Goal: Use online tool/utility: Utilize a website feature to perform a specific function

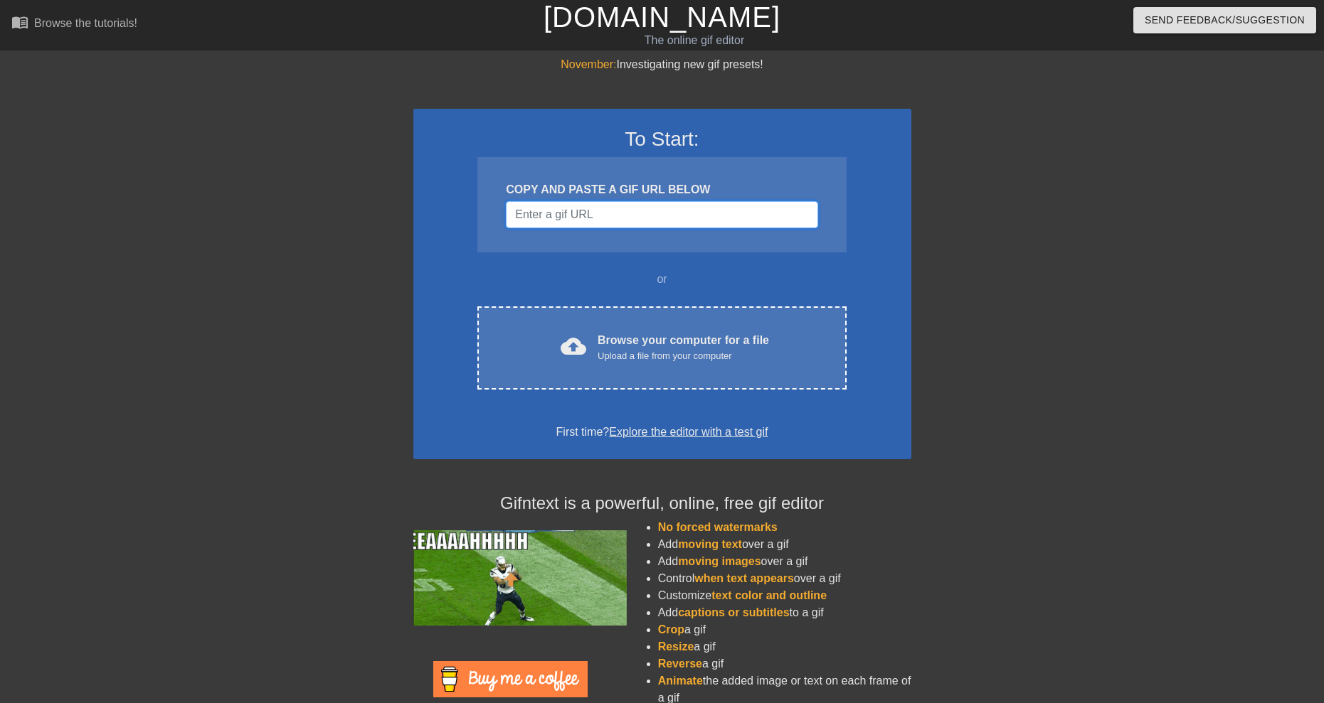
click at [611, 218] on input "Username" at bounding box center [662, 214] width 312 height 27
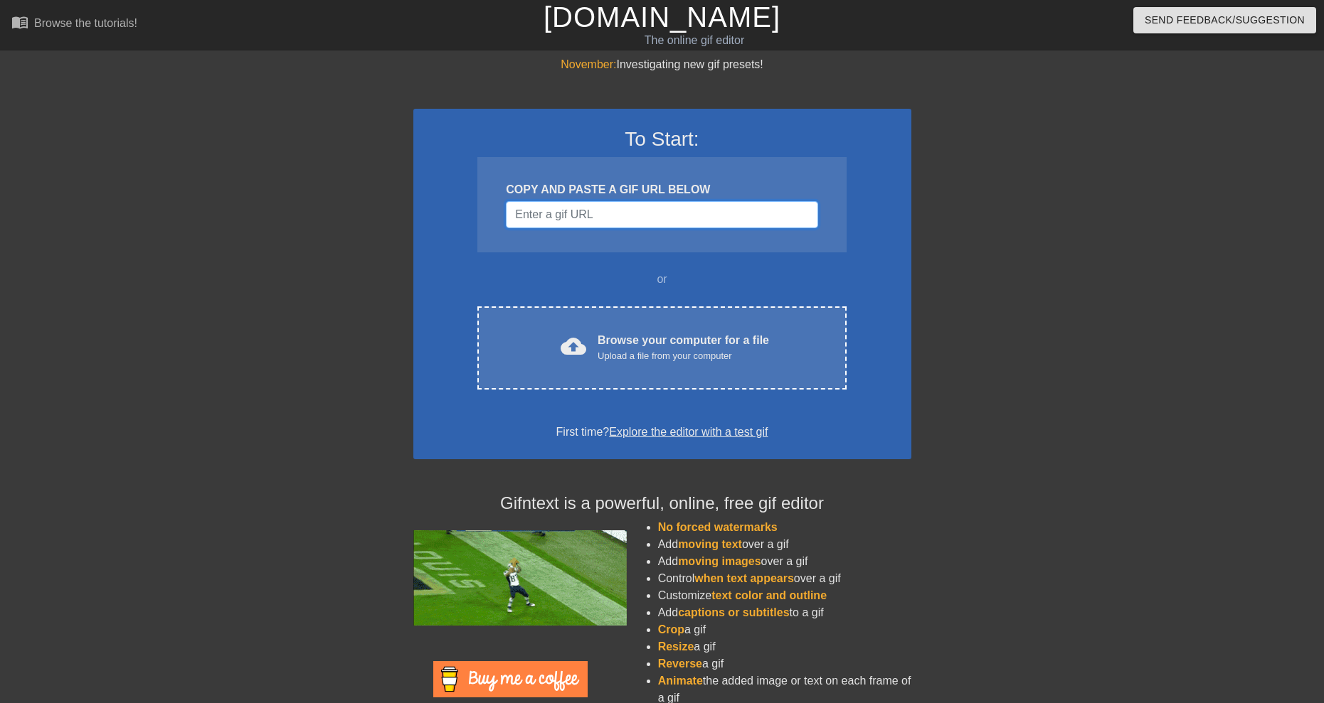
paste input "https://tenor.com/view/gumball-discord-mod-gif-22325292"
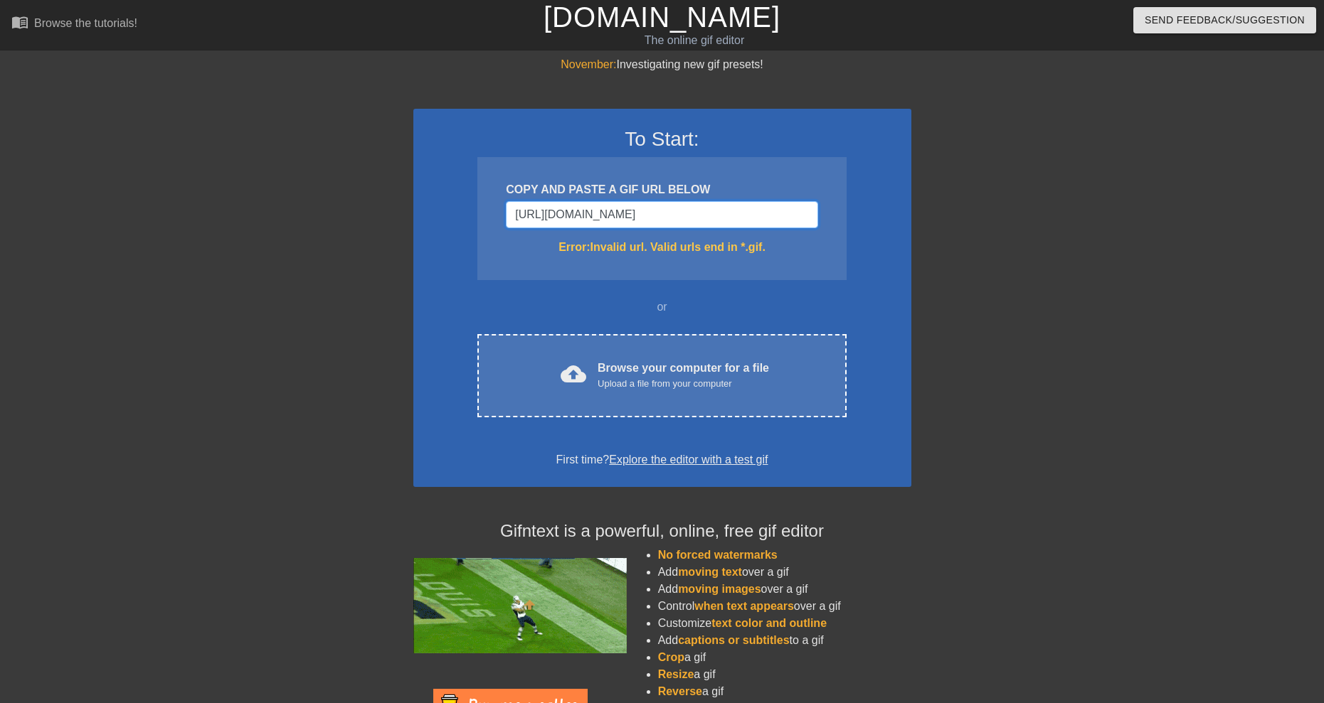
drag, startPoint x: 808, startPoint y: 214, endPoint x: 314, endPoint y: 286, distance: 498.8
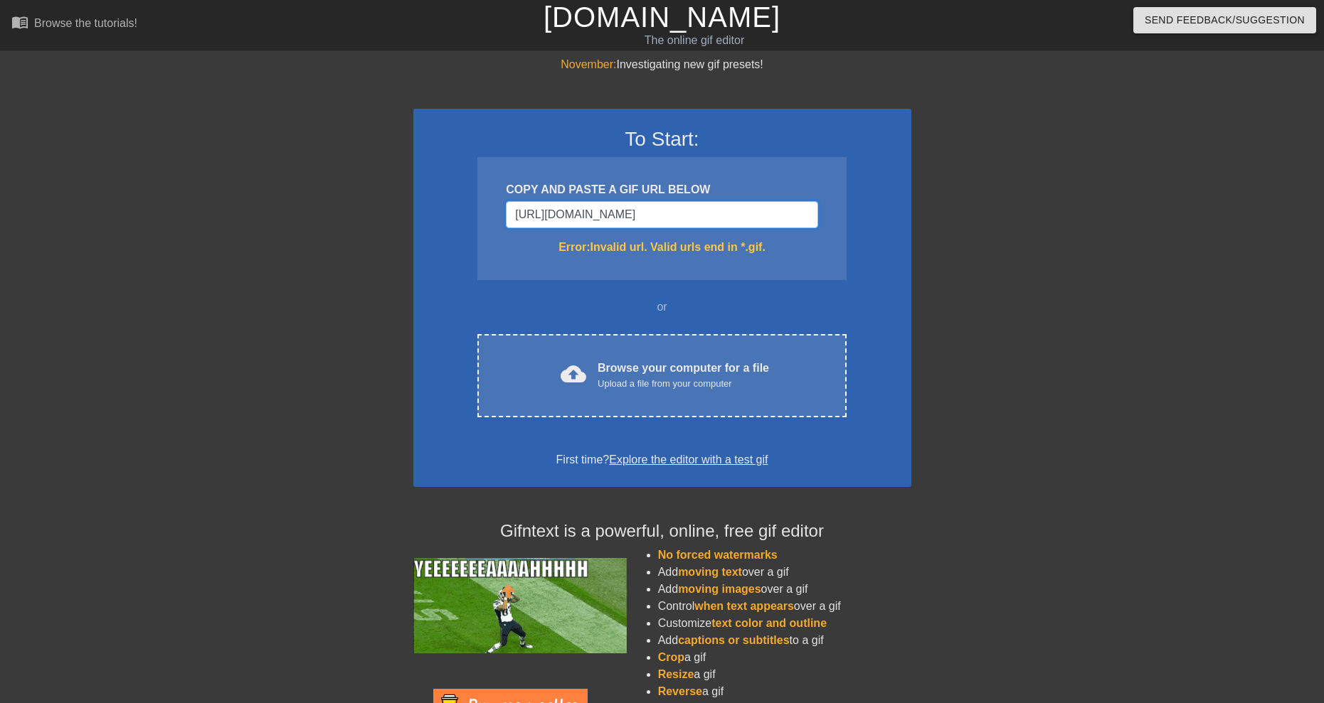
click at [314, 286] on div "November: Investigating new gif presets! To Start: COPY AND PASTE A GIF URL BEL…" at bounding box center [662, 418] width 1324 height 724
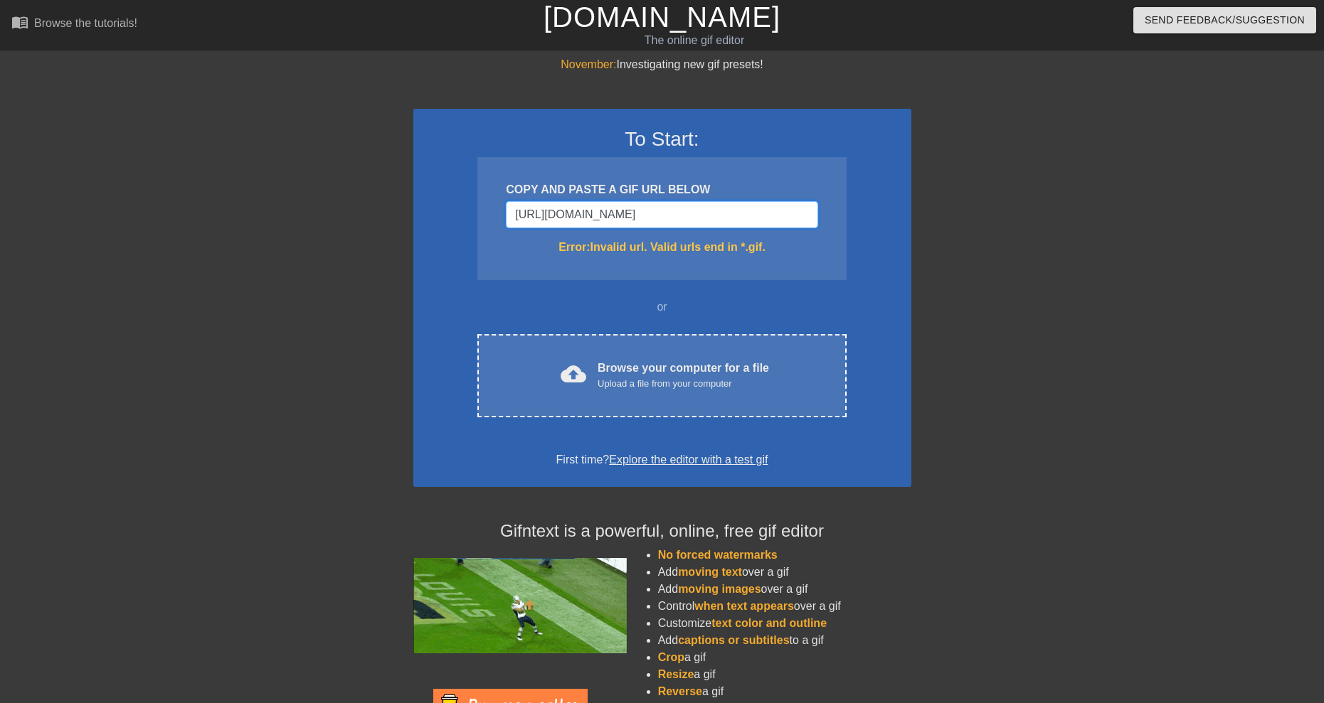
type input "https://tenor.com/view/gumball-discord-mod-gif-22325292"
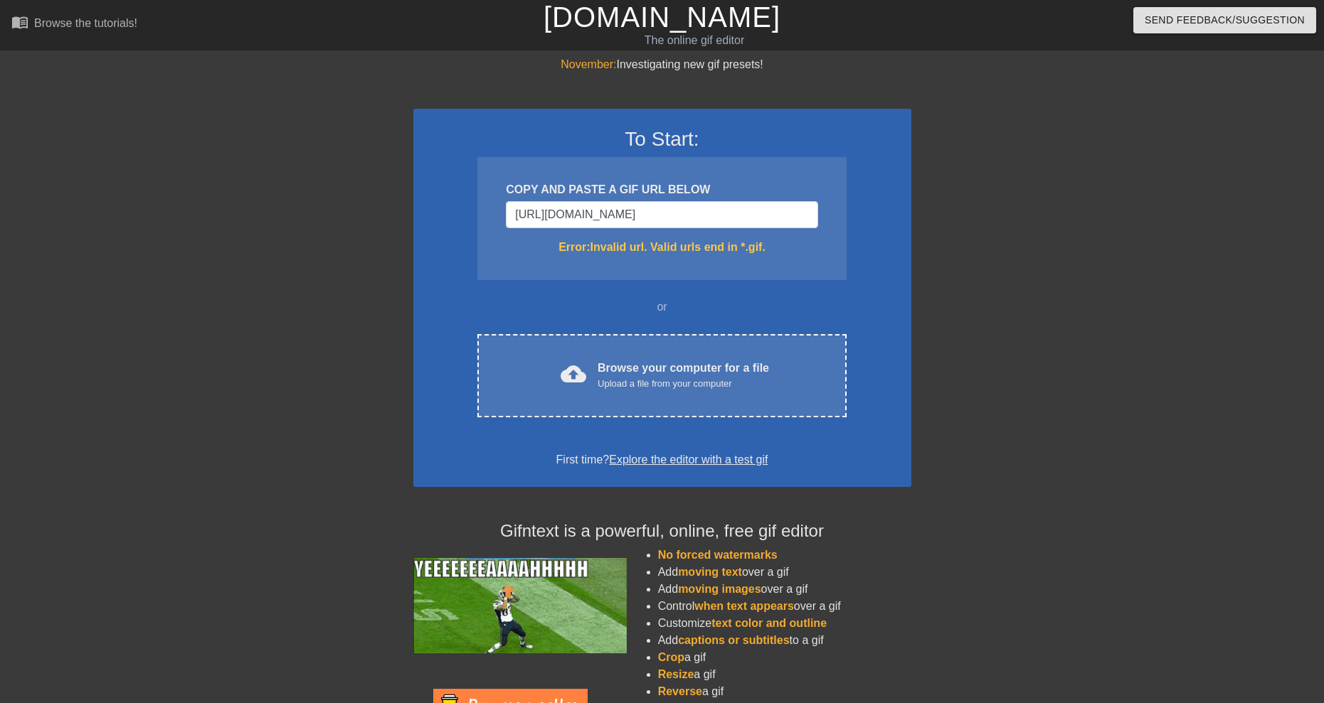
click at [847, 372] on div "To Start: COPY AND PASTE A GIF URL BELOW https://tenor.com/view/gumball-discord…" at bounding box center [662, 298] width 498 height 378
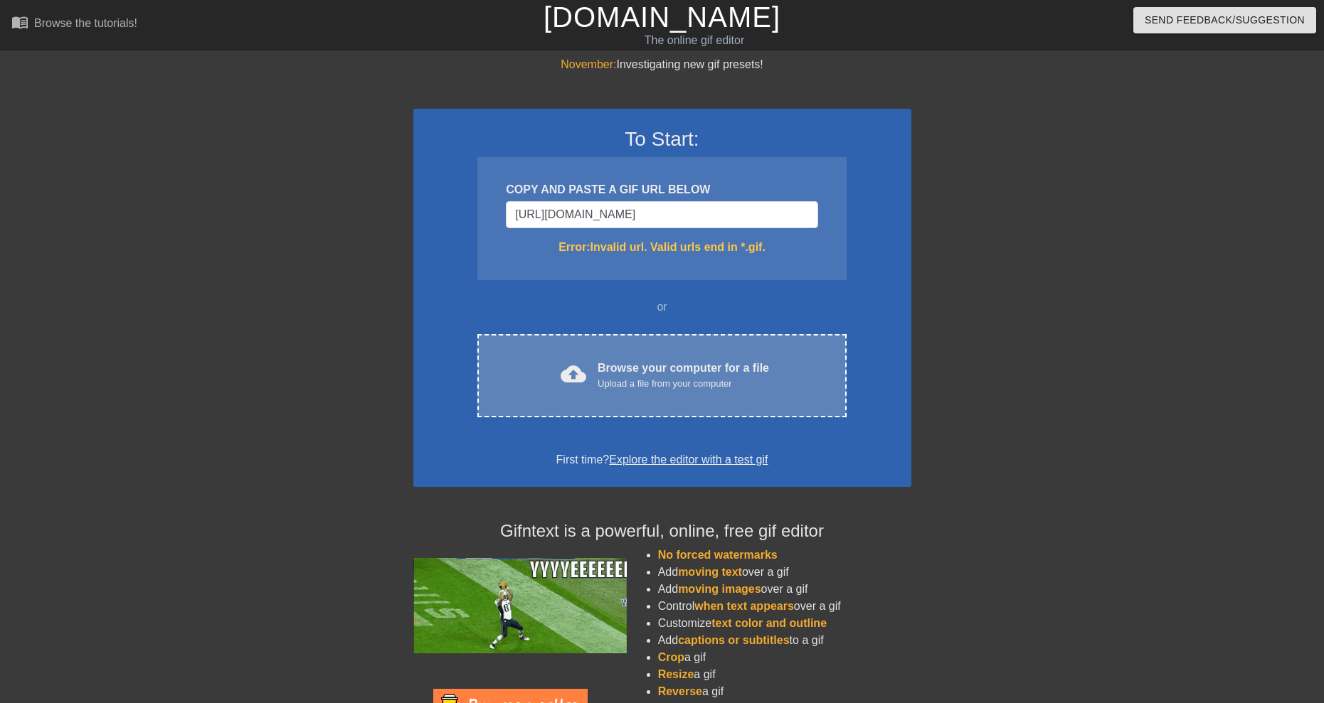
click at [801, 366] on div "cloud_upload Browse your computer for a file Upload a file from your computer" at bounding box center [661, 376] width 309 height 32
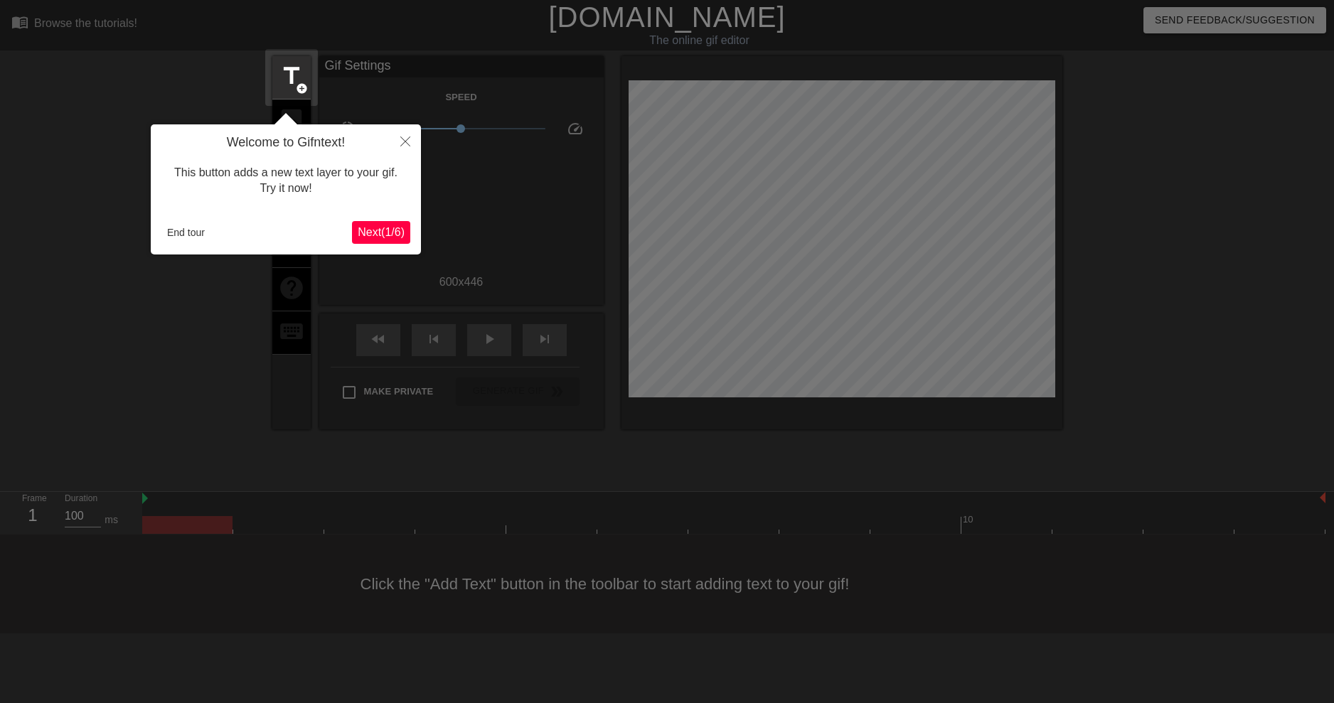
click at [388, 230] on span "Next ( 1 / 6 )" at bounding box center [381, 232] width 47 height 12
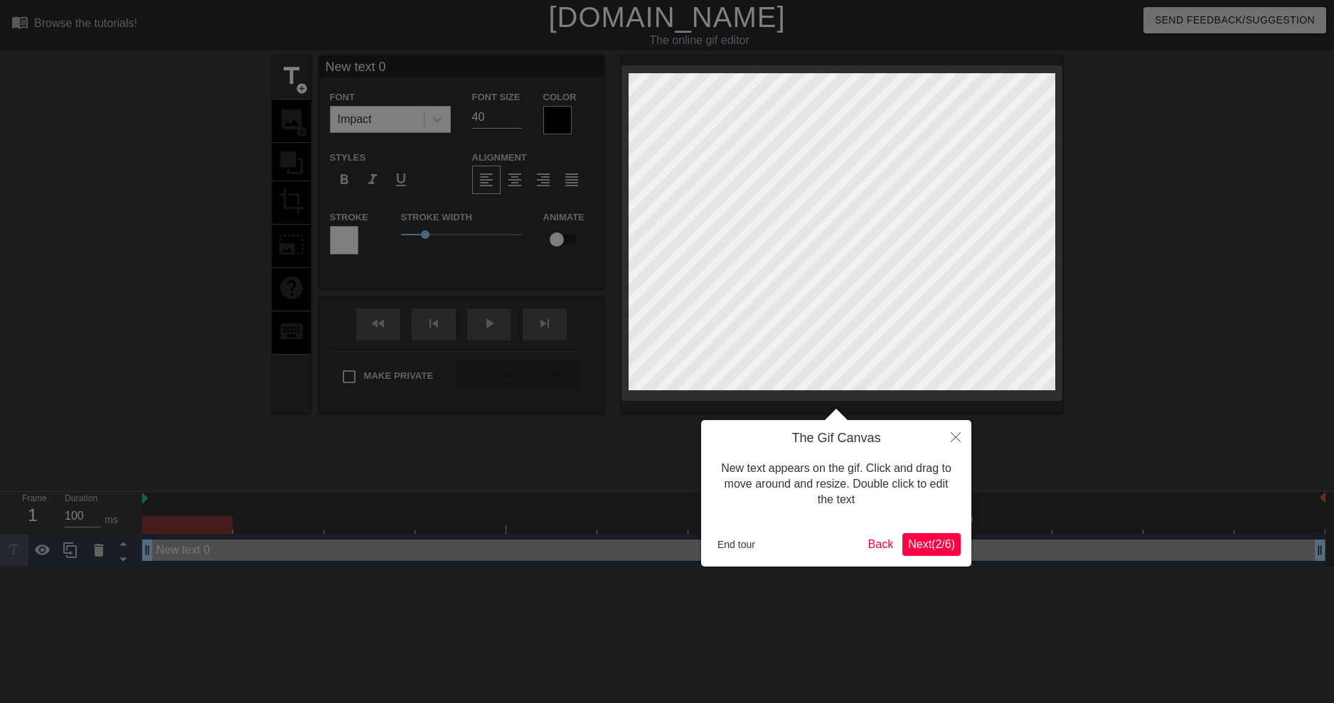
click at [935, 541] on span "Next ( 2 / 6 )" at bounding box center [931, 544] width 47 height 12
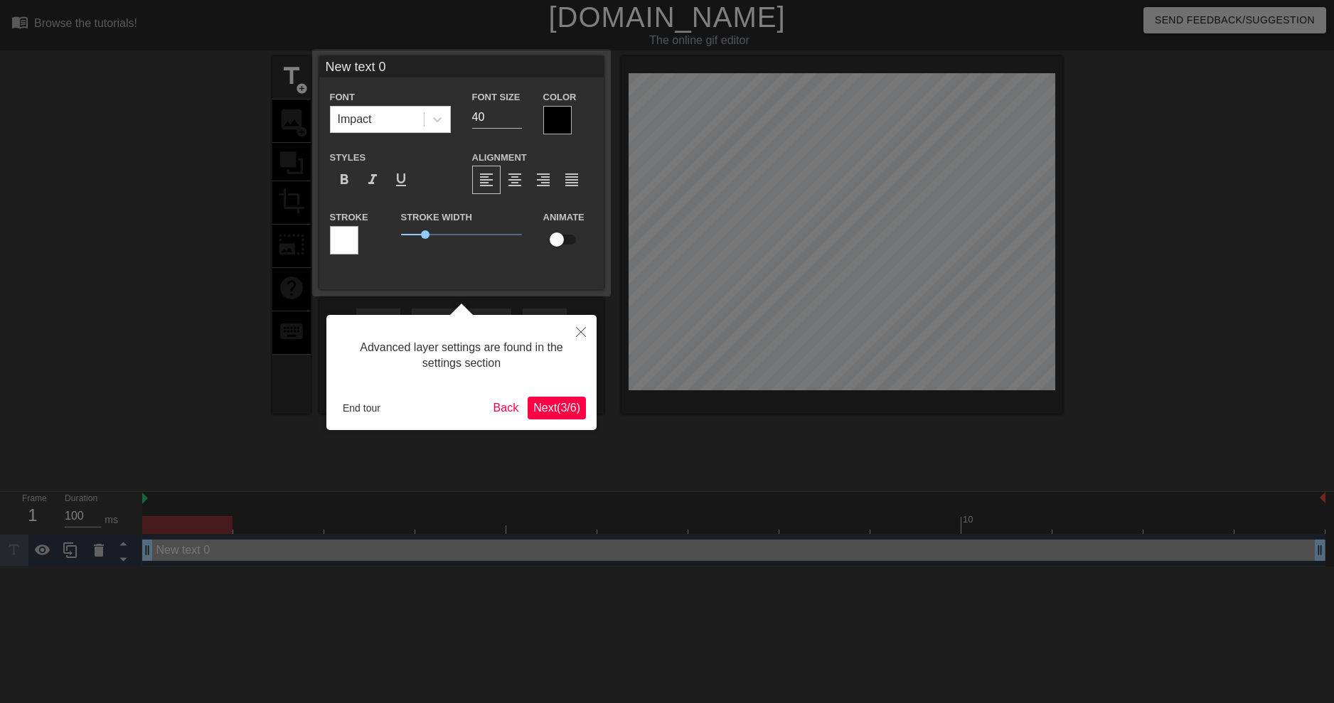
click at [935, 541] on div at bounding box center [667, 351] width 1334 height 703
click at [571, 416] on button "Next ( 3 / 6 )" at bounding box center [557, 408] width 58 height 23
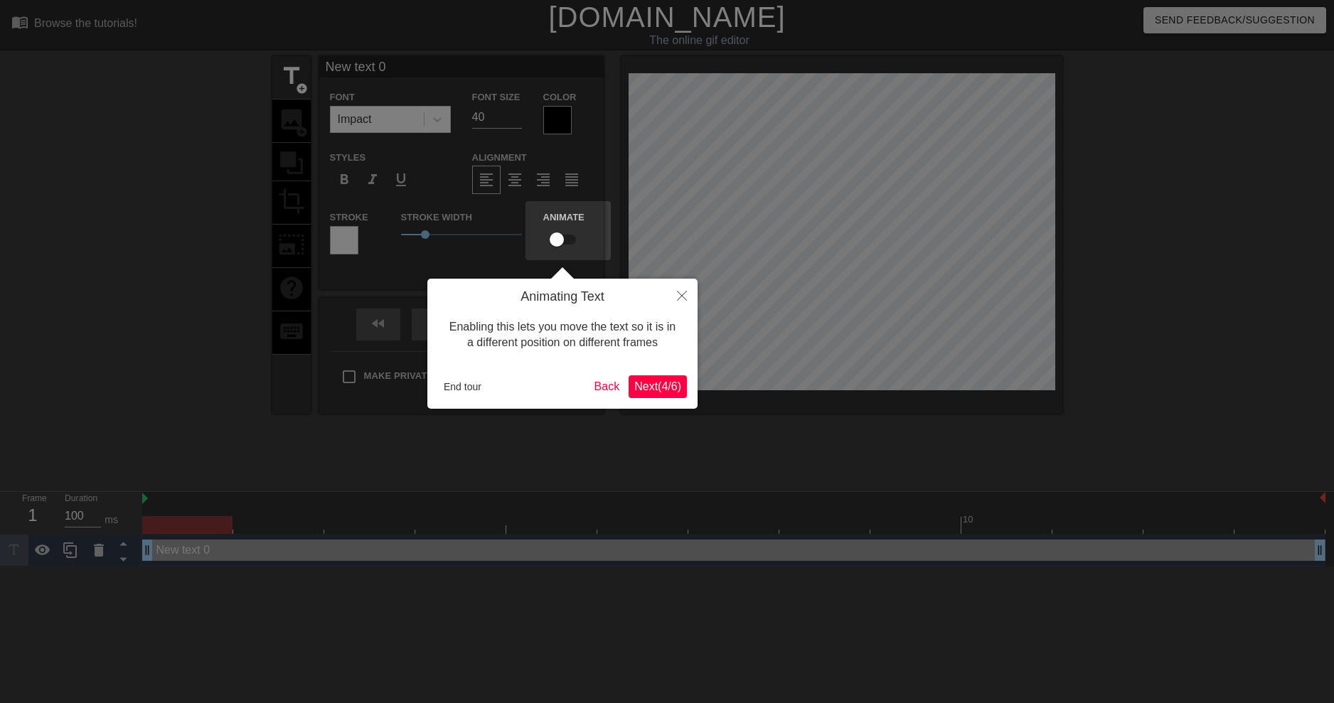
click at [676, 384] on span "Next ( 4 / 6 )" at bounding box center [657, 387] width 47 height 12
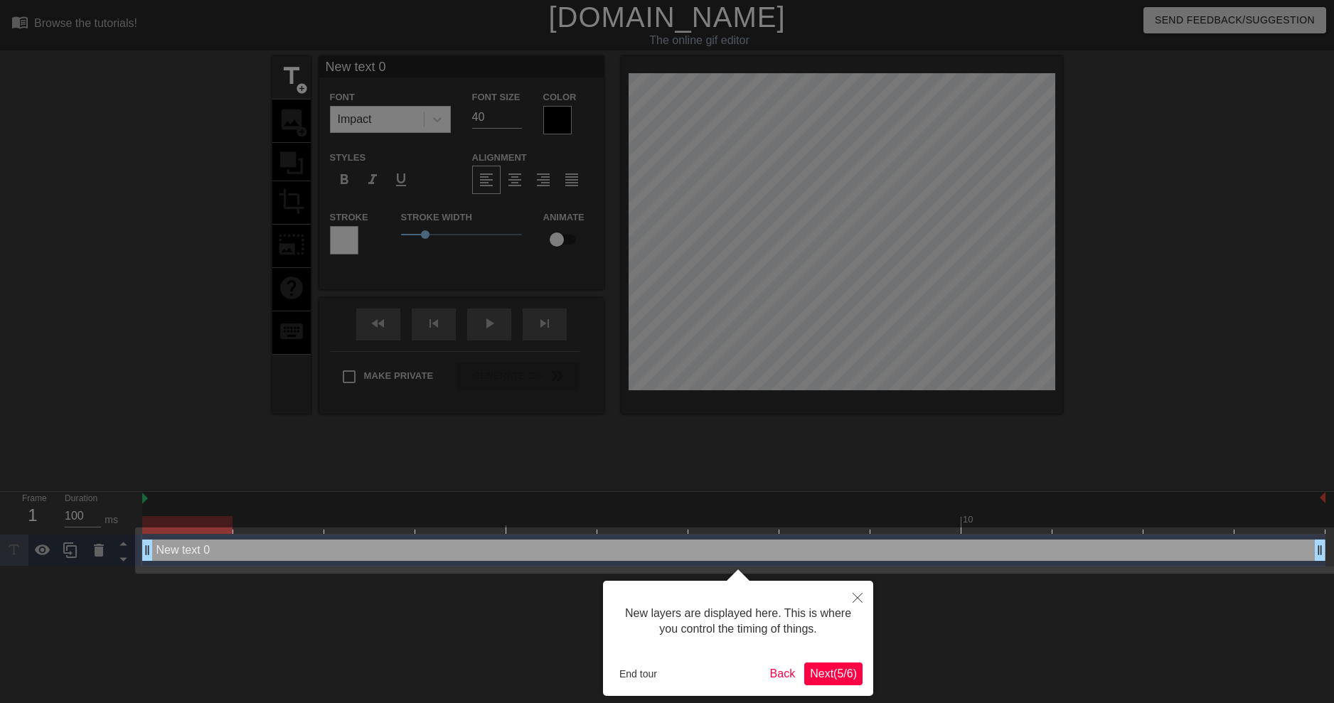
click at [861, 672] on button "Next ( 5 / 6 )" at bounding box center [833, 674] width 58 height 23
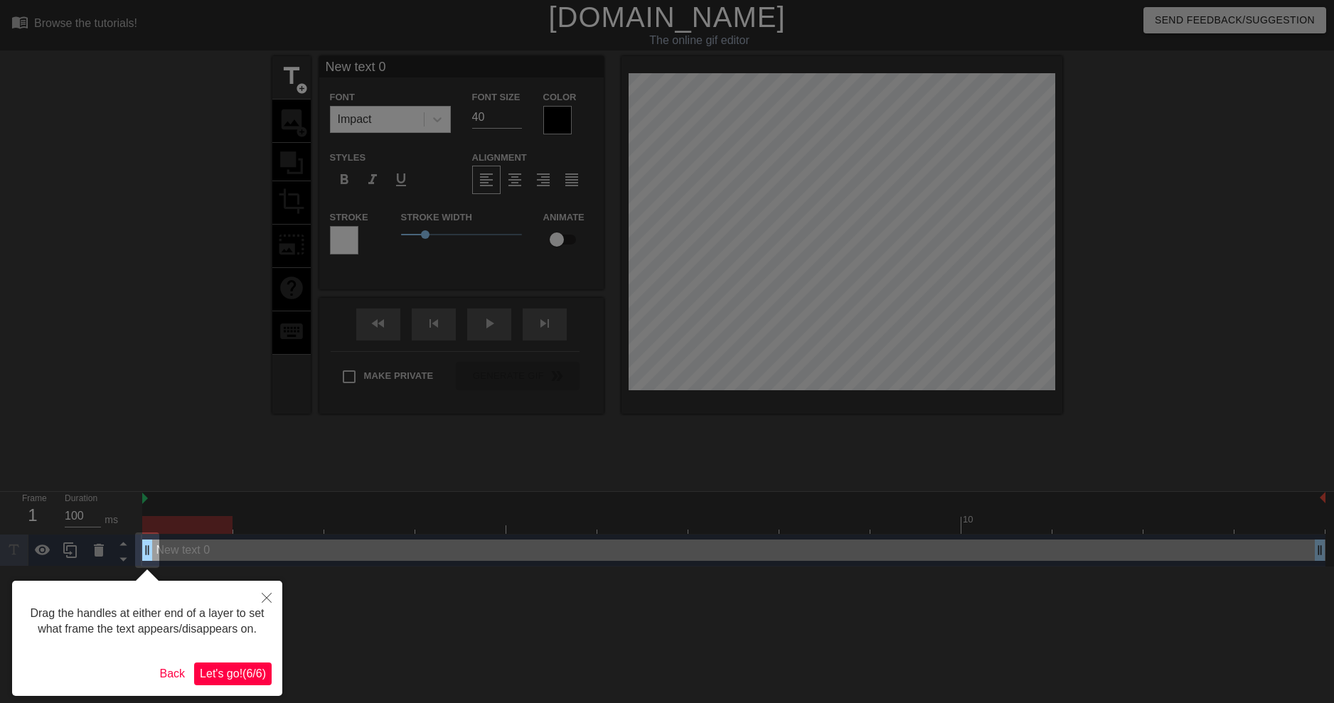
click at [228, 679] on span "Let's go! ( 6 / 6 )" at bounding box center [233, 674] width 66 height 12
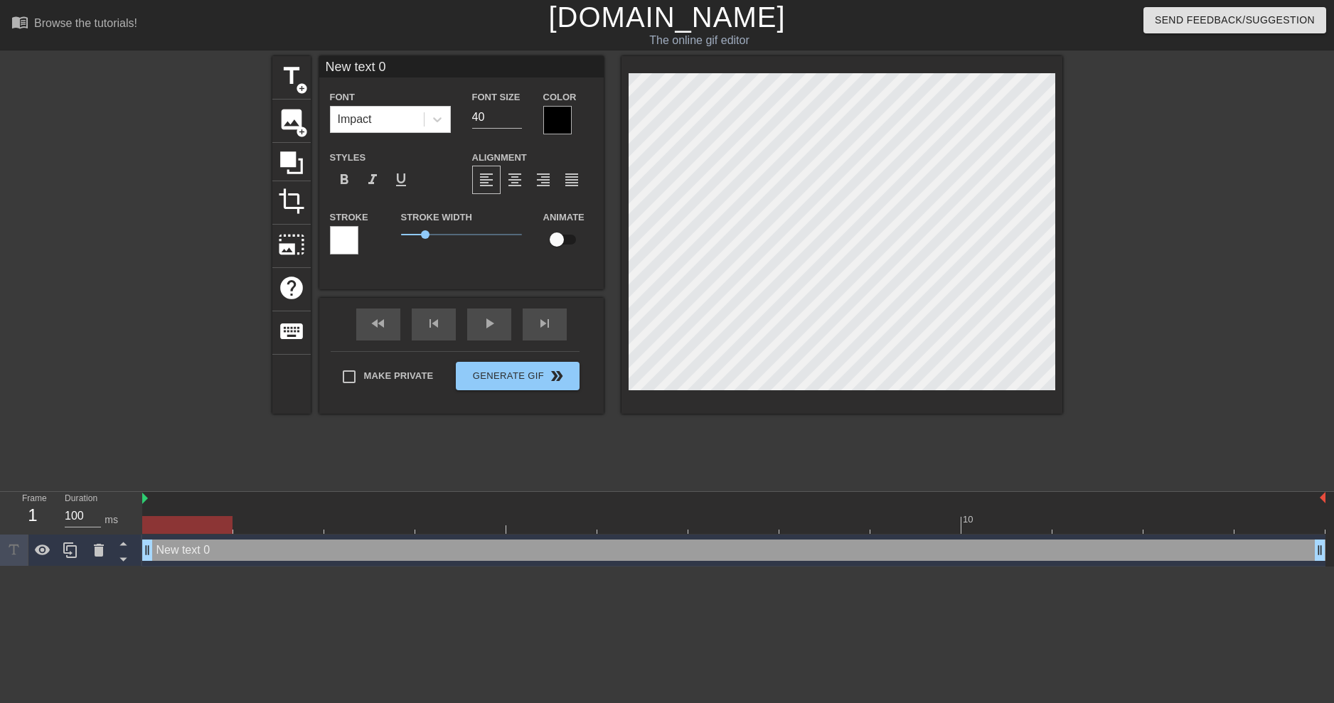
scroll to position [2, 4]
type input "New text"
type textarea "New text"
type input "New text"
type textarea "New text"
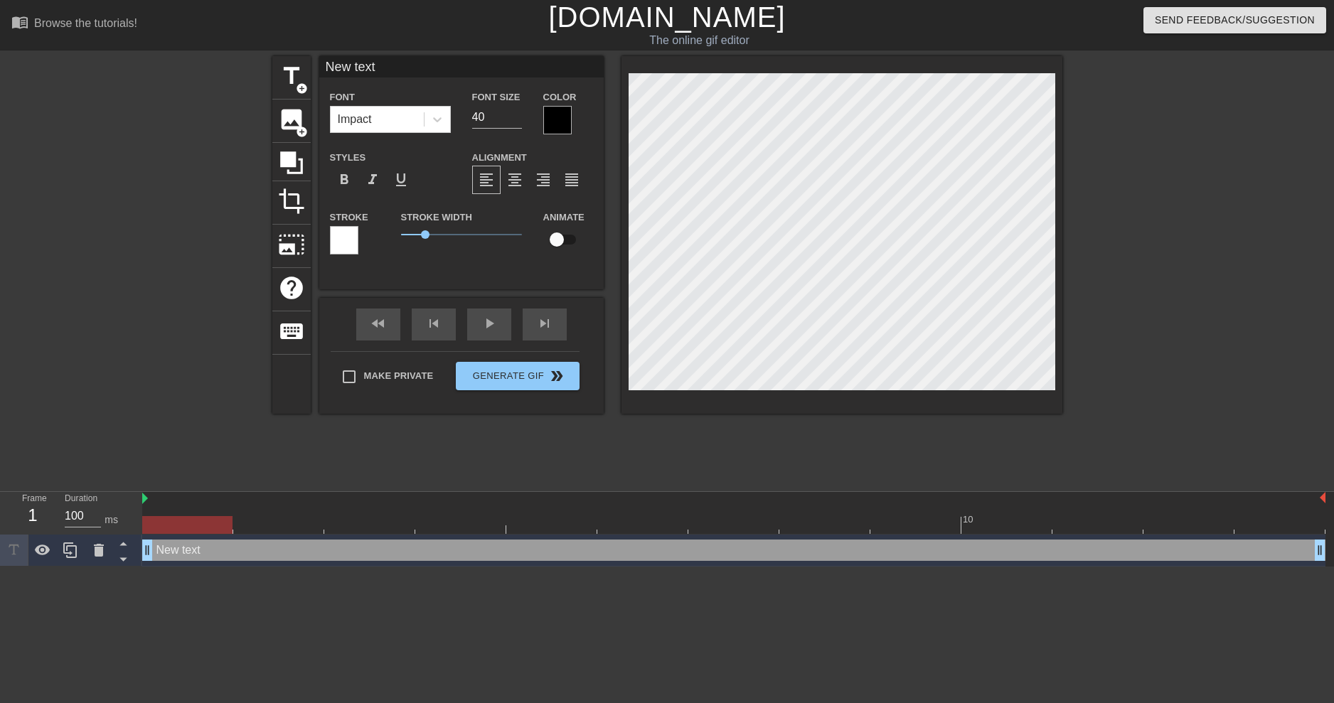
type input "New tex"
type textarea "New tex"
type input "New te"
type textarea "New te"
type input "New t"
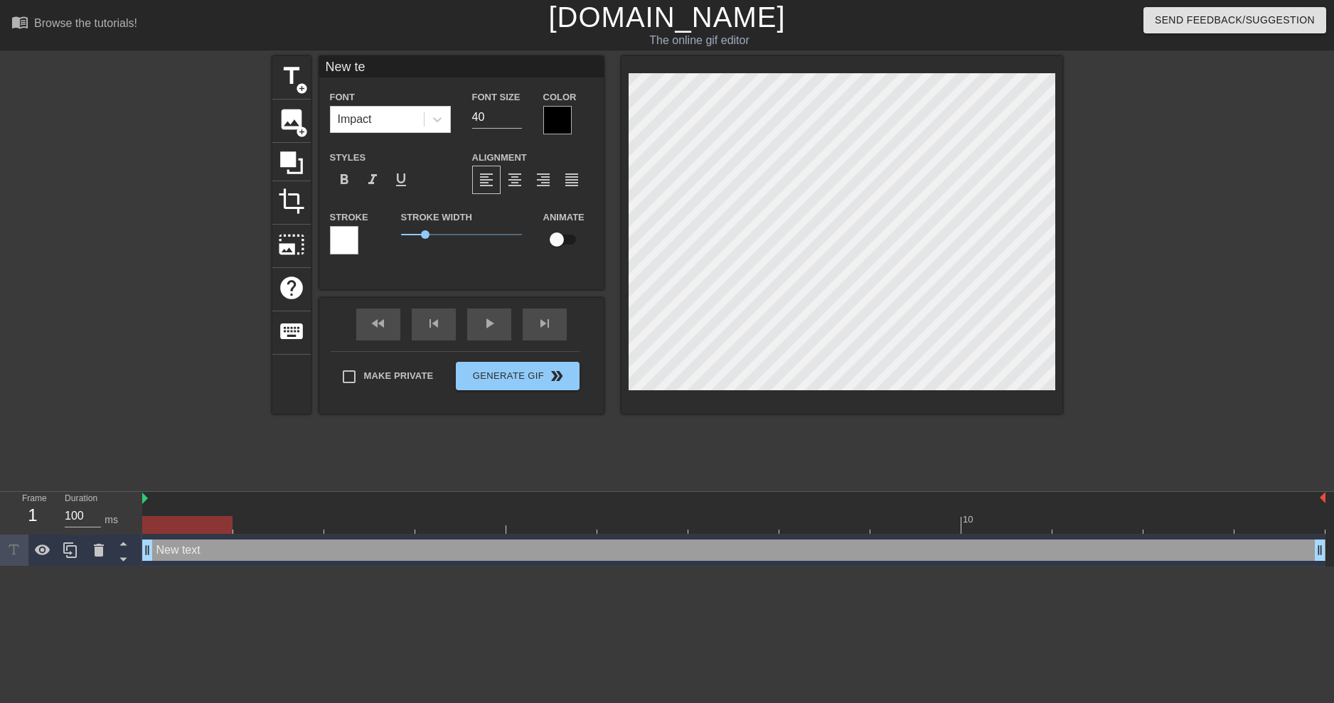
type textarea "New t"
type input "New"
type textarea "New"
type input "New"
type textarea "New"
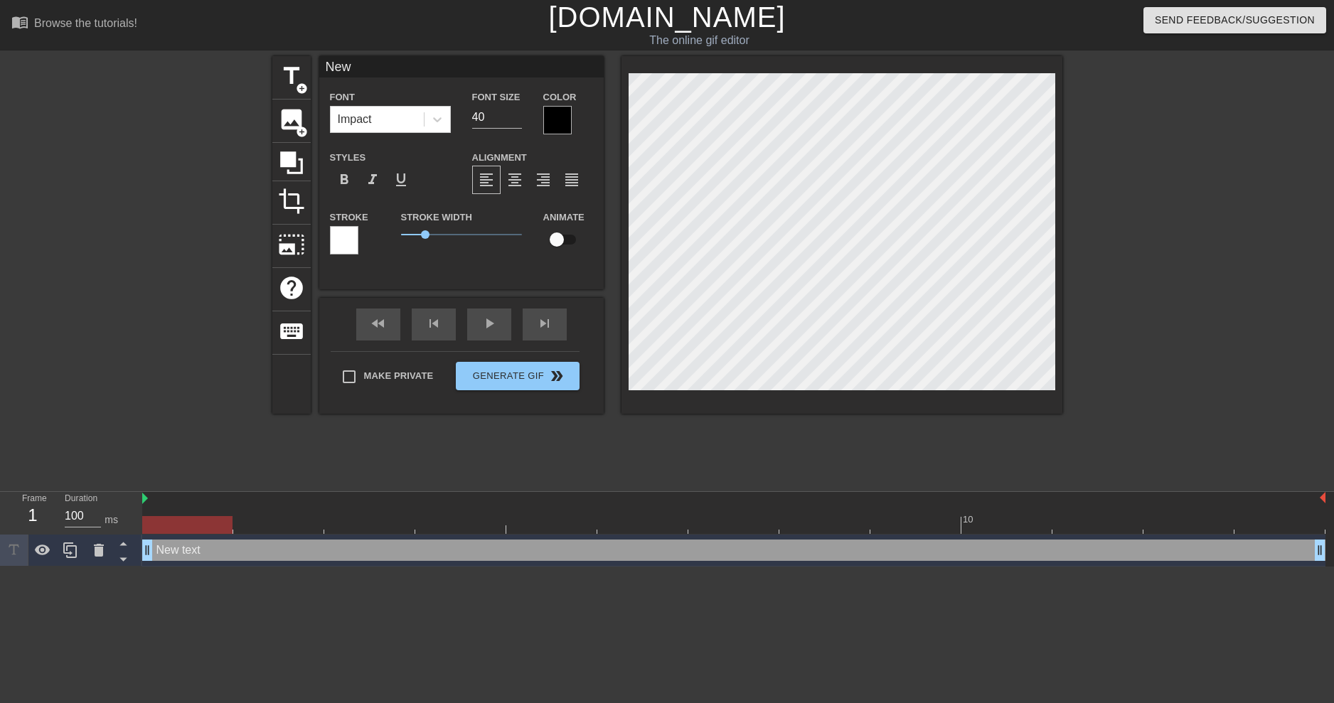
type input "Ne"
type textarea "Ne"
type input "N"
type textarea "N"
type input "M"
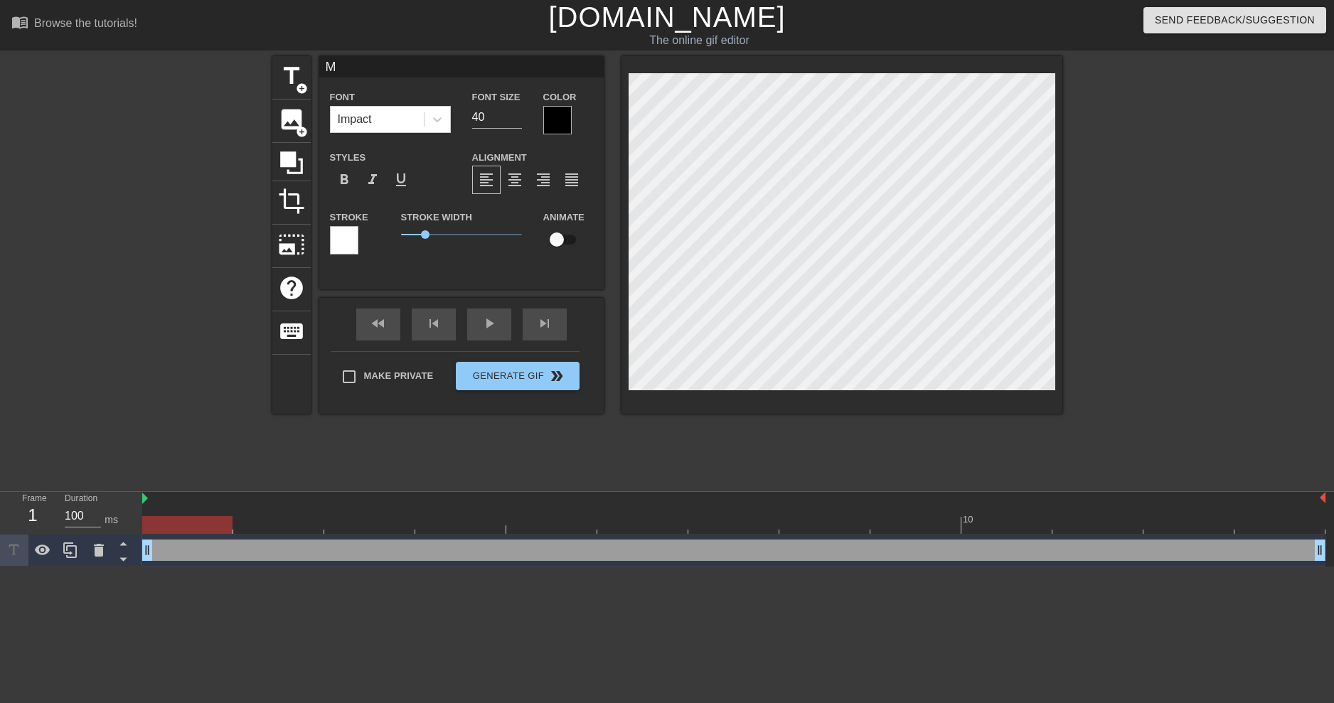
type textarea "M"
type input "ME"
type textarea "ME"
type input "MEL"
type textarea "MEL"
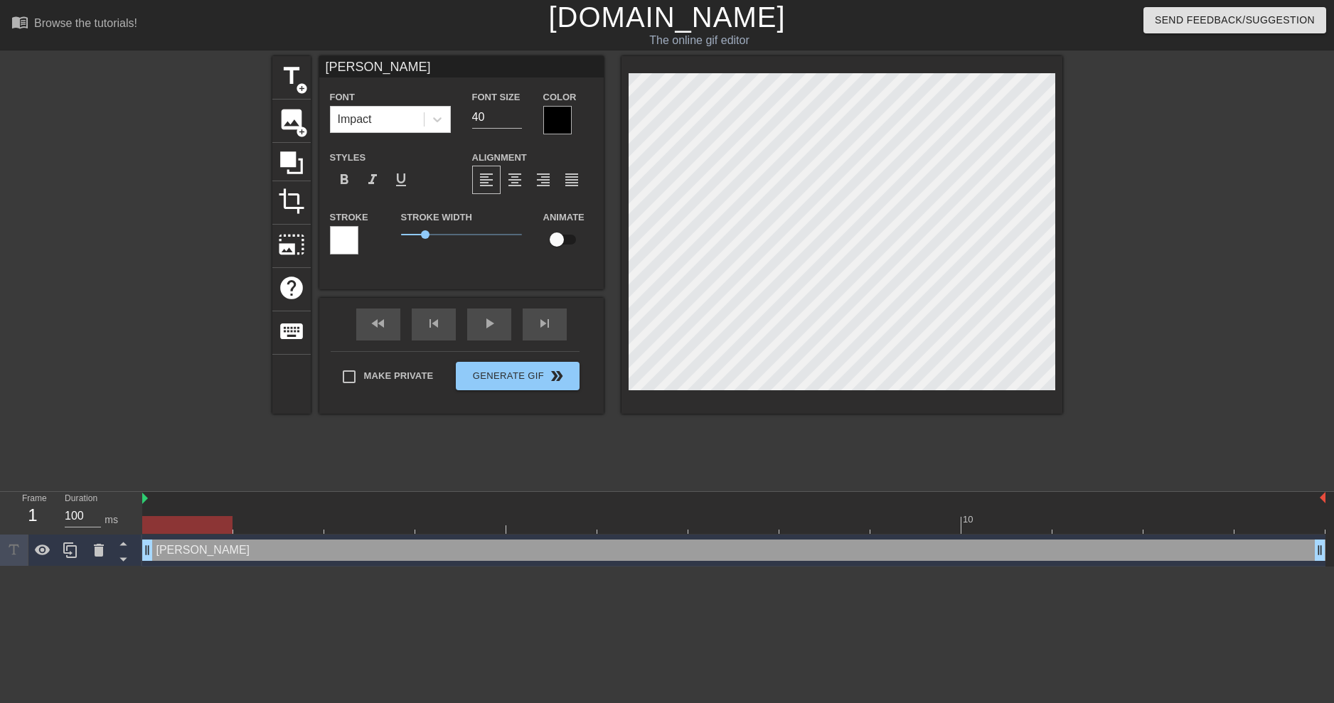
type input "MELL"
type textarea "MELL"
type input "MELLO"
type textarea "MELLO"
type input "MELLOH"
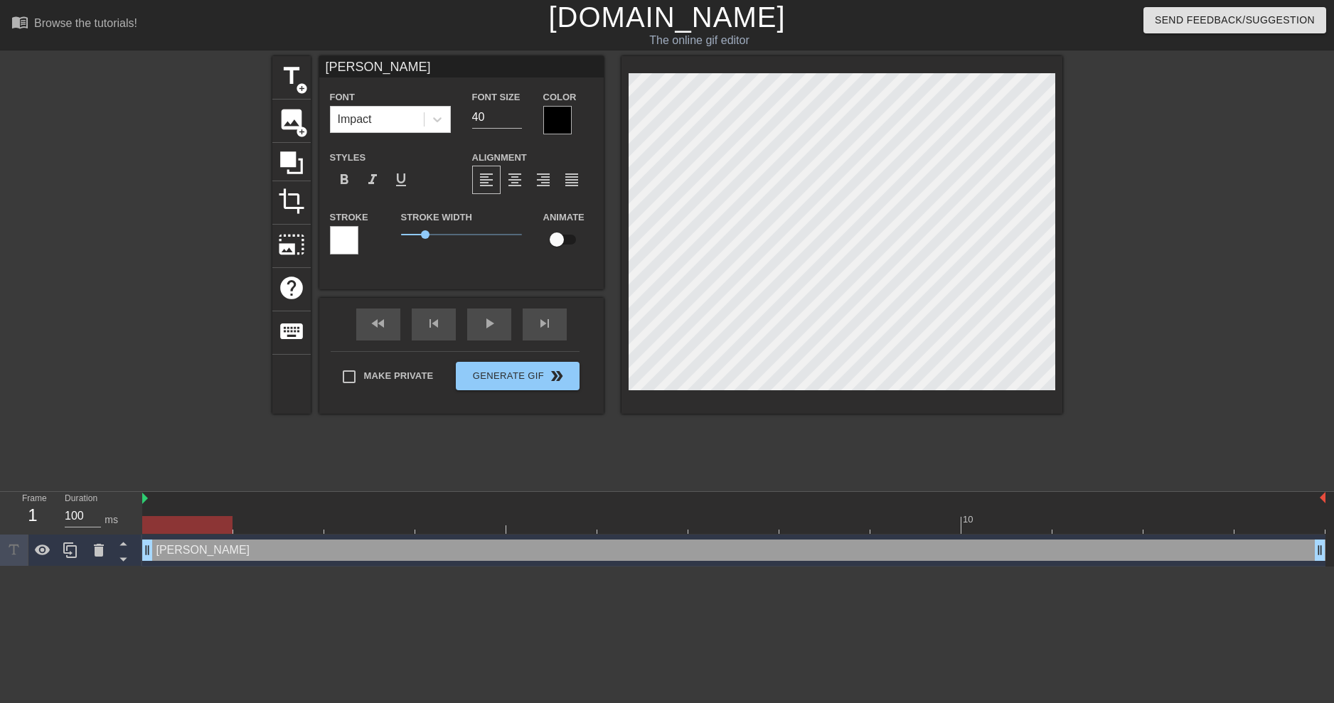
type textarea "MELLOH"
type input "MELLOH"
type textarea "MELLOH"
type input "MELLOH B"
type textarea "MELLOH B"
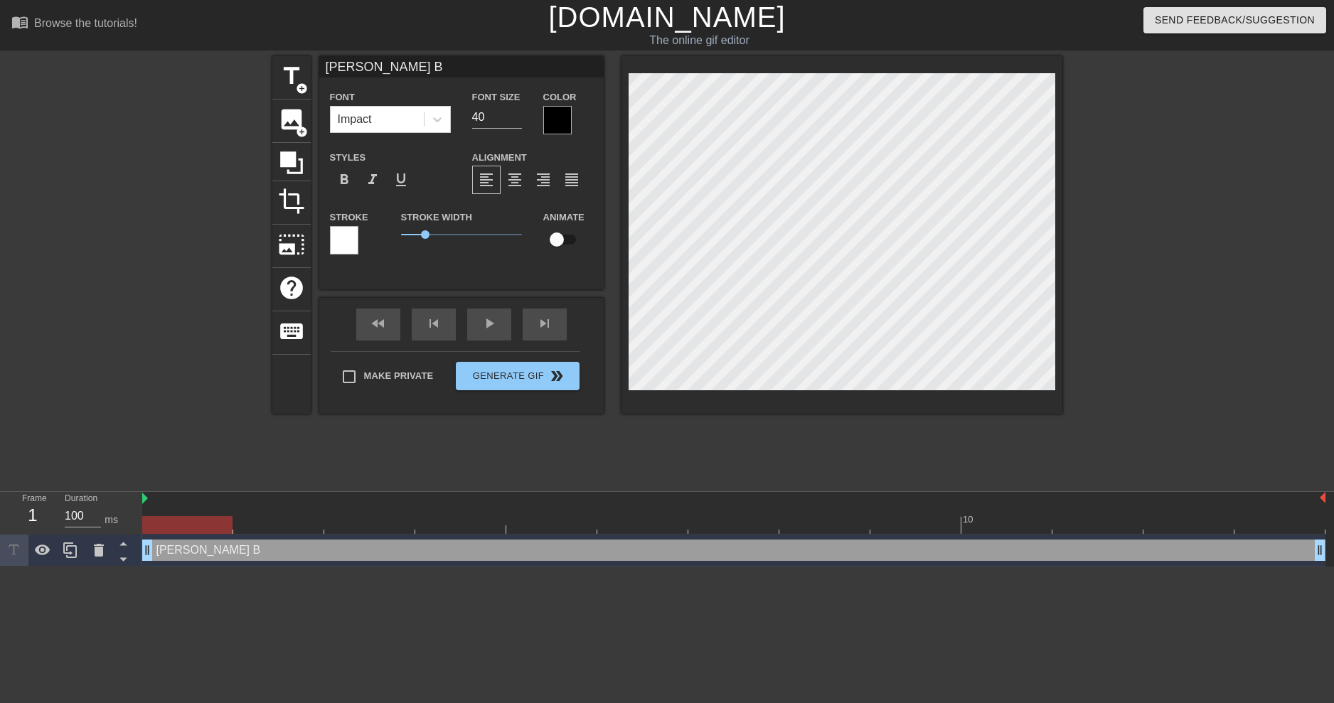
type input "MELLOH BE"
type textarea "MELLOH BE"
type input "MELLOH BE"
type textarea "MELLOH BE"
type input "MELLOH BE L"
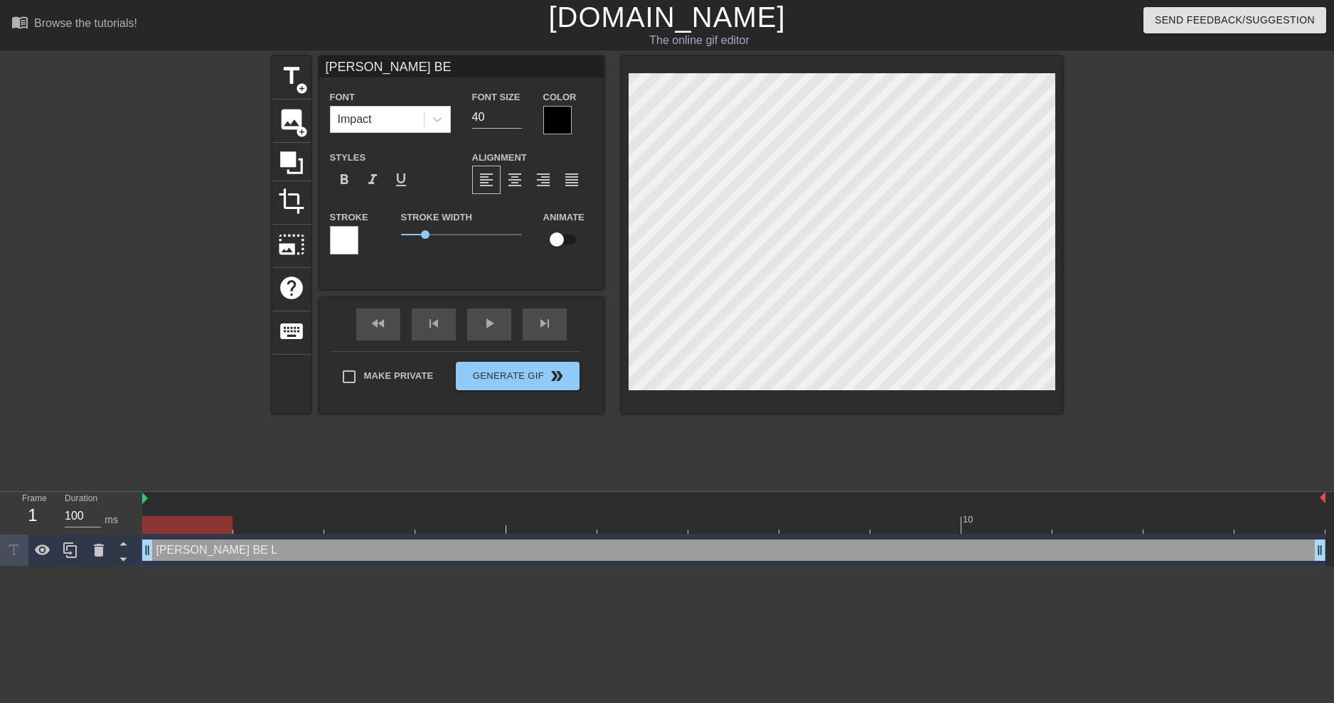
type textarea "MELLOH BE L"
type input "MELLOH BE LI"
type textarea "MELLOH BE LI"
type input "MELLOH BE LIK"
type textarea "MELLOH BE LIK"
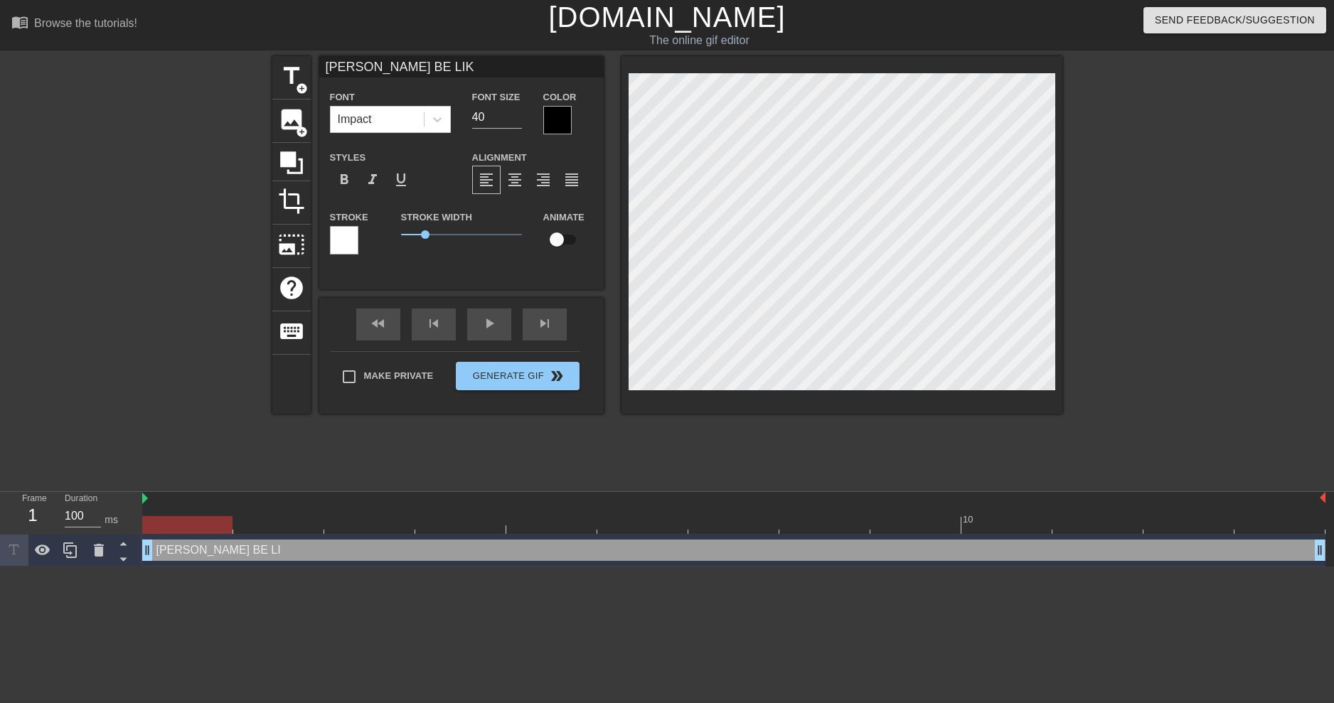
type input "MELLOH BE LIKE"
type textarea "MELLOH BE LIKE"
click at [427, 312] on div "MELLOH BE LIKE Font Impact Font Size 40 Color Styles format_bold format_italic …" at bounding box center [461, 235] width 284 height 358
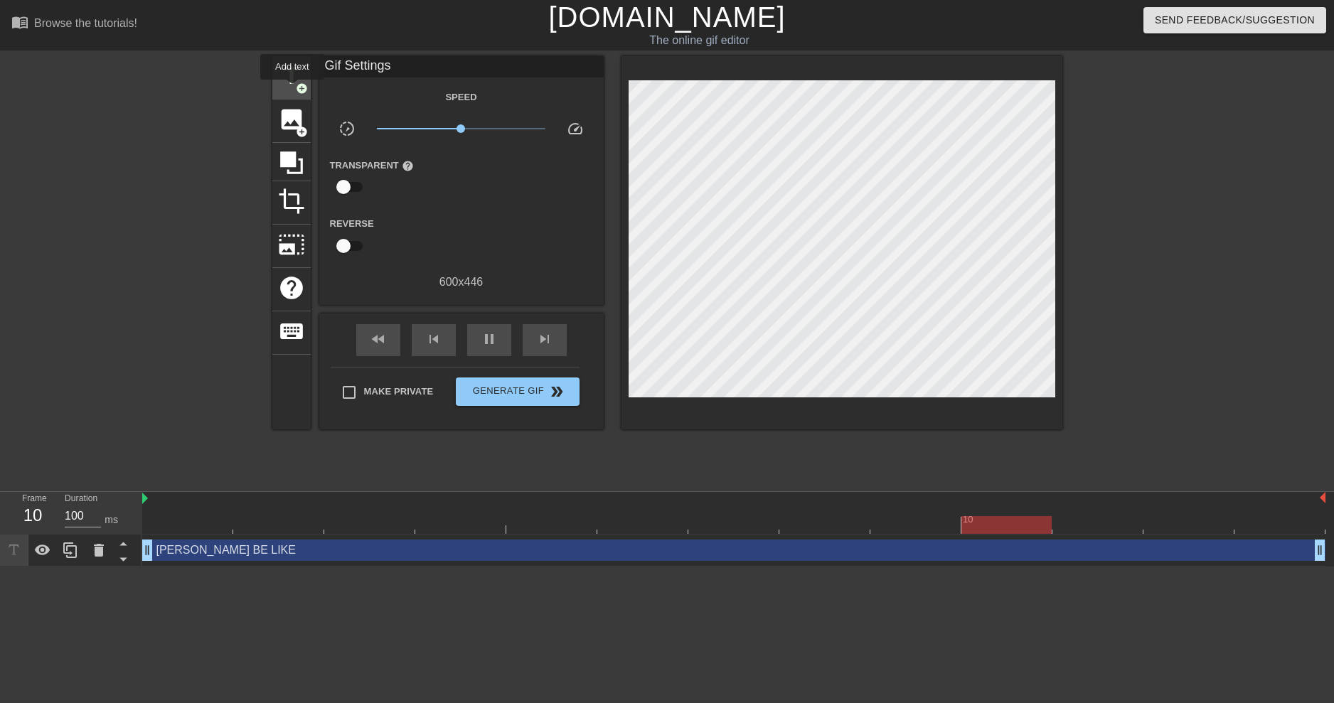
click at [292, 90] on div "title add_circle" at bounding box center [291, 77] width 38 height 43
click at [1003, 542] on div "MELLOH BE LIKE drag_handle drag_handle" at bounding box center [734, 550] width 1184 height 21
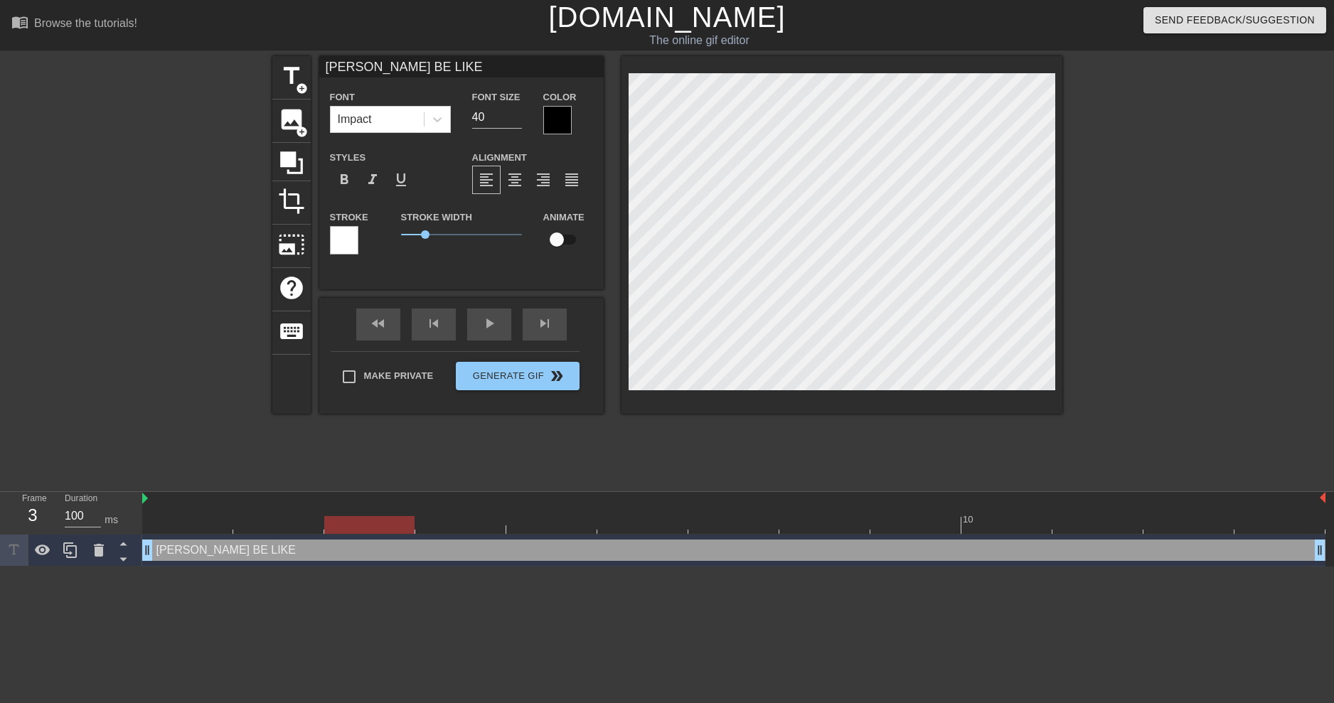
drag, startPoint x: 330, startPoint y: 545, endPoint x: 309, endPoint y: 551, distance: 22.1
drag, startPoint x: 309, startPoint y: 551, endPoint x: 570, endPoint y: 282, distance: 374.2
click at [570, 282] on div "MELLOH BE LIKE Font Impact Font Size 40 Color Styles format_bold format_italic …" at bounding box center [461, 172] width 284 height 233
click at [563, 238] on input "checkbox" at bounding box center [556, 239] width 81 height 27
click at [530, 226] on input "checkbox" at bounding box center [570, 239] width 81 height 27
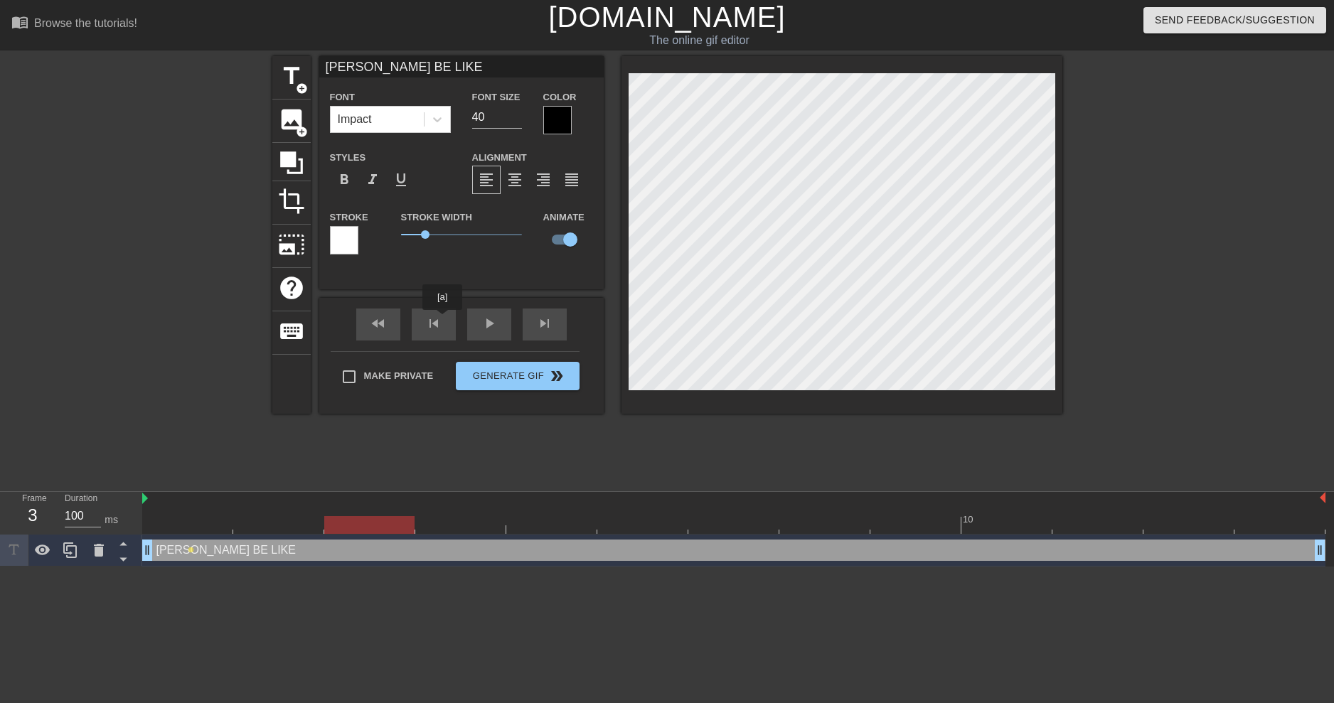
checkbox input "false"
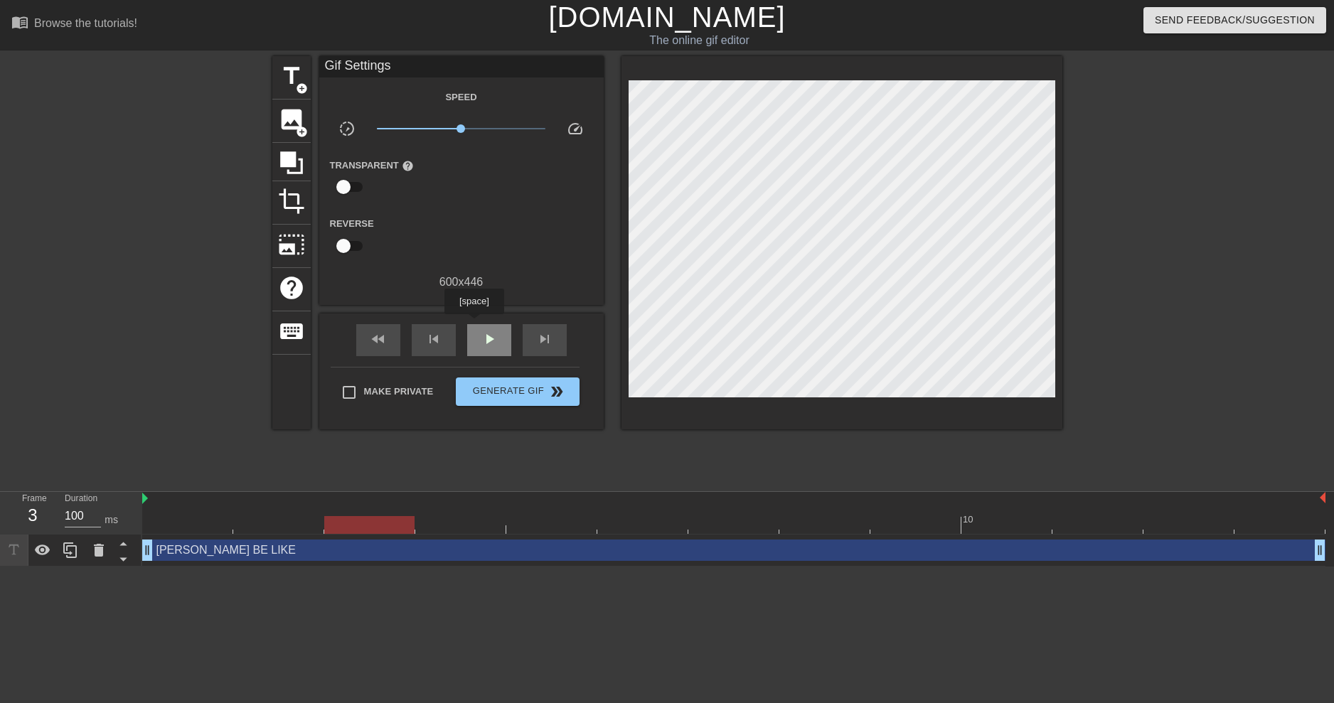
click at [474, 324] on div "play_arrow" at bounding box center [489, 340] width 44 height 32
click at [484, 334] on span "pause" at bounding box center [489, 339] width 17 height 17
click at [459, 554] on div "MELLOH BE LIKE drag_handle drag_handle" at bounding box center [734, 550] width 1184 height 21
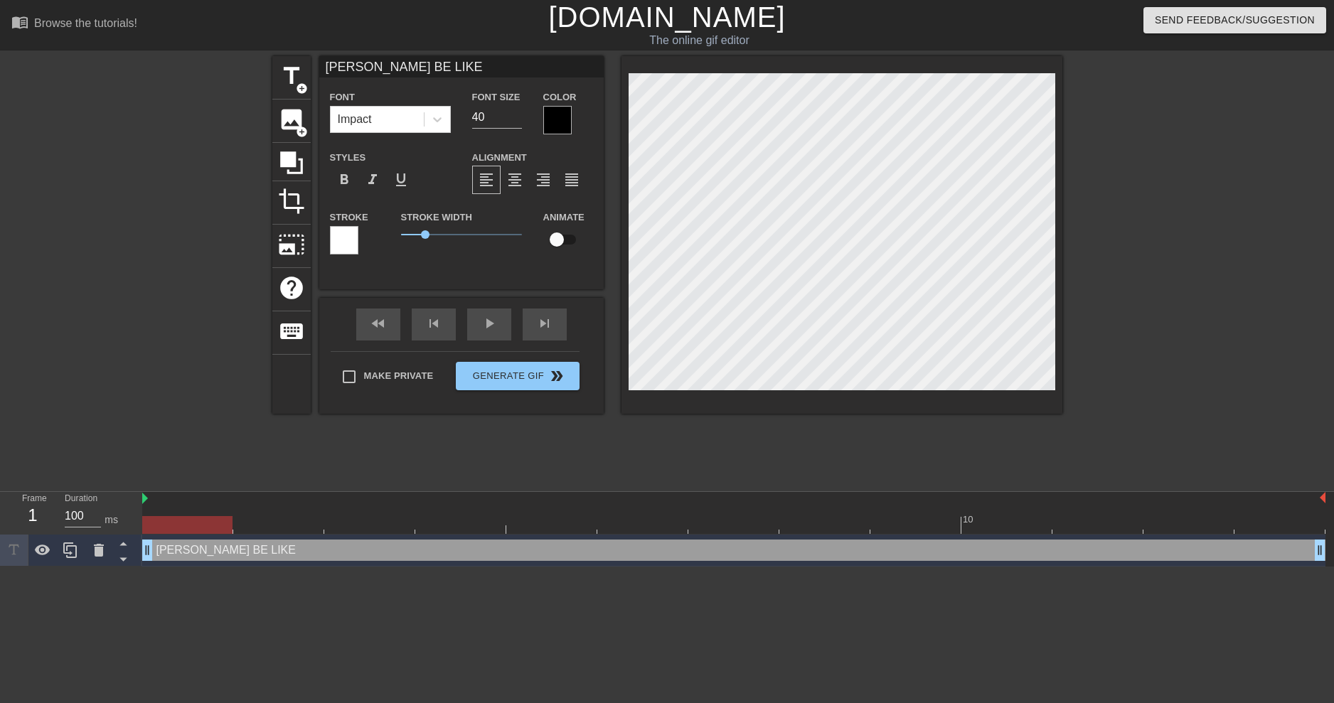
click at [550, 243] on input "checkbox" at bounding box center [556, 239] width 81 height 27
checkbox input "true"
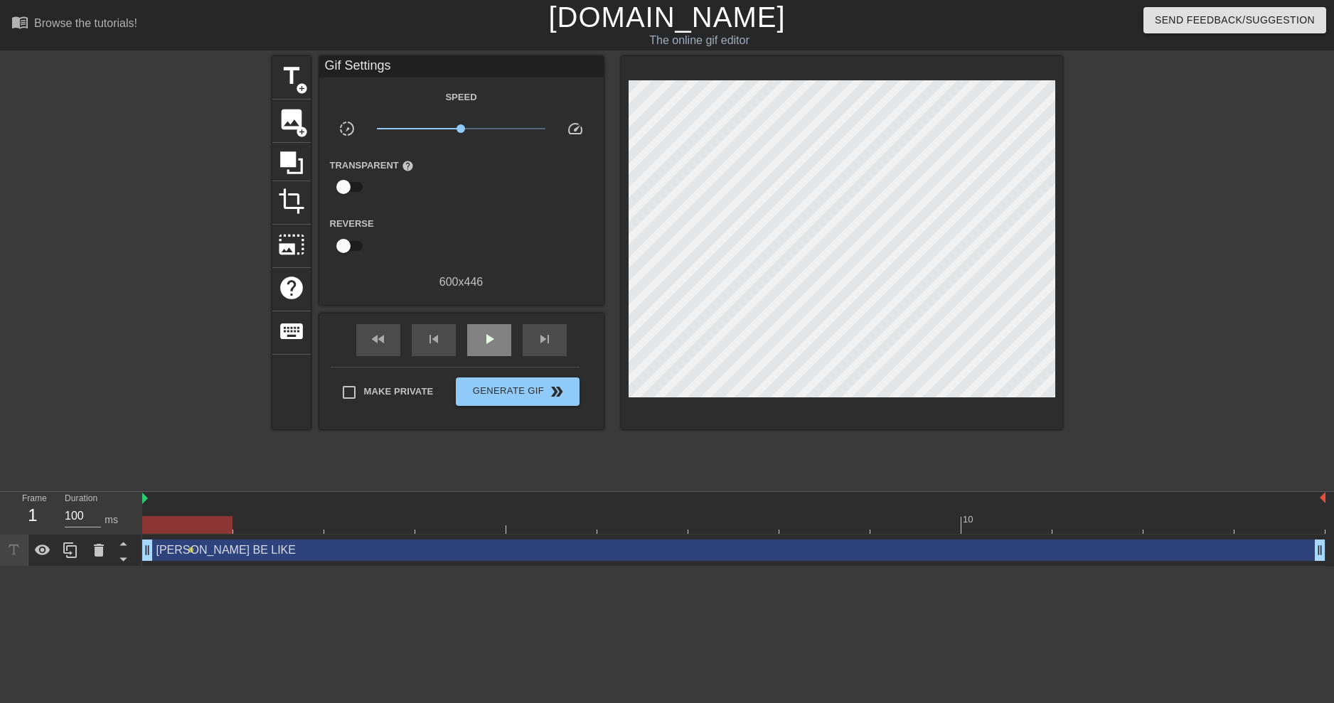
click at [502, 321] on div "fast_rewind skip_previous play_arrow skip_next" at bounding box center [462, 340] width 232 height 53
click at [543, 556] on div "MELLOH BE LIKE drag_handle drag_handle" at bounding box center [734, 550] width 1184 height 21
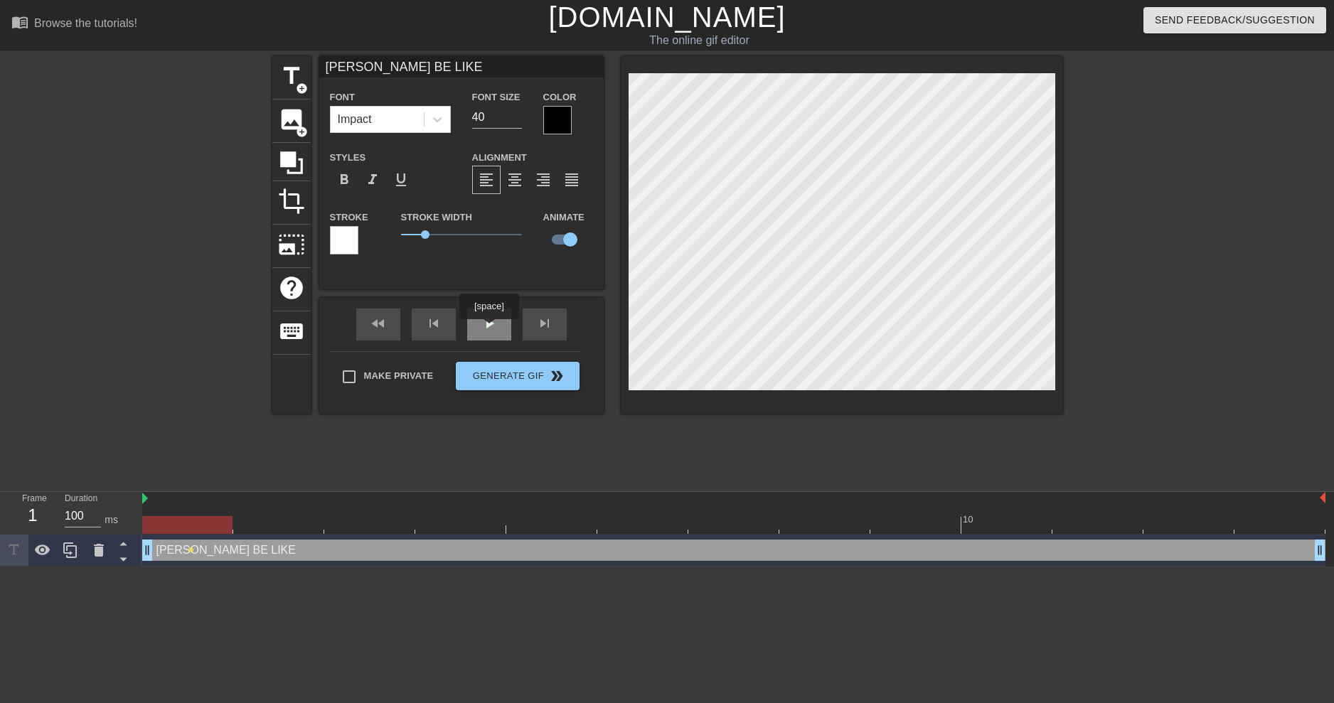
click at [489, 329] on span "play_arrow" at bounding box center [489, 323] width 17 height 17
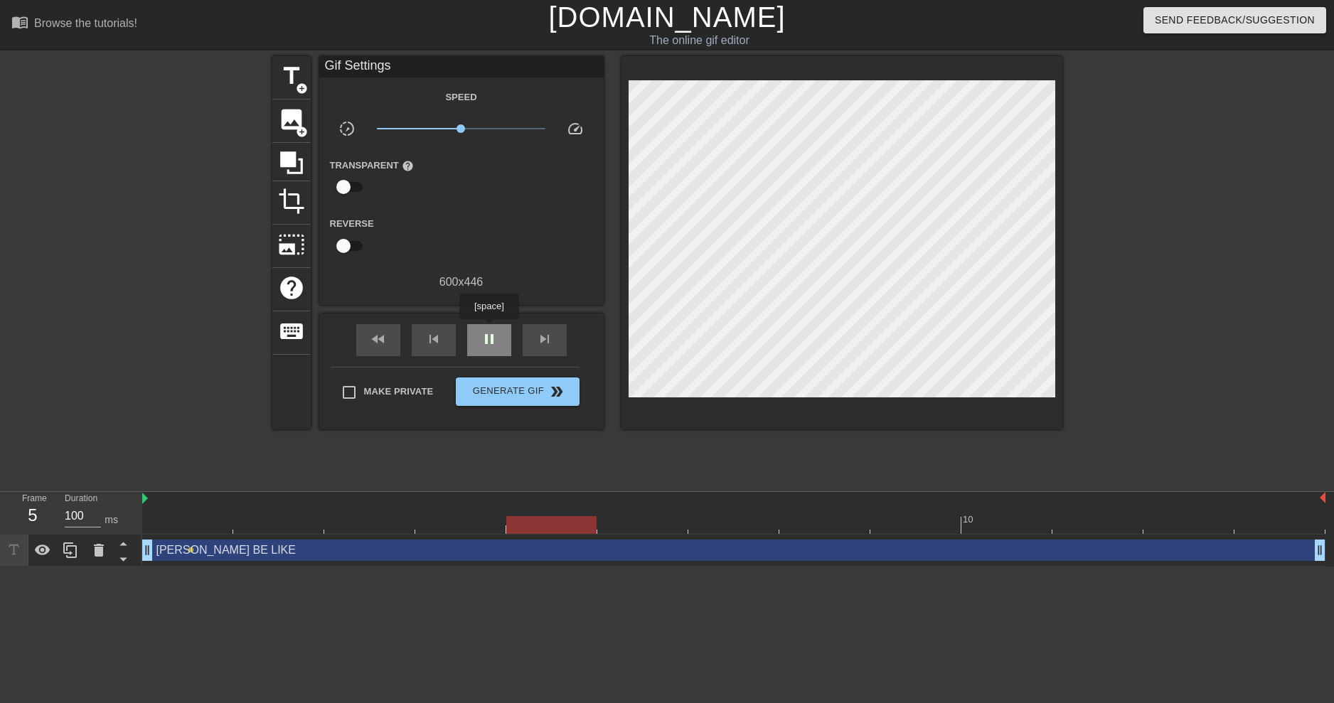
click at [489, 331] on span "pause" at bounding box center [489, 339] width 17 height 17
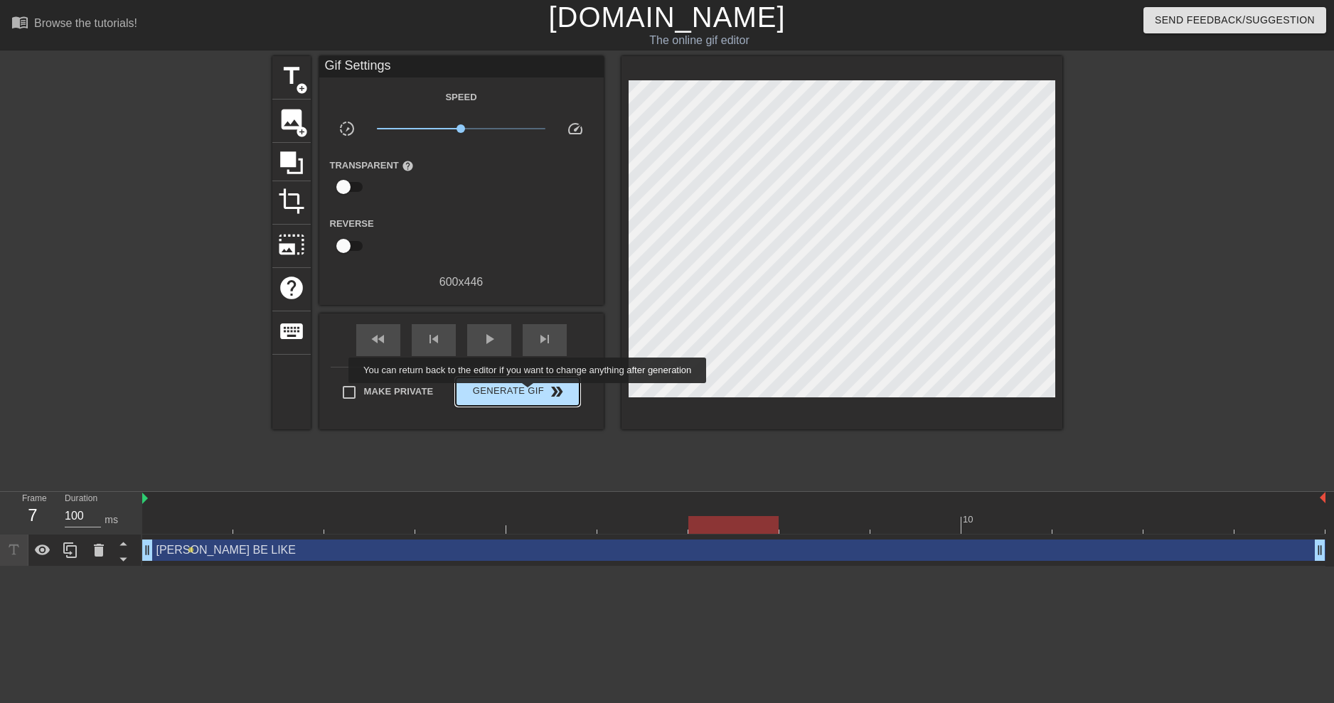
click at [529, 393] on span "Generate Gif double_arrow" at bounding box center [518, 391] width 112 height 17
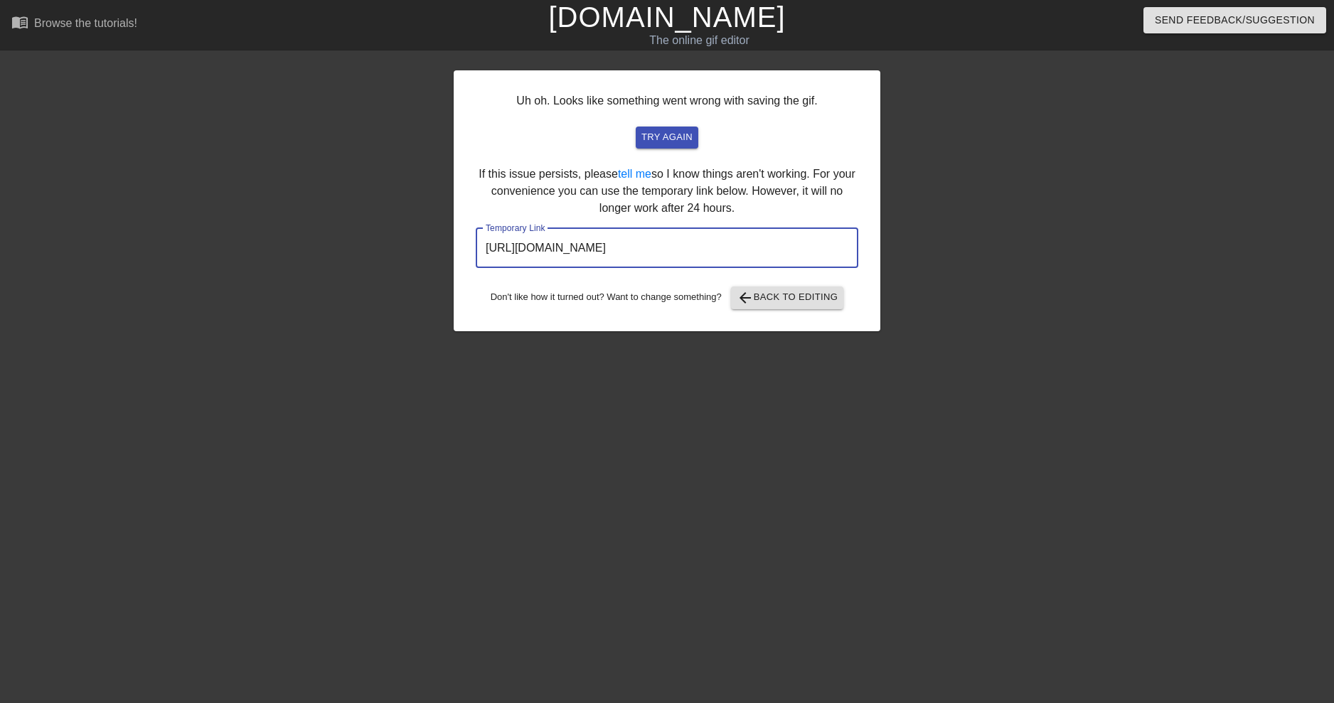
drag, startPoint x: 760, startPoint y: 247, endPoint x: 453, endPoint y: 255, distance: 307.4
click at [452, 255] on div "Uh oh. Looks like something went wrong with saving the gif. try again If this i…" at bounding box center [667, 269] width 1334 height 427
click at [792, 292] on span "arrow_back Back to Editing" at bounding box center [788, 297] width 102 height 17
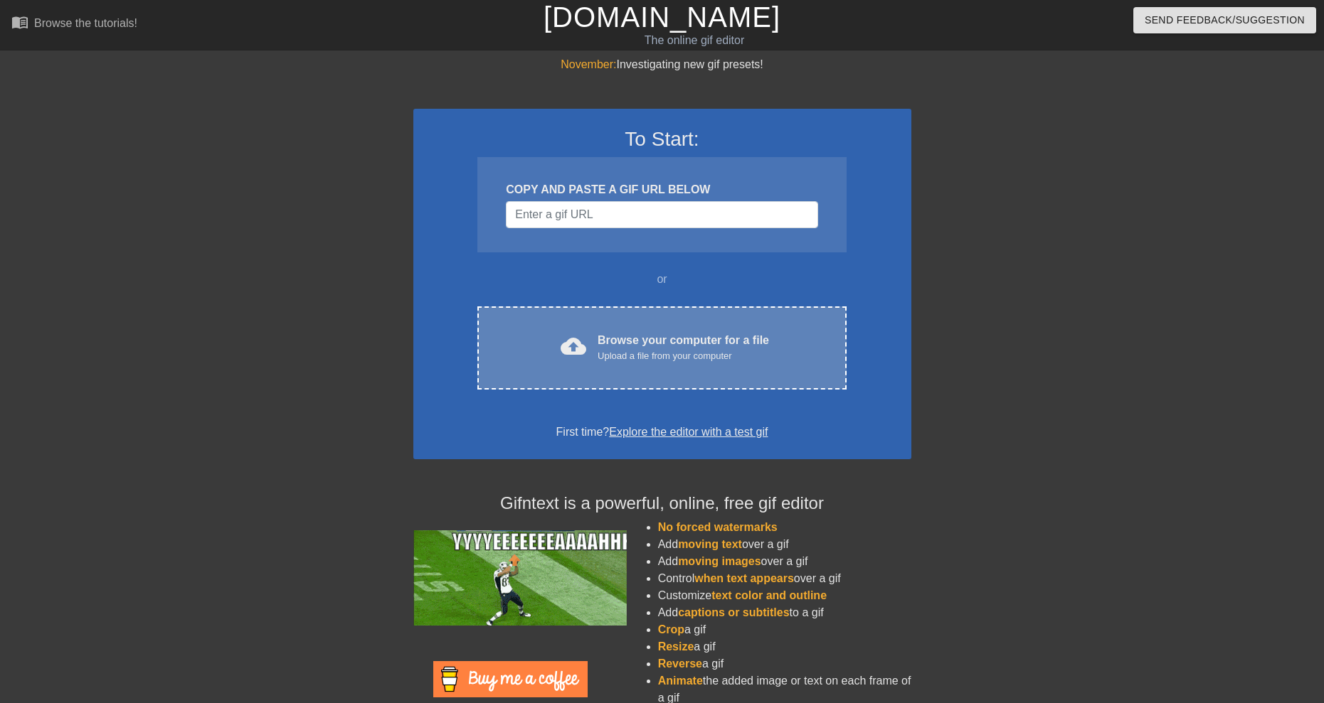
click at [697, 352] on div "Upload a file from your computer" at bounding box center [682, 356] width 171 height 14
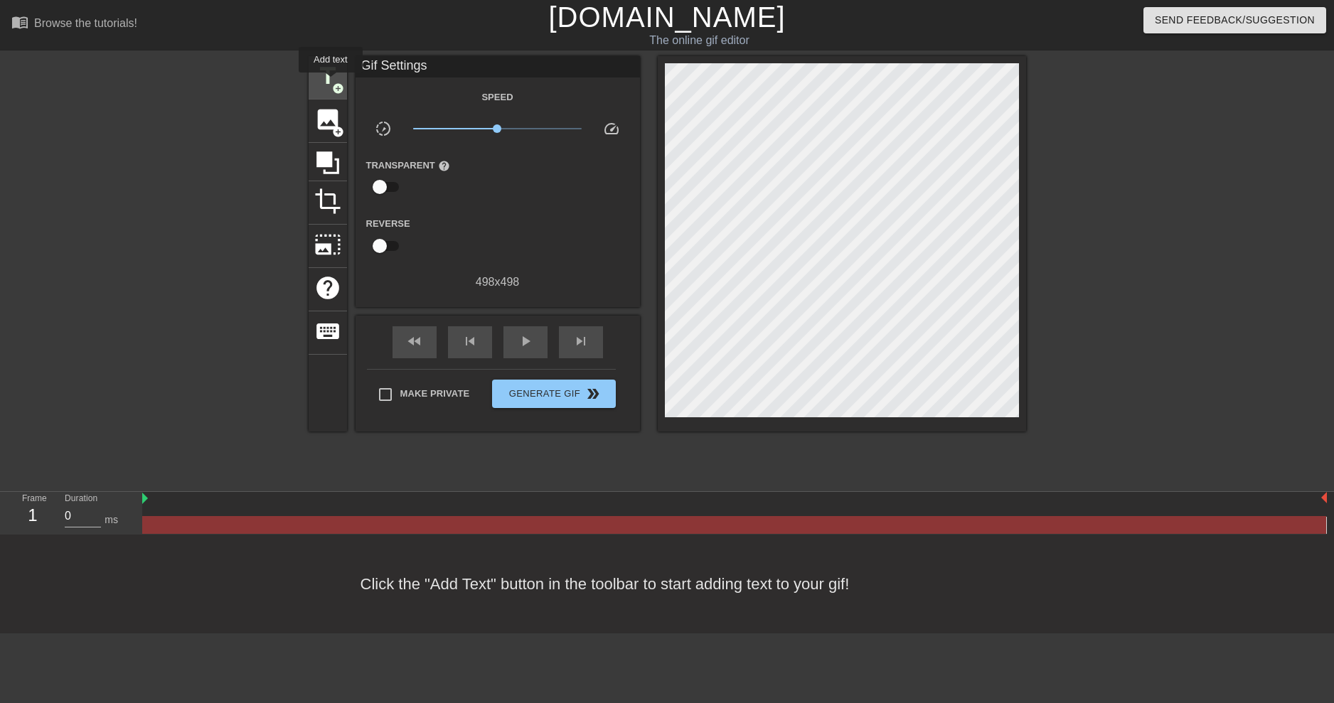
click at [331, 83] on span "title" at bounding box center [327, 76] width 27 height 27
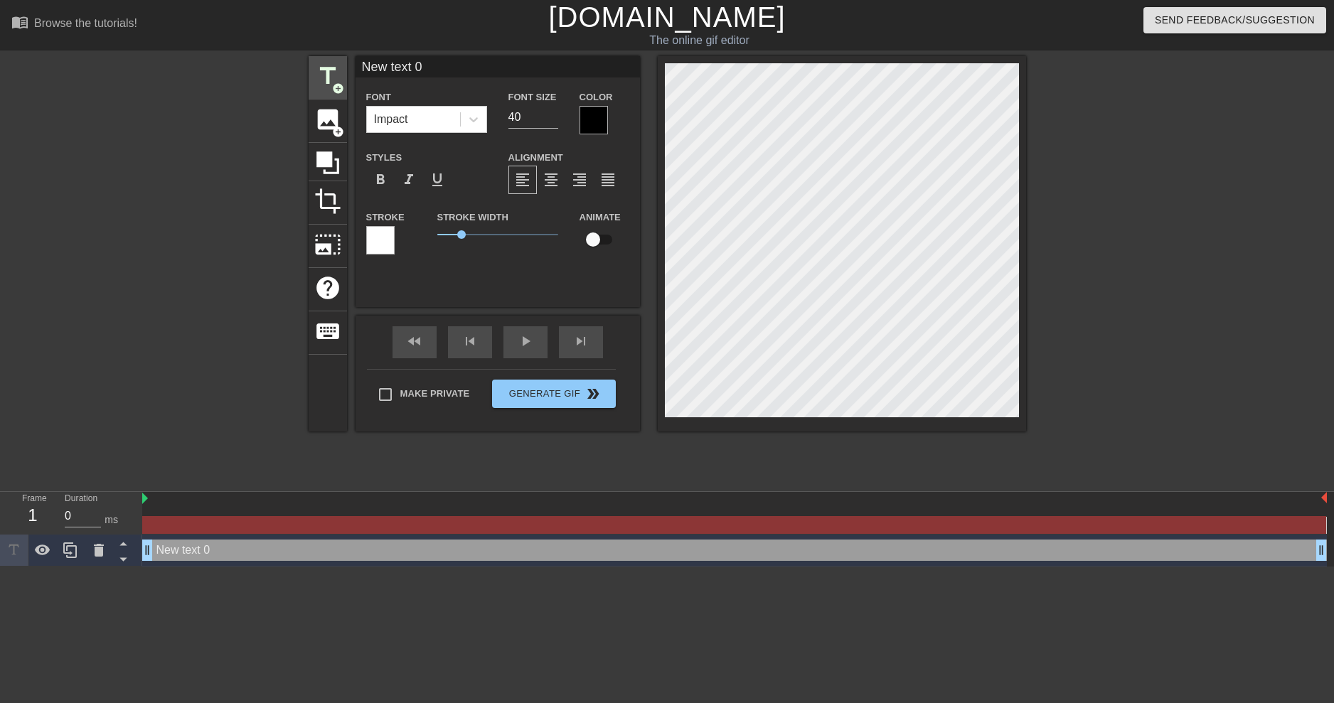
scroll to position [2, 2]
click at [443, 278] on div "title add_circle image add_circle crop photo_size_select_large help keyboard Ne…" at bounding box center [668, 244] width 718 height 376
type input "M"
type textarea "M"
type input "Ma"
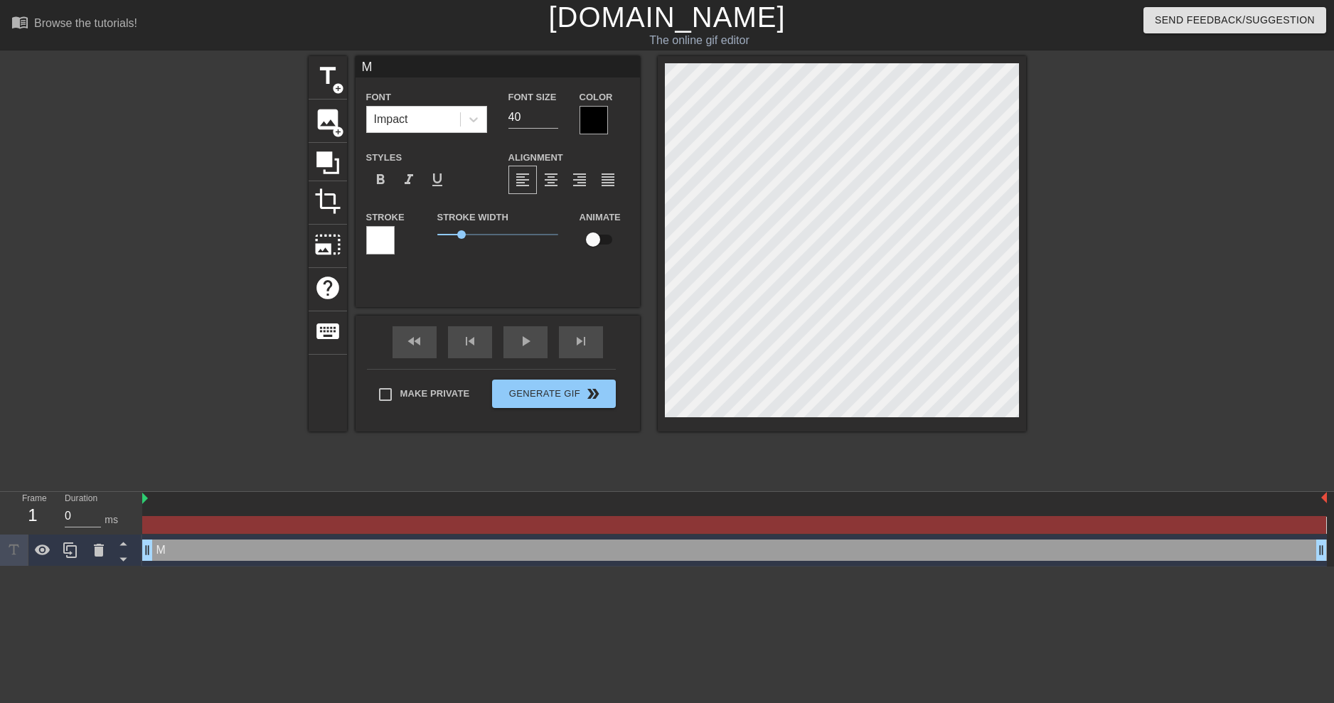
type textarea "Ma"
type input "Mar"
type textarea "Mar"
type input "Mars"
type textarea "Mars"
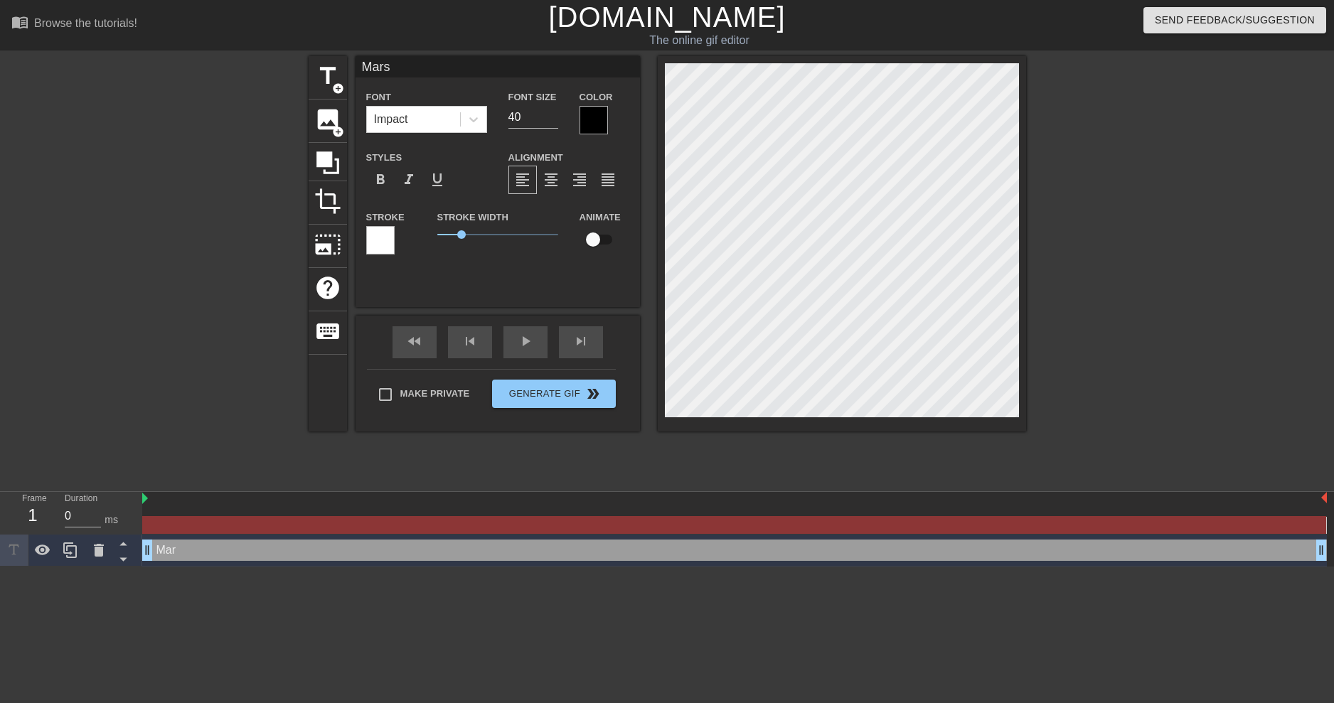
type input "[PERSON_NAME]"
type textarea "[PERSON_NAME]"
type input "MarshM"
type textarea "MarshM"
type input "MarshMe"
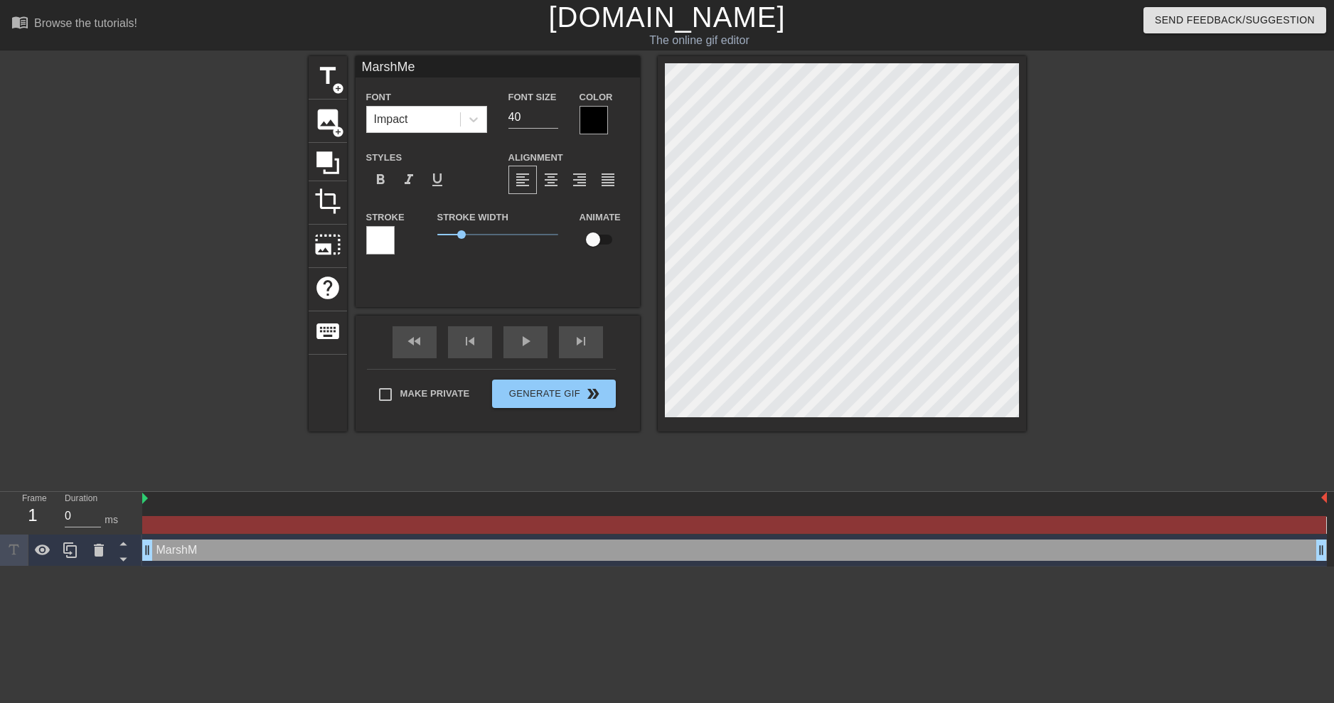
type textarea "MarshMel"
type input "MarshMell"
type textarea "MarshMell"
type input "MarshMello"
type textarea "MarshMello"
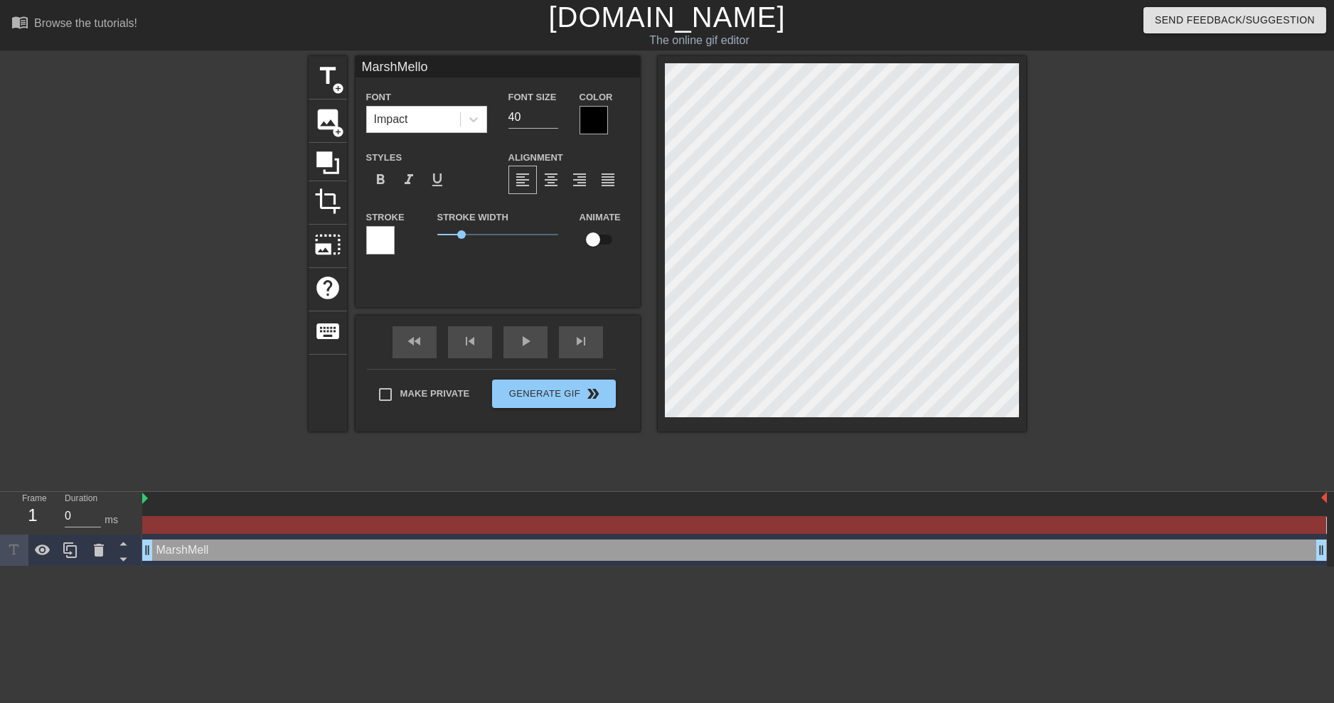
type input "MarshMelloh"
type textarea "MarshMelloh"
type input "MarshMelloh"
type textarea "MarshMelloh"
type input "MarshMelloh W"
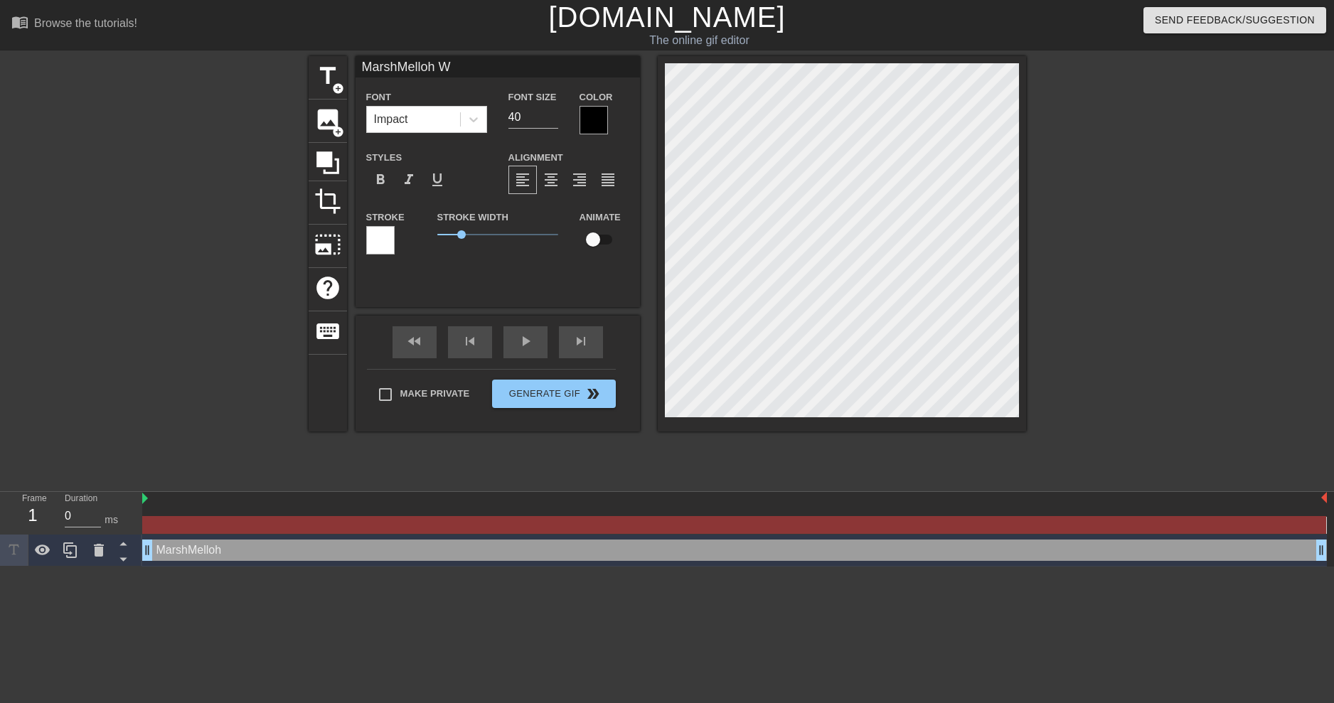
type textarea "MarshMelloh W"
type input "MarshMelloh We"
type textarea "MarshMelloh We"
type input "MarshMelloh W"
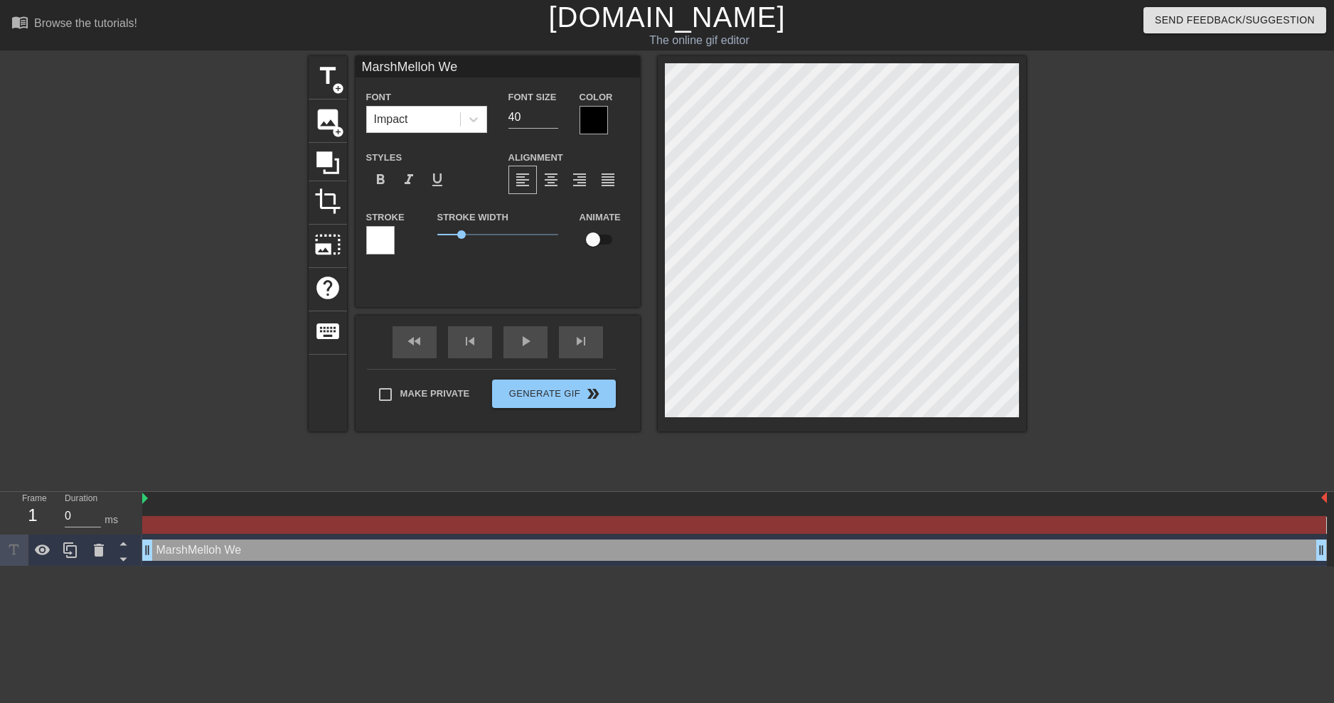
type textarea "MarshMelloh W"
type input "MarshMelloh Wh"
type textarea "MarshMelloh Wh"
type input "MarshMelloh Whe"
type textarea "MarshMelloh Whe"
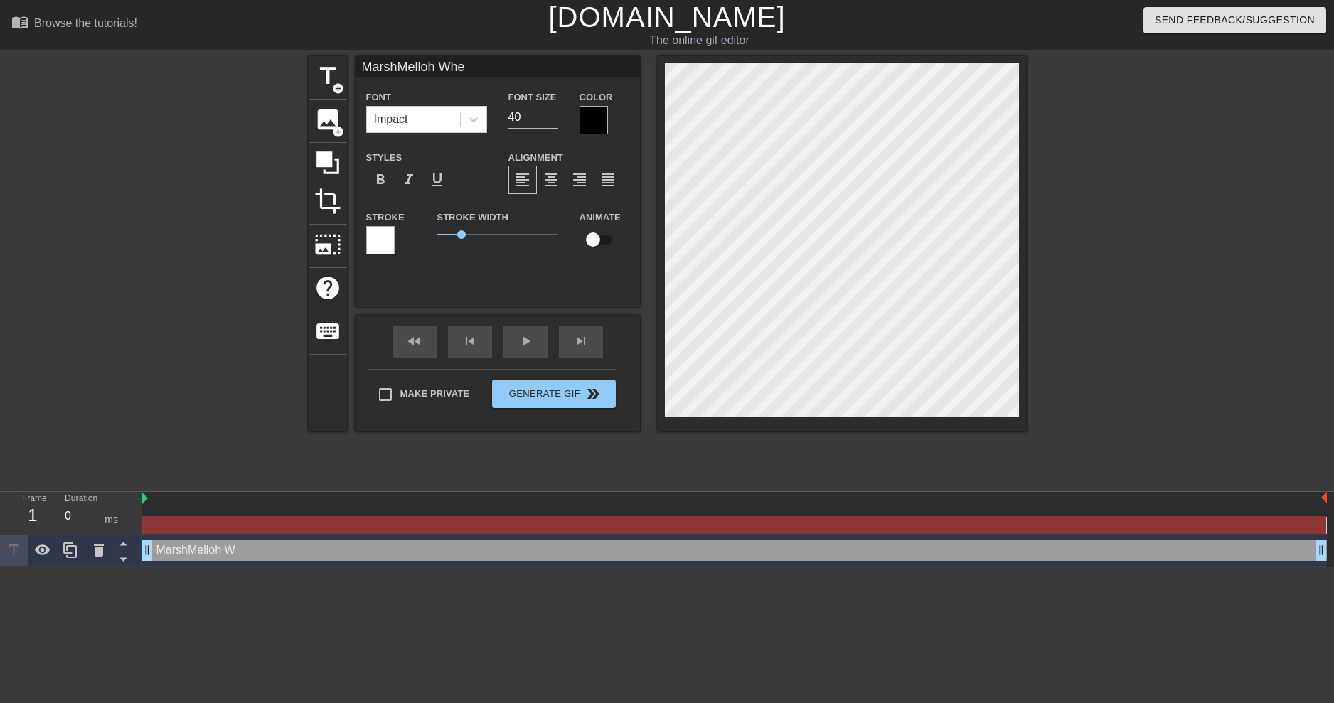
type input "MarshMelloh When"
type textarea "MarshMelloh When"
type input "MarshMelloh When"
type textarea "MarshMelloh When"
type input "MarshMelloh When A"
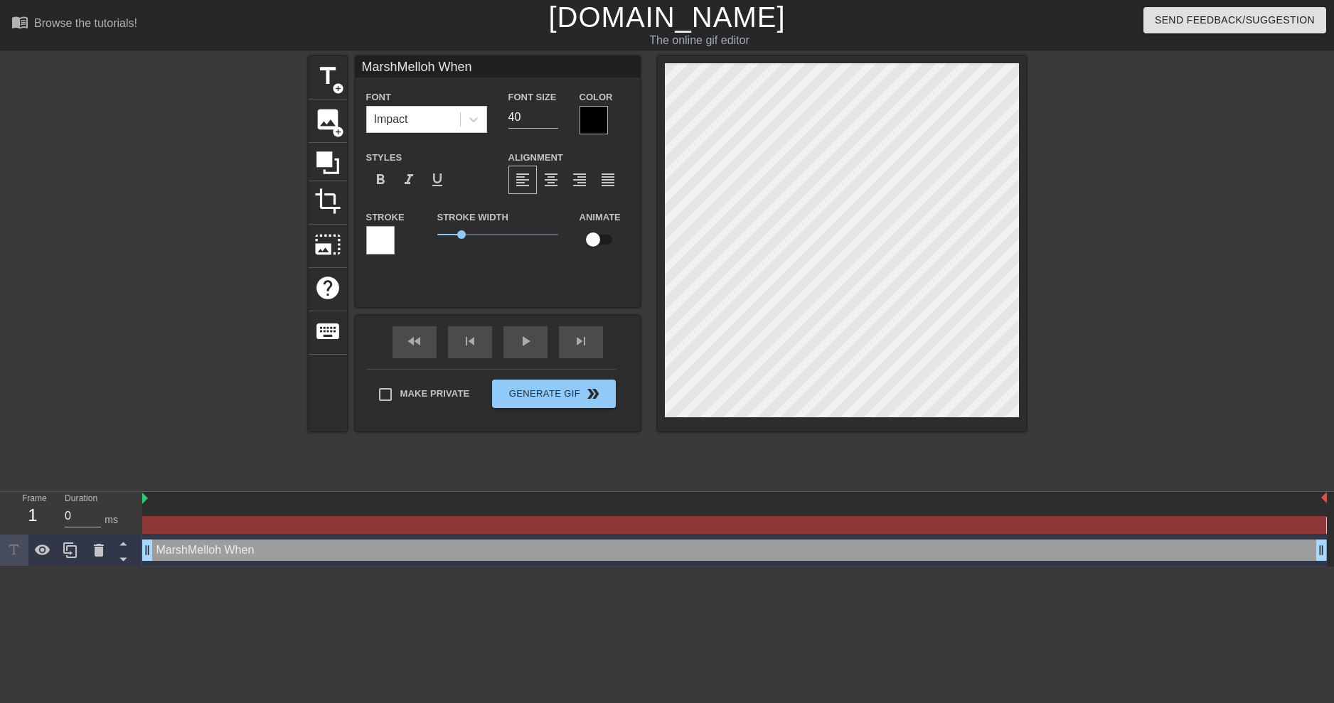
type textarea "MarshMelloh When A"
type input "MarshMelloh When An"
type textarea "MarshMelloh When An"
type input "MarshMelloh When [PERSON_NAME]"
type textarea "MarshMelloh When [PERSON_NAME]"
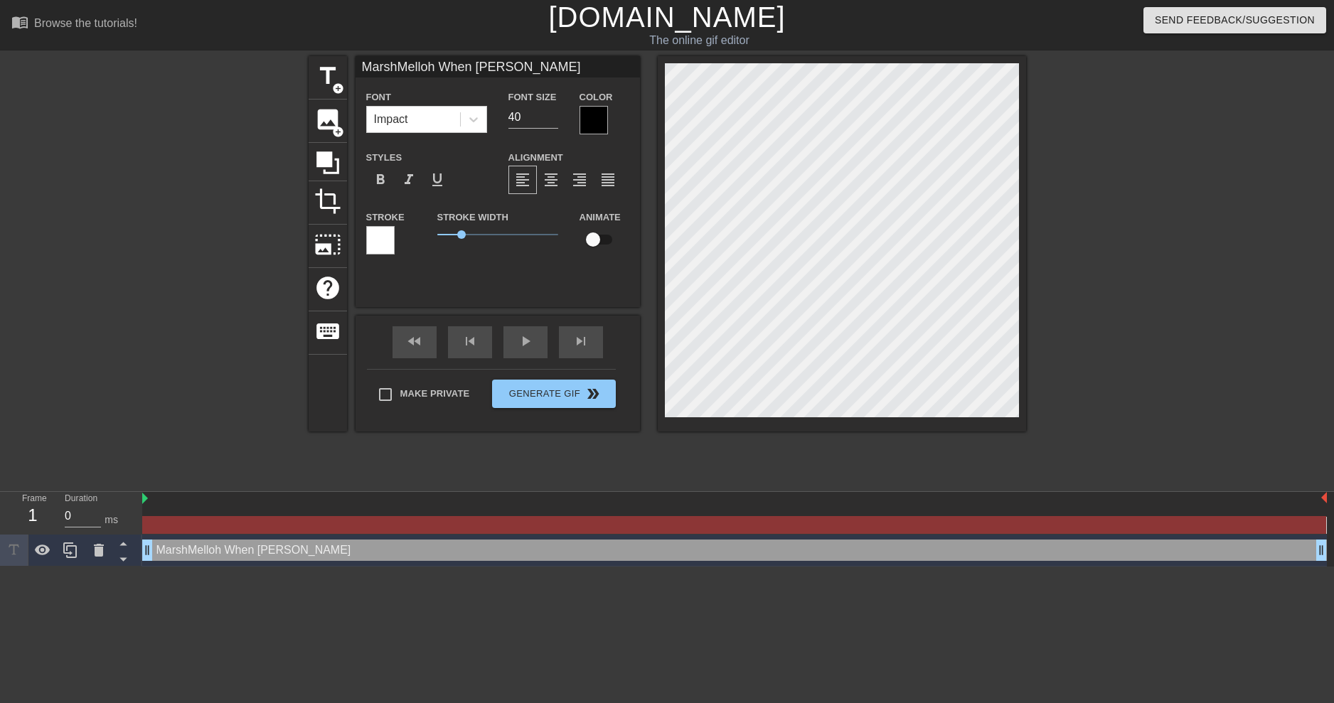
type input "MarshMelloh When Anim"
type textarea "MarshMelloh When Anim"
type input "MarshMelloh When Anime"
type textarea "MarshMelloh When Anime"
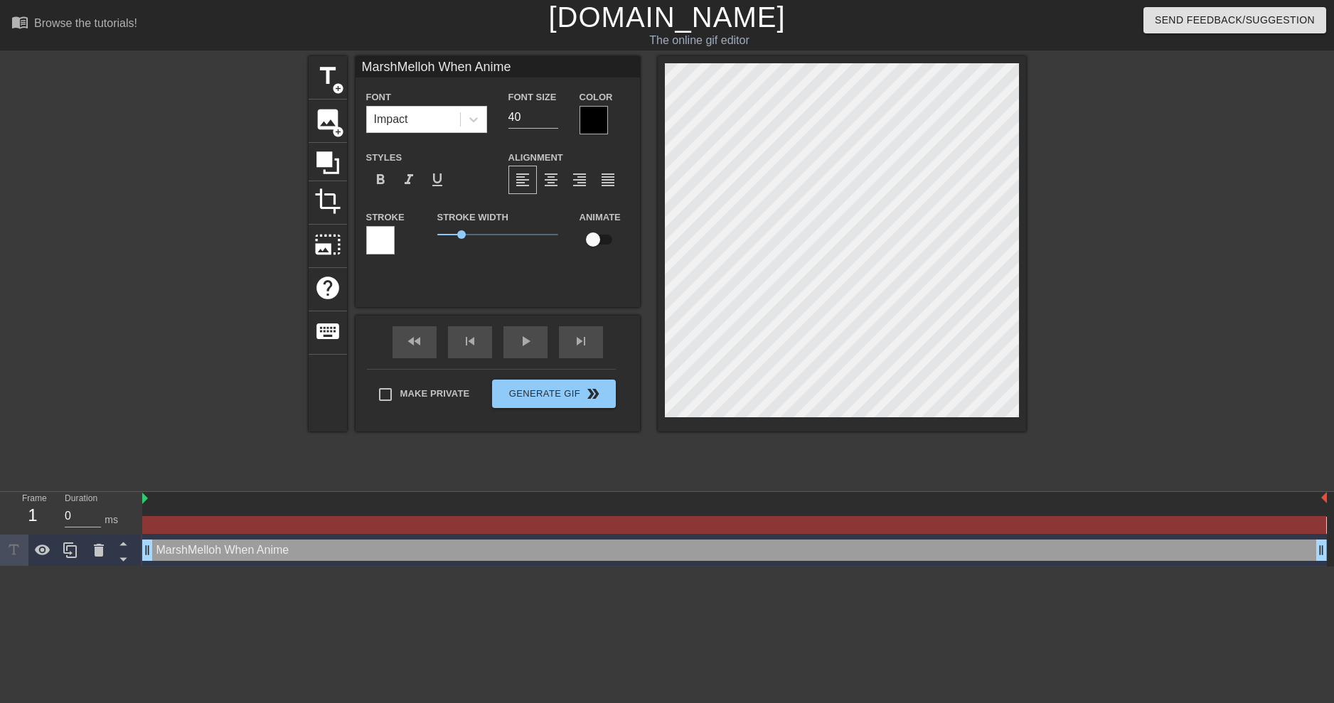
type input "MarshMelloh When Anime"
type textarea "MarshMelloh When Anime"
type input "MarshMelloh When AnimeG"
type textarea "MarshMelloh When Anime G"
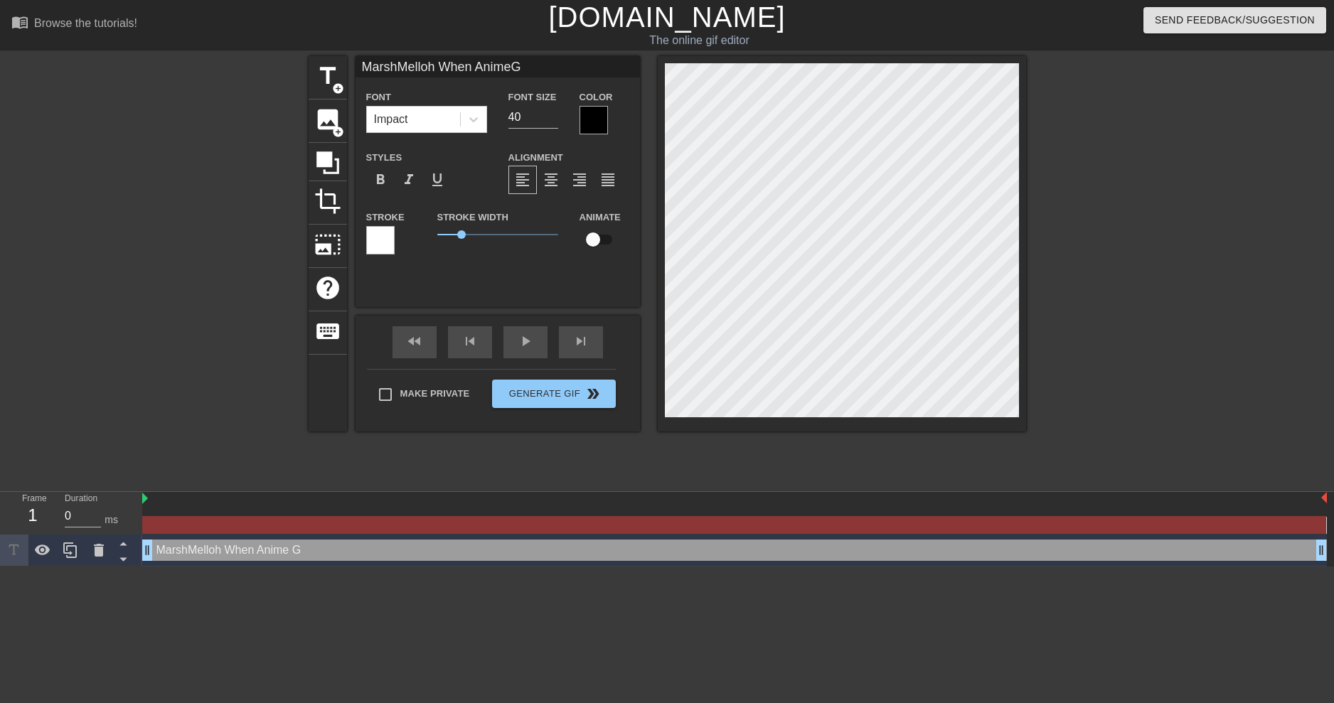
type input "MarshMelloh When Anime"
type textarea "MarshMelloh When Anime"
type input "MarshMelloh When Anime"
type textarea "MarshMelloh When Anime"
type input "MarshMelloh When Anime"
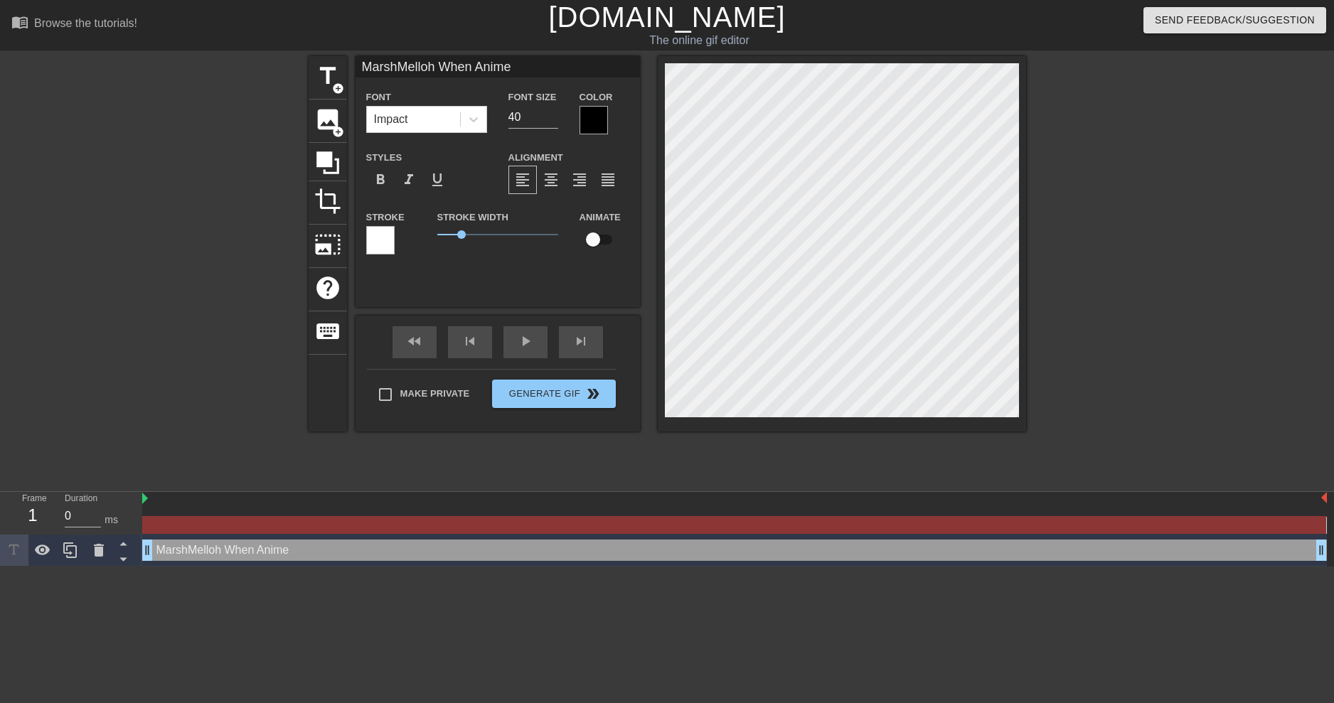
type textarea "MarshMelloh When Anime"
type input "MarshMelloh When Anime"
type textarea "MarshMelloh When Anime"
type input "MarshMelloh When Anime"
type textarea "MarshMelloh When Anime"
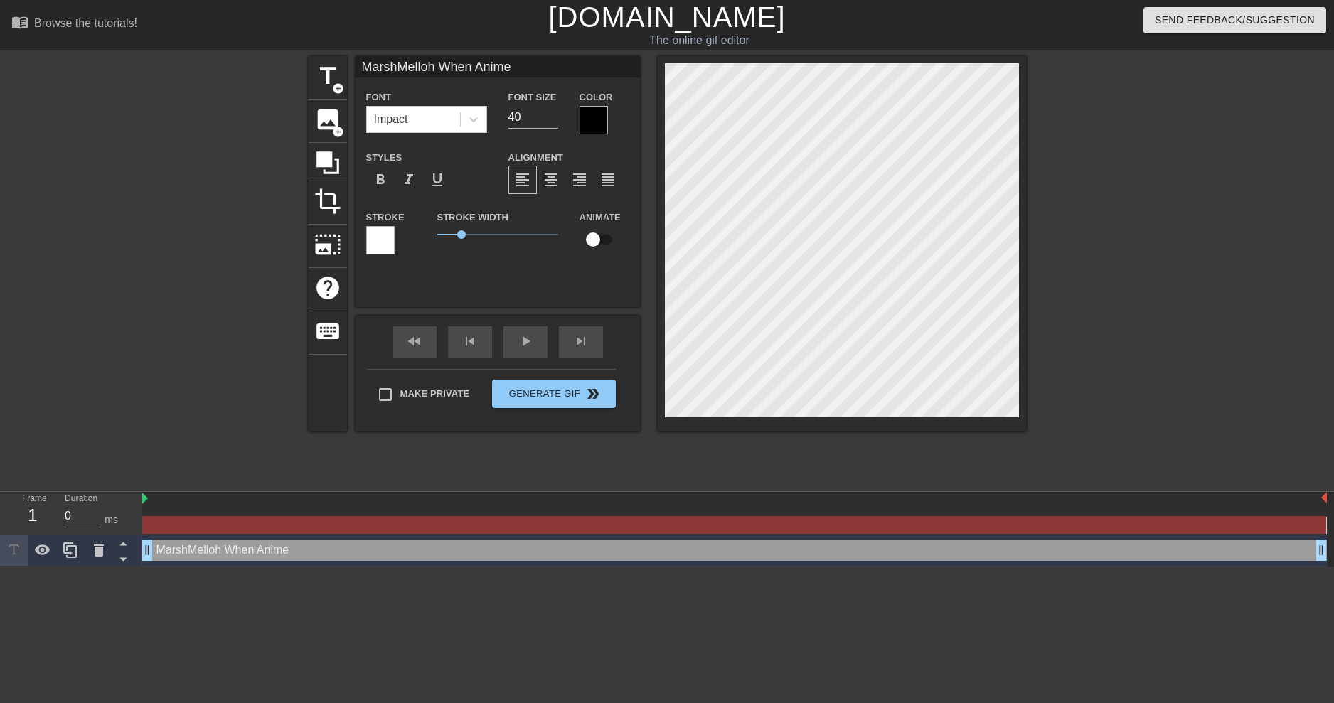
type input "MarshMelloh When Anime"
type textarea "MarshMelloh When Anime"
type input "MarshMelloh When Anime"
type textarea "MarshMelloh When Anime"
type input "MarshMelloh When Anime"
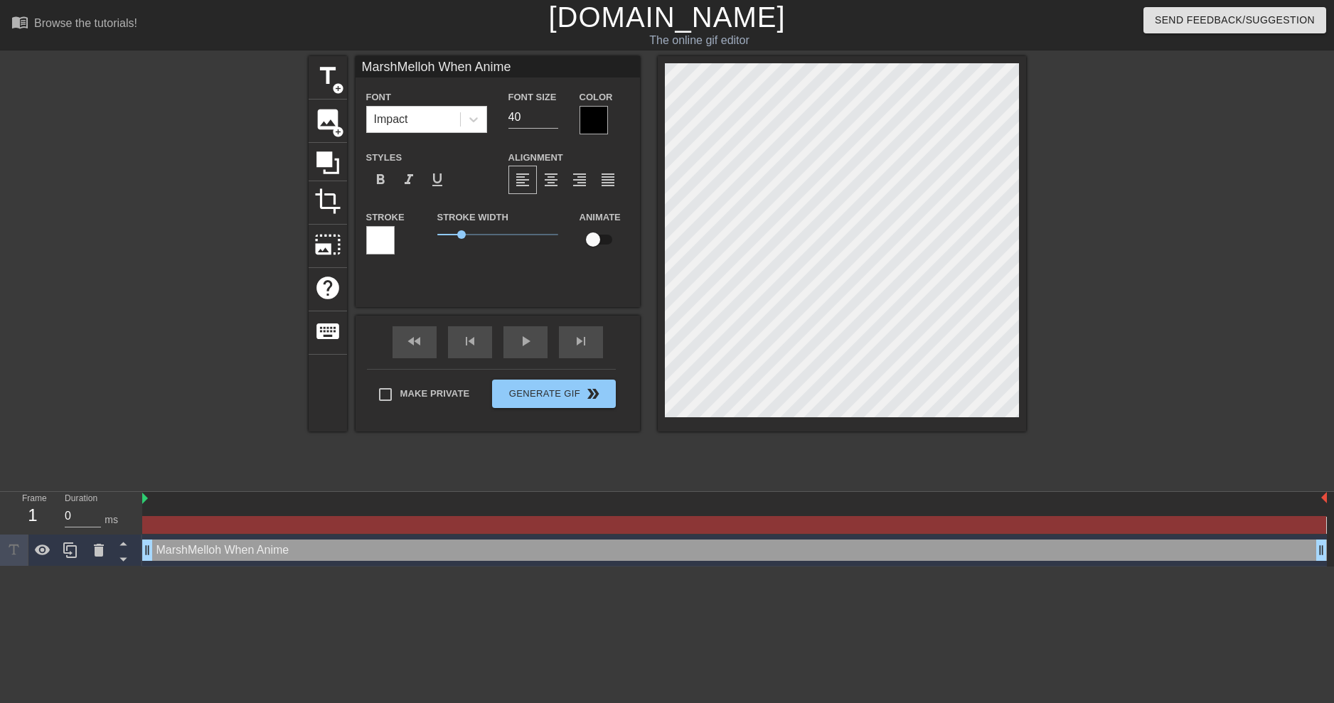
type textarea "MarshMelloh When Anime"
type input "MarshMelloh When Anime"
type textarea "MarshMelloh When Anime"
type input "MarshMelloh When Anime"
type textarea "MarshMelloh When Anime"
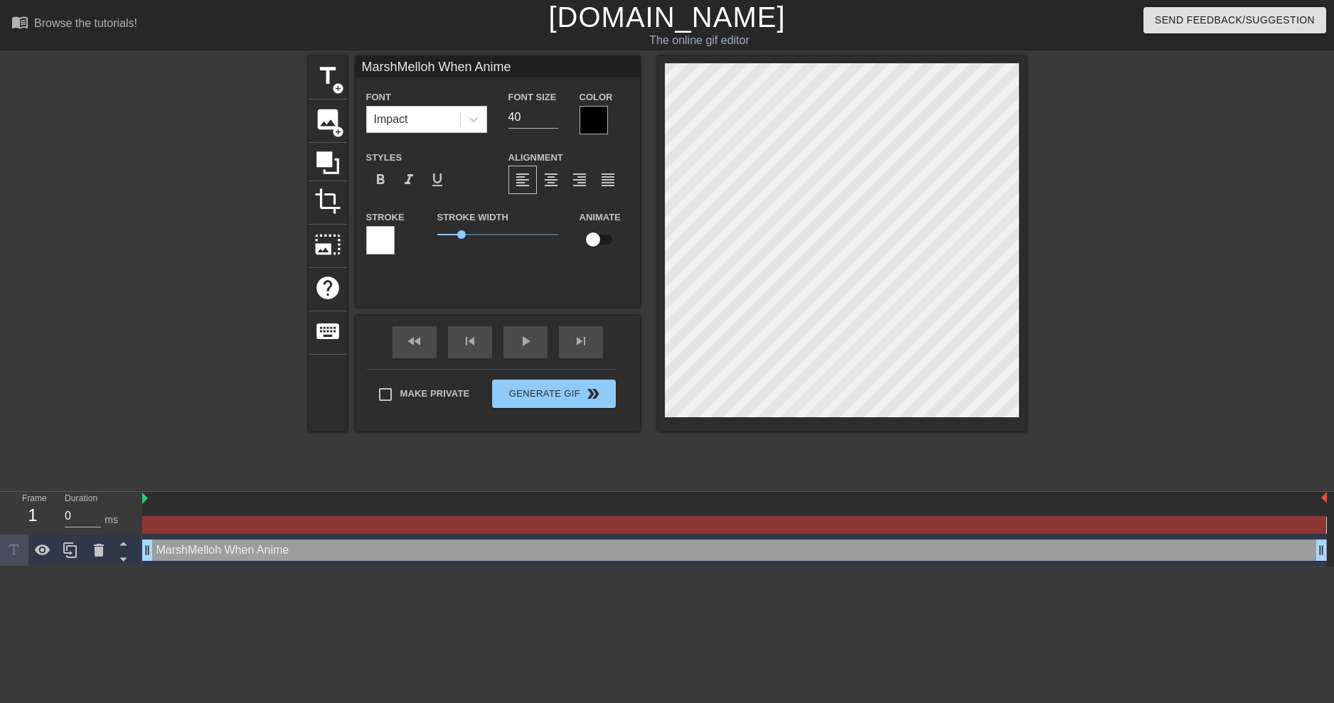
type input "MarshMelloh When Anime"
type textarea "MarshMelloh When Anime"
type input "MarshMelloh When Anime"
type textarea "MarshMelloh When Anime"
type input "MarshMelloh When Anime"
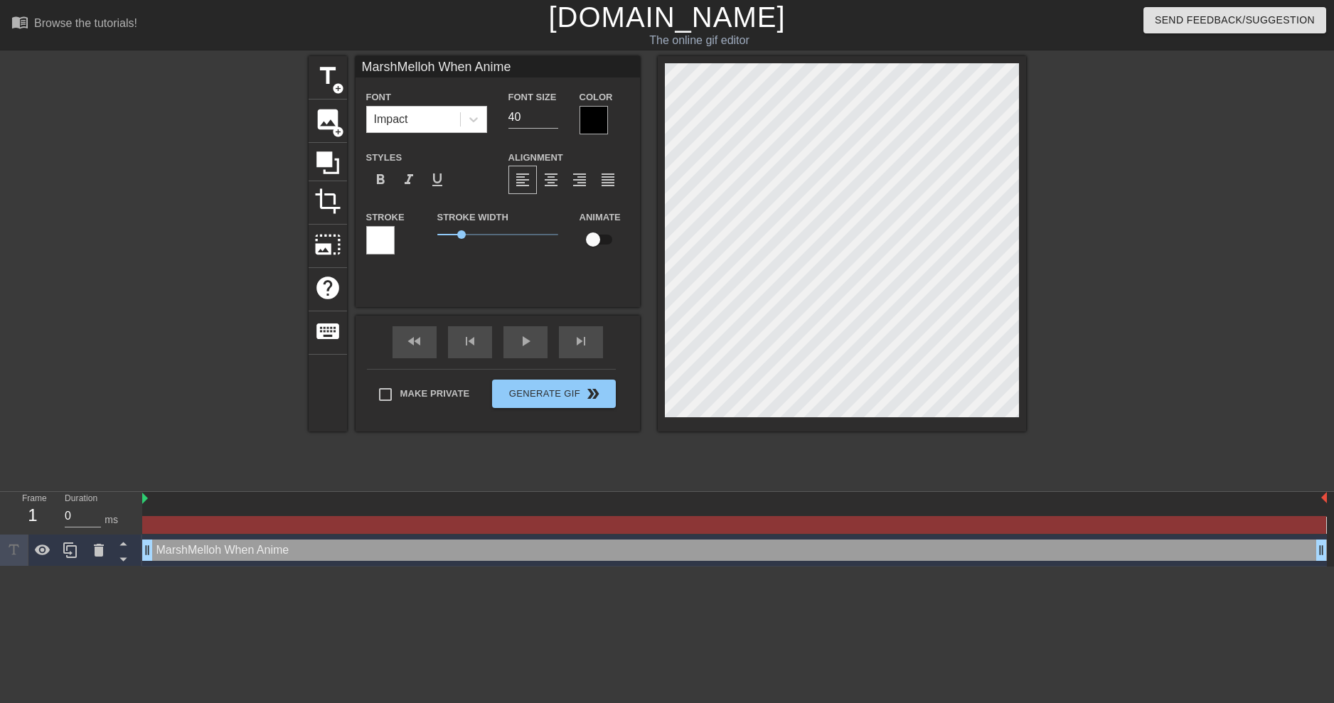
type textarea "MarshMelloh When Anime"
type input "MarshMelloh When Anime"
type textarea "MarshMelloh When Anime"
type input "MarshMelloh When Anime"
type textarea "MarshMelloh When Anime"
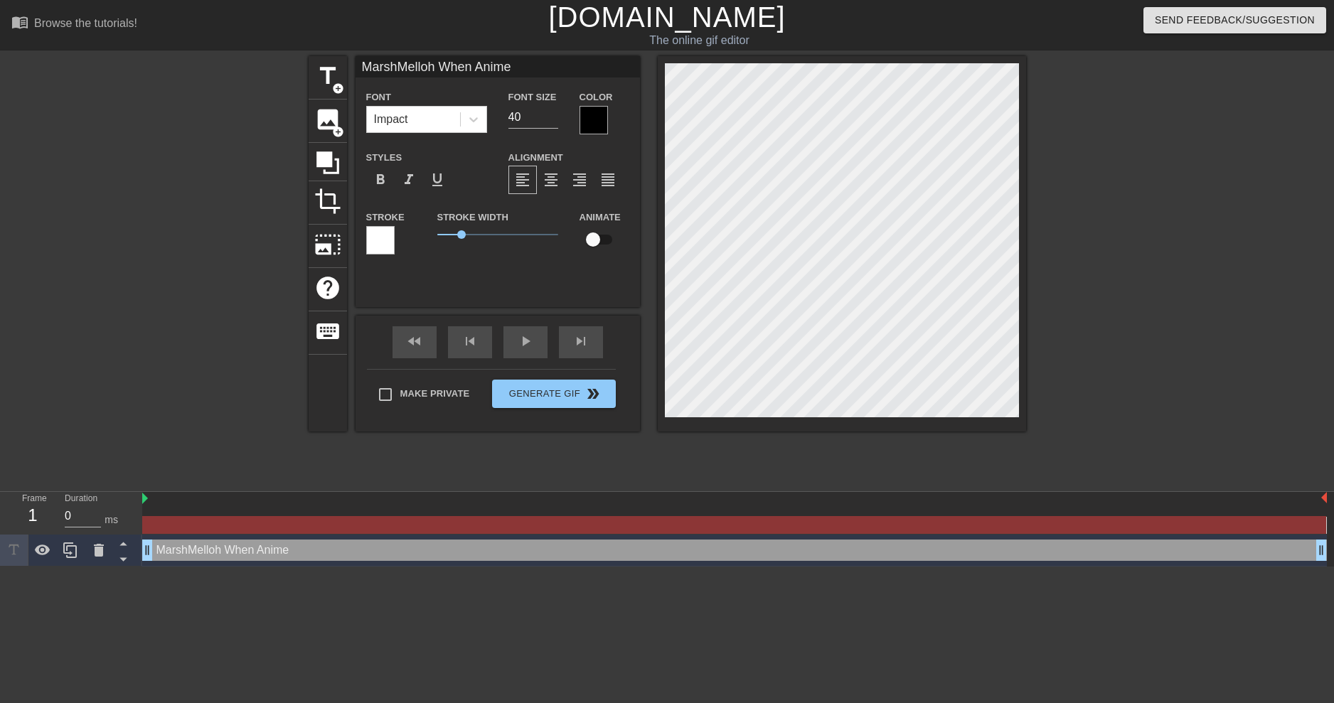
type input "MarshMelloh When Anime"
type textarea "MarshMelloh When Anime"
type input "MarshMelloh When Anime"
type textarea "MarshMelloh When Anime"
type input "MarshMelloh When Anime"
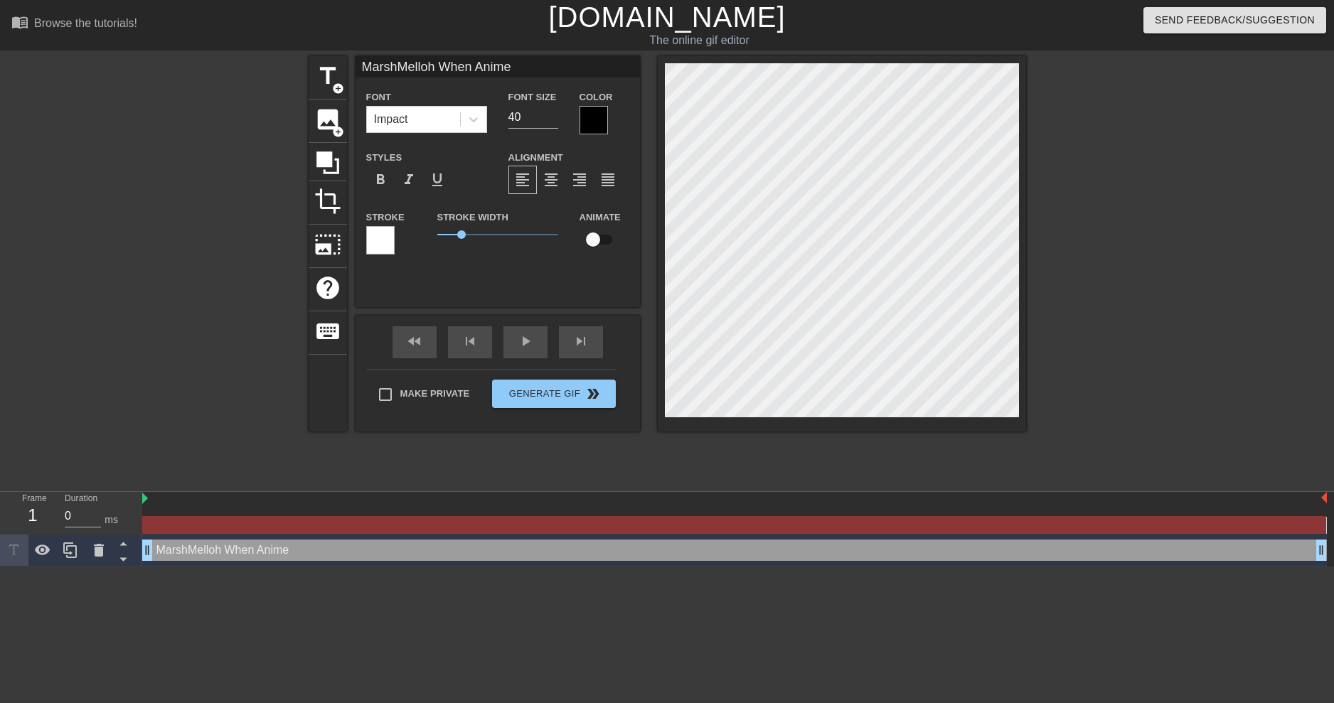
type textarea "MarshMelloh When Anime"
type input "MarshMelloh When Anime"
type textarea "MarshMelloh When Anime"
type input "MarshMelloh When Anime"
type textarea "MarshMelloh When Anime"
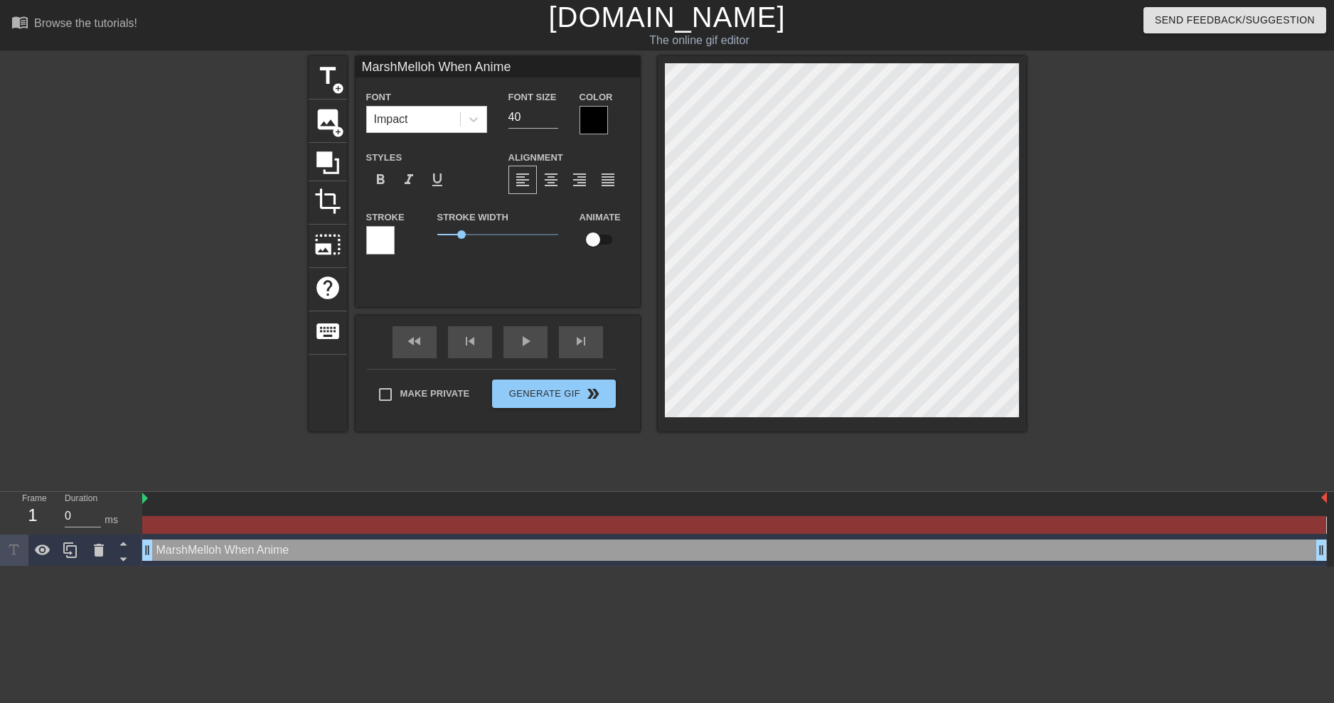
type input "MarshMelloh When Anime"
type textarea "MarshMelloh When Anime"
type input "MarshMelloh When Anime"
type textarea "MarshMelloh When Anime"
type input "MarshMelloh When Anime"
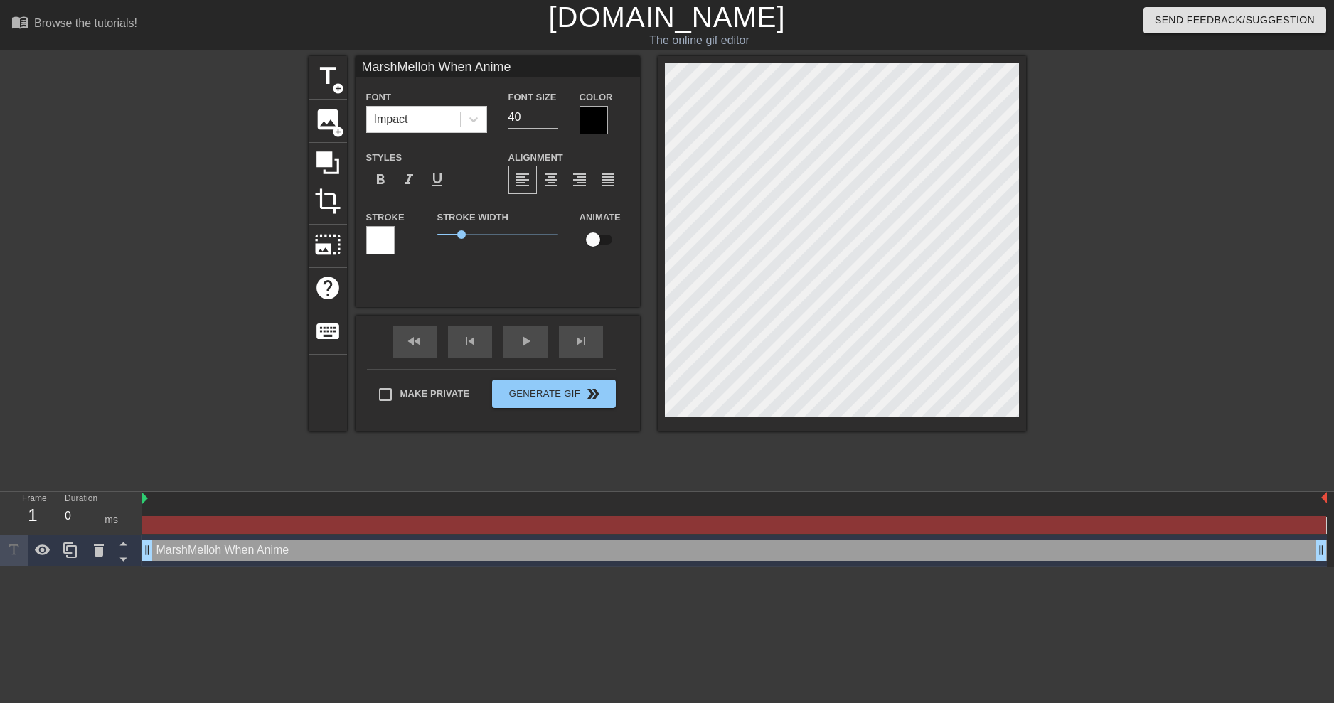
type textarea "MarshMelloh When Anime"
type input "MarshMelloh When Anime G"
type textarea "MarshMelloh When Anime G"
type input "MarshMelloh When Anime GI"
type textarea "MarshMelloh When Anime GI"
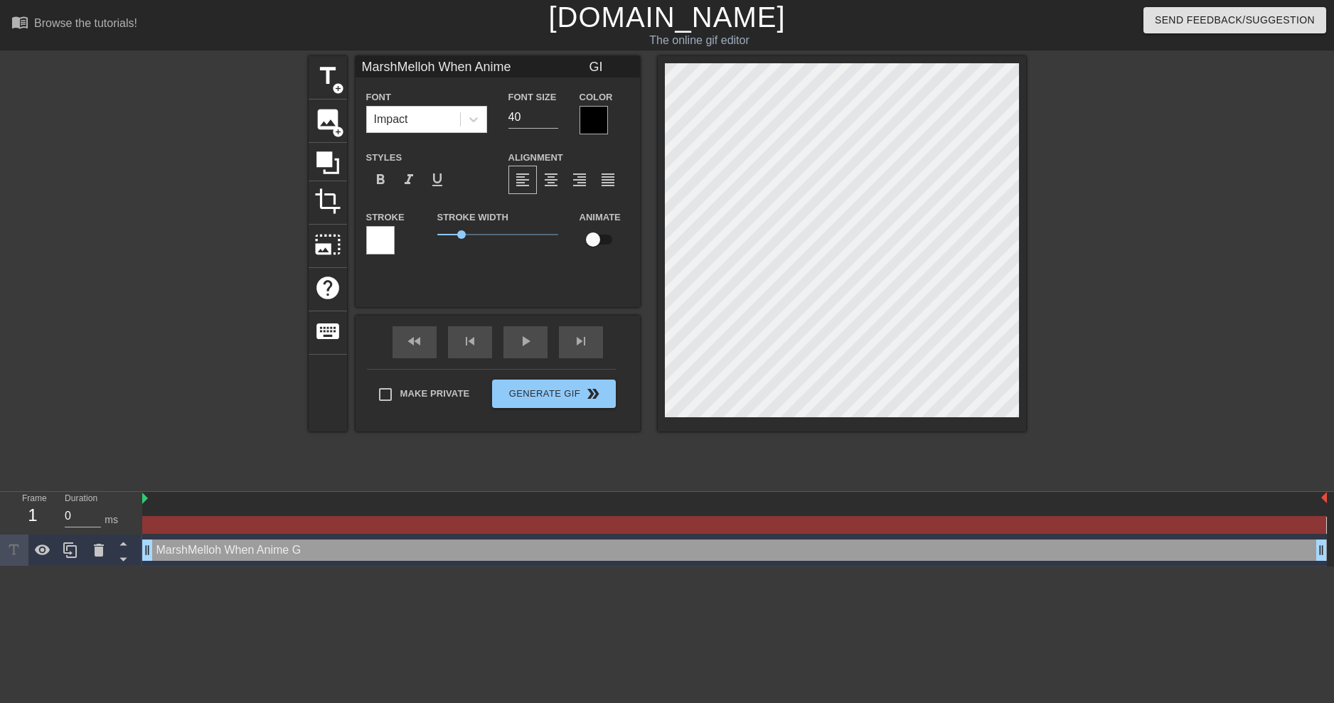
type input "MarshMelloh When Anime GIR"
type textarea "MarshMelloh When Anime GIR"
type input "MarshMelloh When Anime GIRL"
type textarea "MarshMelloh When Anime GIRL"
type input "MarshMelloh When Anime GIR"
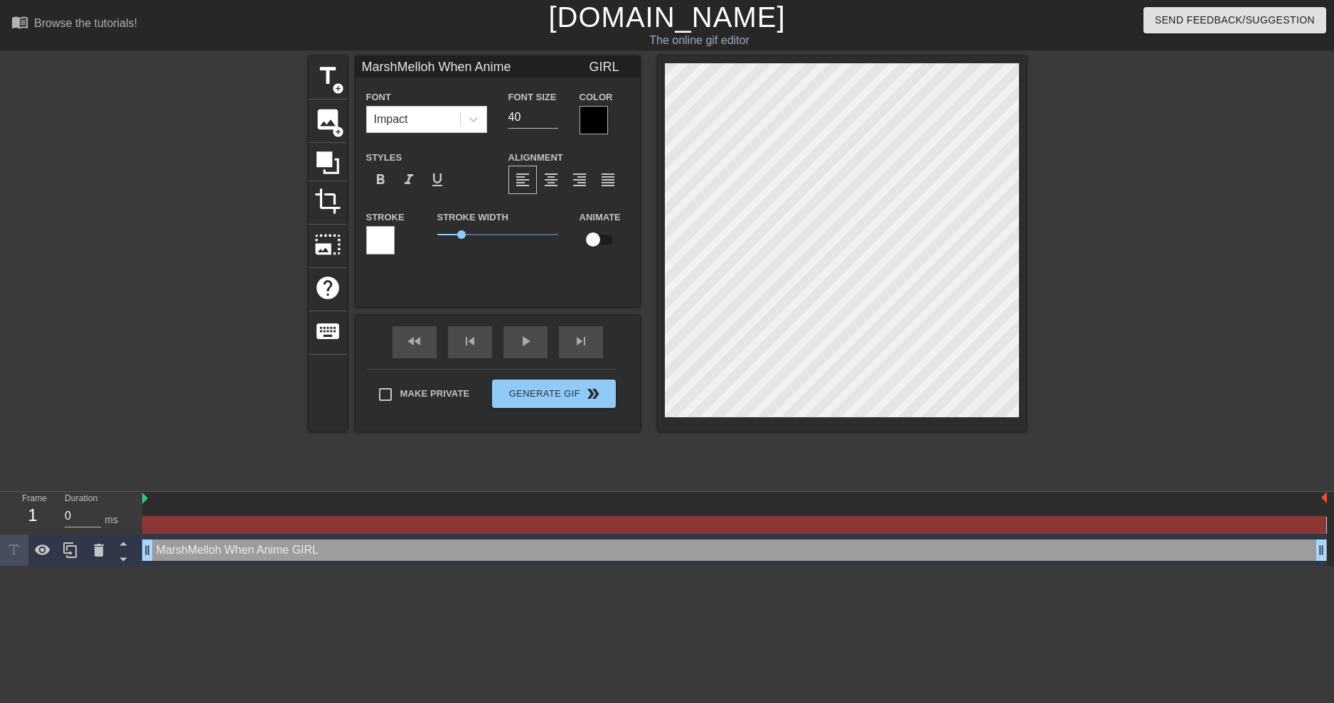
type textarea "MarshMelloh When Anime GIR"
type input "MarshMelloh When Anime GI"
type textarea "MarshMelloh When Anime GI"
type input "MarshMelloh When Anime G"
type textarea "MarshMelloh When Anime G"
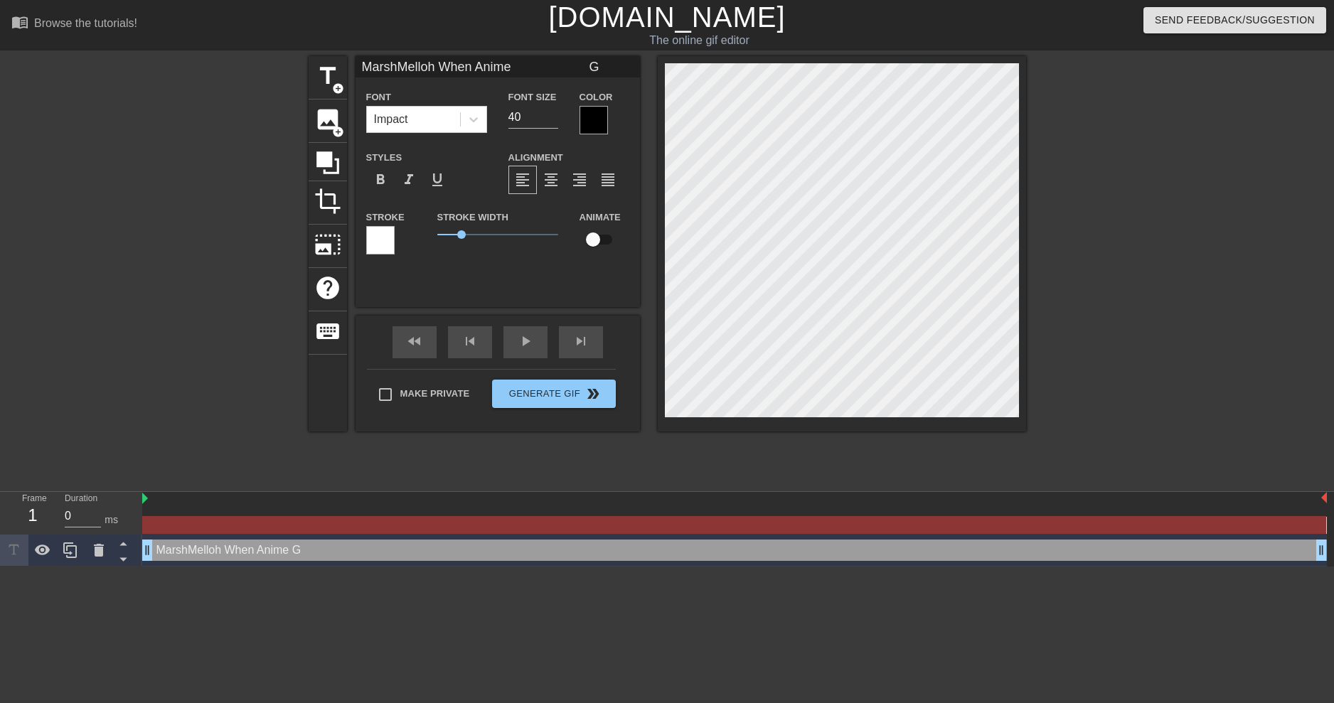
scroll to position [2, 6]
type input "MarshMelloh When Anime"
type textarea "MarshMelloh When Anime"
type input "MarshMelloh When Anime"
type textarea "MarshMelloh When Anime"
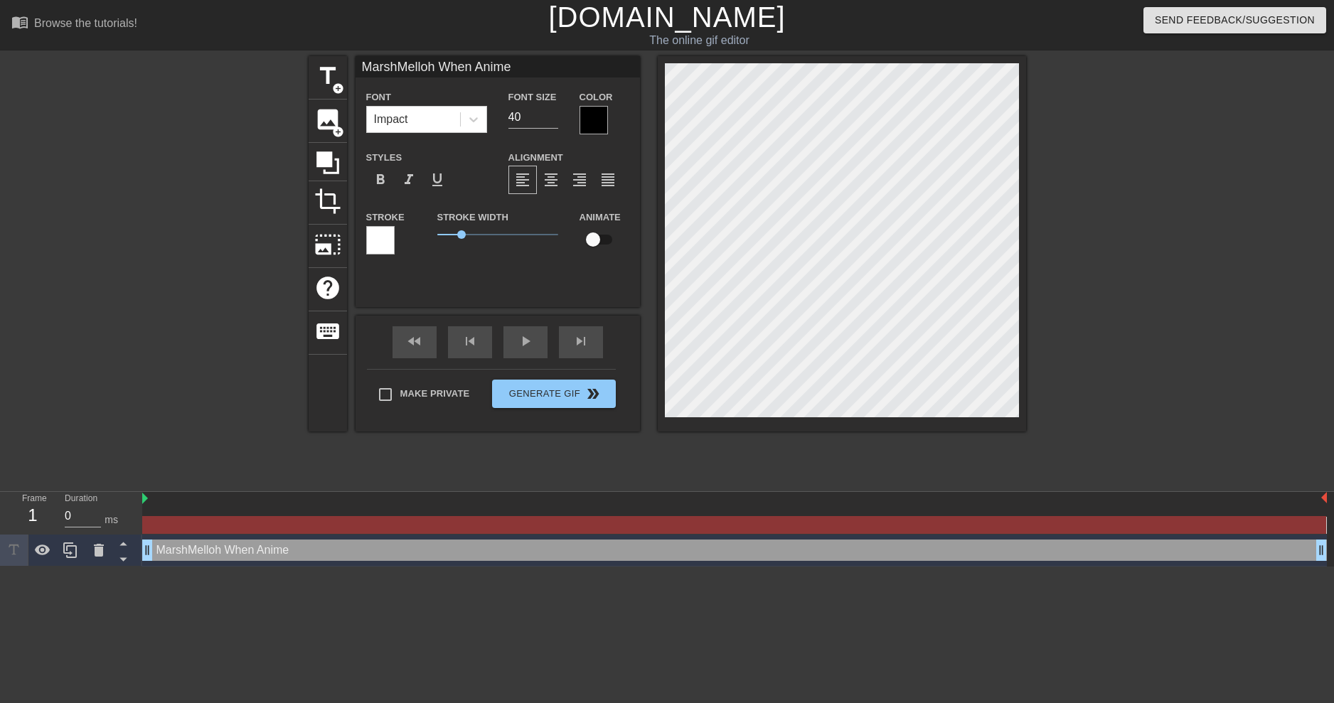
type input "MarshMelloh When Anime"
type textarea "MarshMelloh When Anime"
type input "MarshMelloh When Anime G"
type textarea "MarshMelloh When Anime G"
type input "MarshMelloh When Anime"
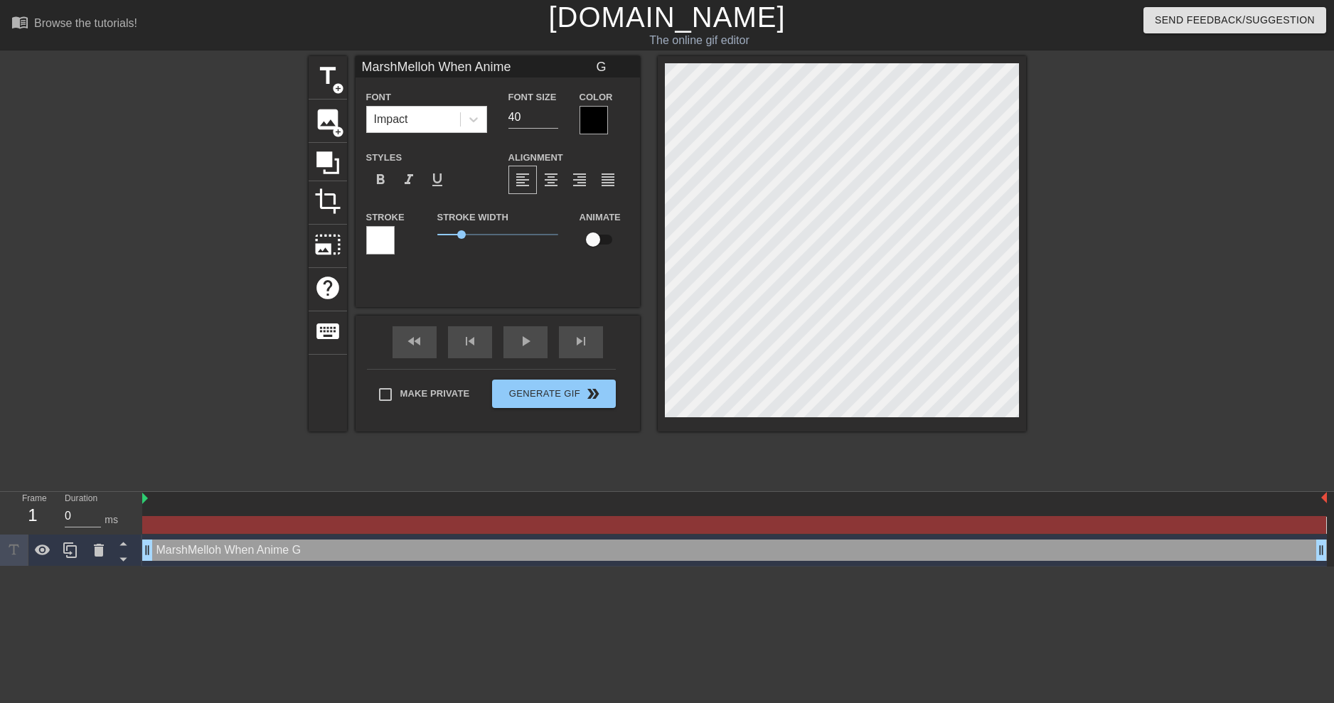
type textarea "MarshMelloh When Anime"
type input "MarshMelloh When Anime"
type textarea "MarshMelloh When Anime"
type input "MarshMelloh When Anime"
type textarea "MarshMelloh When Anime"
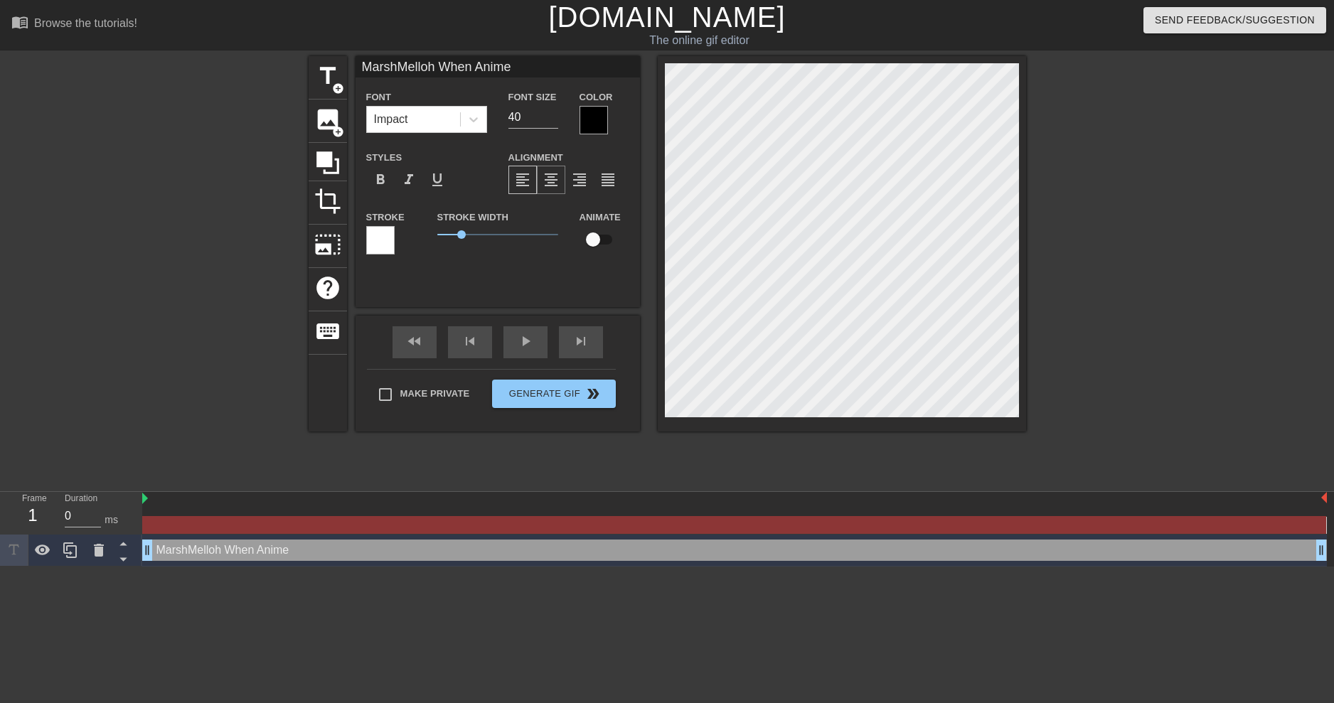
type input "MarshMelloh When Anime"
type textarea "MarshMelloh When Anime"
type input "MarshMelloh When Anime"
type textarea "MarshMelloh When Anime"
type input "MarshMelloh When Anime"
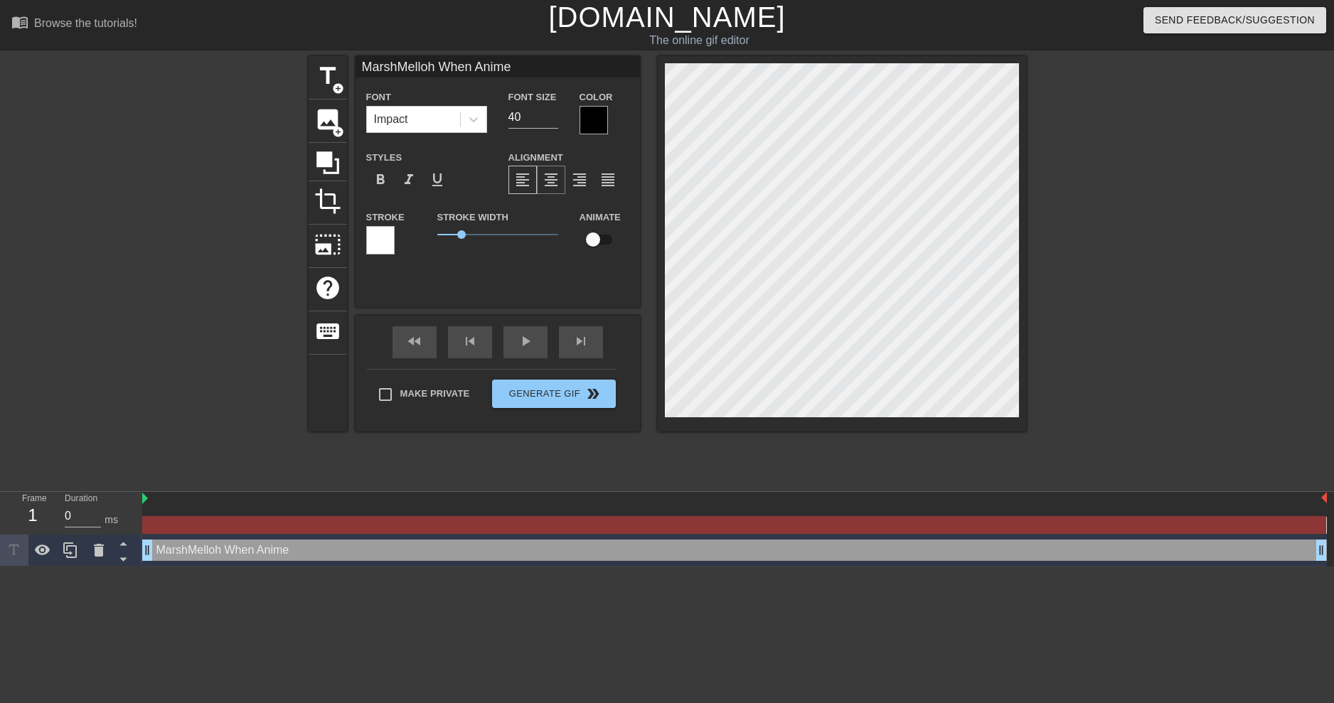
type textarea "MarshMelloh When Anime"
type input "MarshMelloh When Anime"
type textarea "MarshMelloh When Anime"
type input "MarshMelloh When Anime"
type textarea "MarshMelloh When Anime"
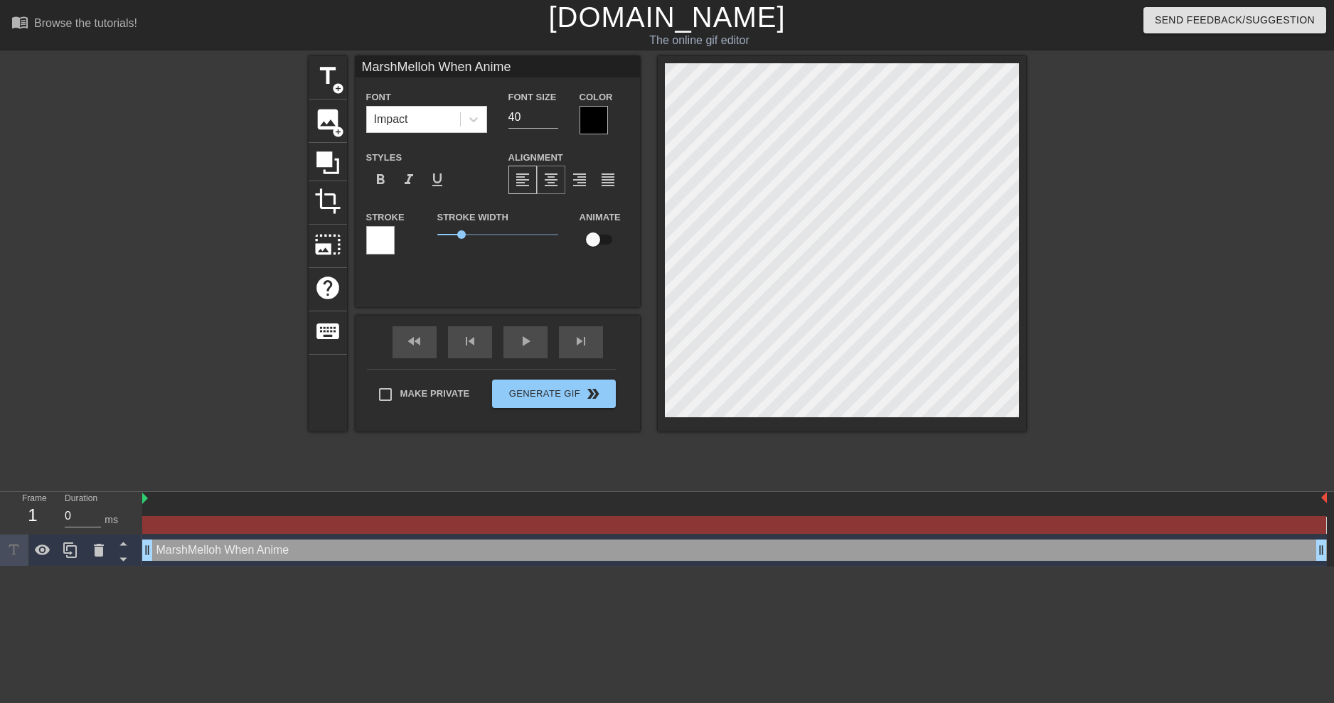
type input "MarshMelloh When Anime"
type textarea "MarshMelloh When Anime"
type input "MarshMelloh When Anime"
type textarea "MarshMelloh When Anime"
type input "MarshMelloh When Anime"
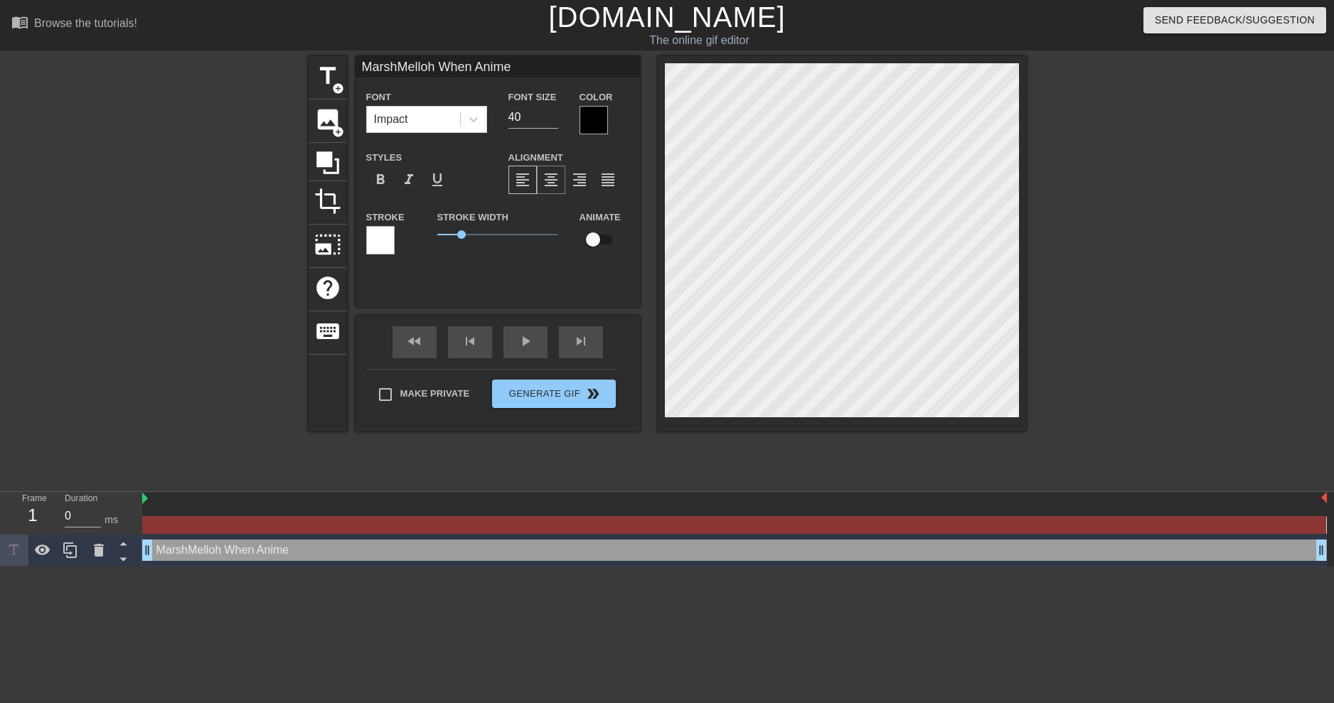
type textarea "MarshMelloh When Anime"
type input "MarshMelloh When Anime"
type textarea "MarshMelloh When Anime"
type input "MarshMelloh When Anime"
type textarea "MarshMelloh When Anime"
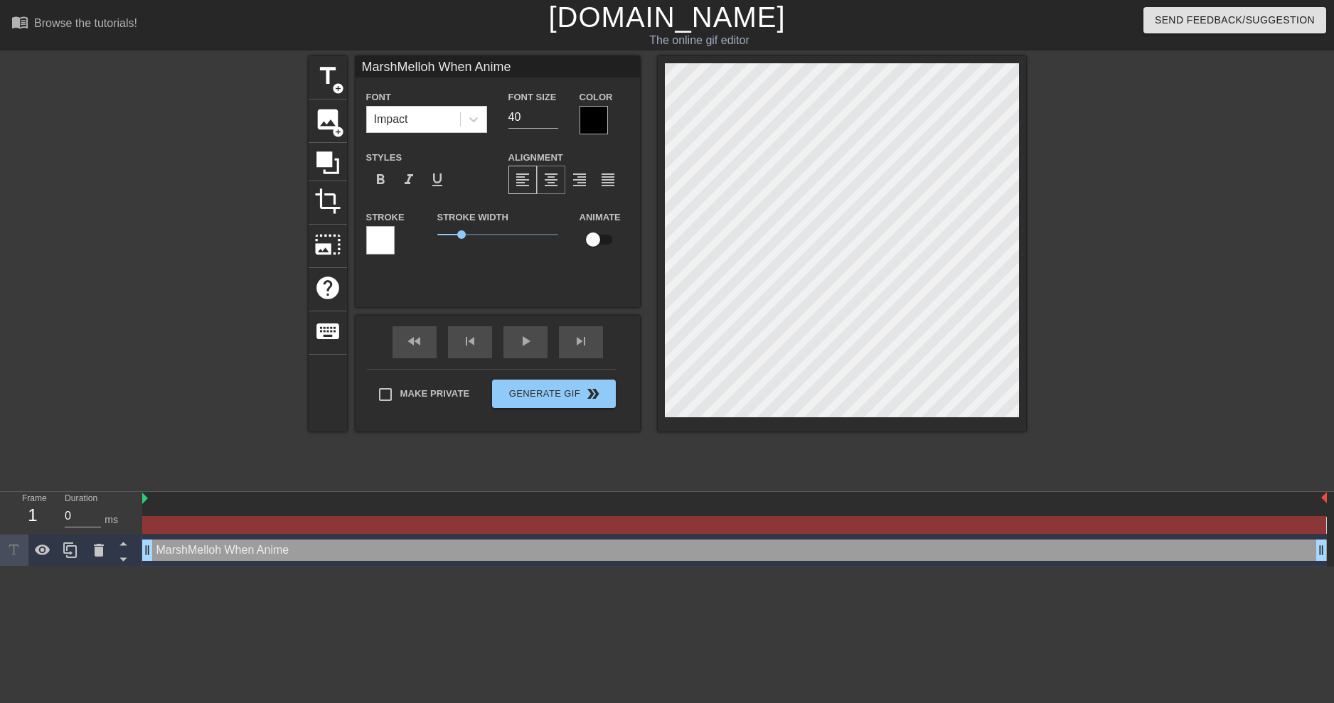
type input "MarshMelloh When Anime"
type textarea "MarshMelloh When Anime"
type input "MarshMelloh When Anime"
type textarea "MarshMelloh When Anime"
type input "MarshMelloh When Anime"
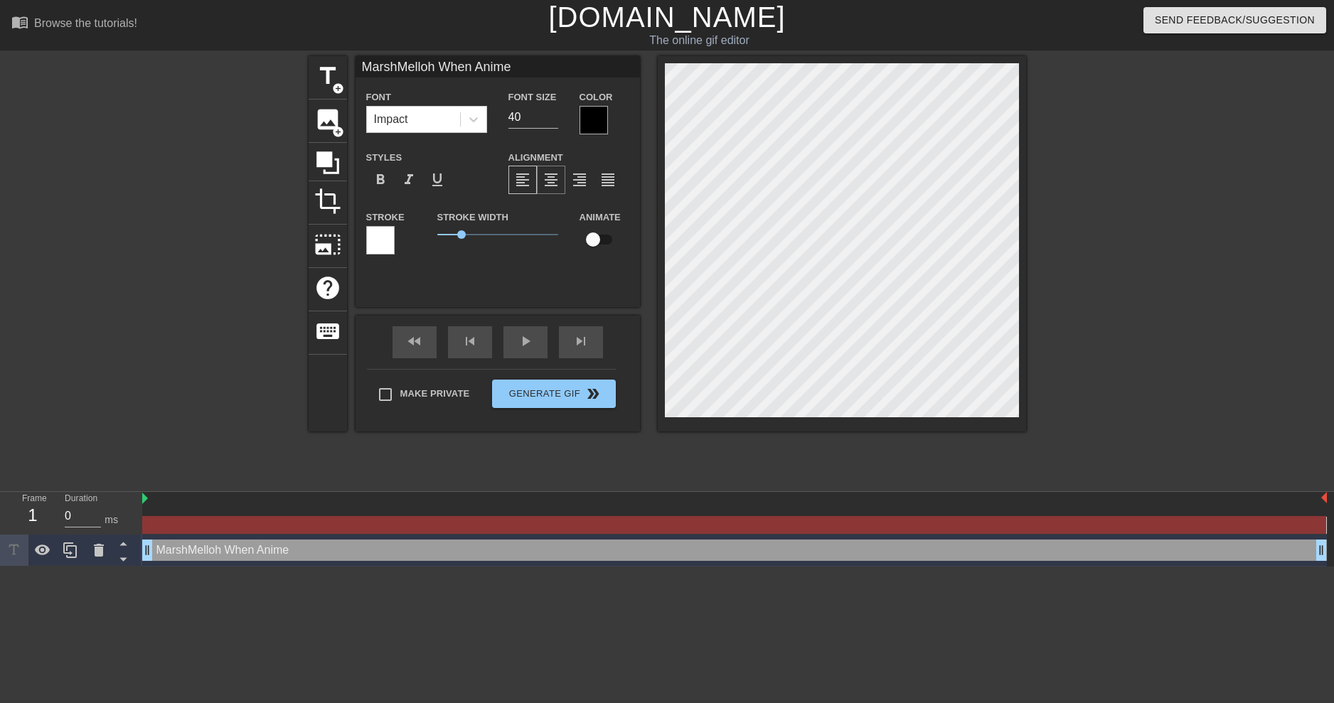
type textarea "MarshMelloh When Anime"
type input "MarshMelloh When Anime"
type textarea "MarshMelloh When Anime"
type input "MarshMelloh When Anime"
type textarea "MarshMelloh When Anime"
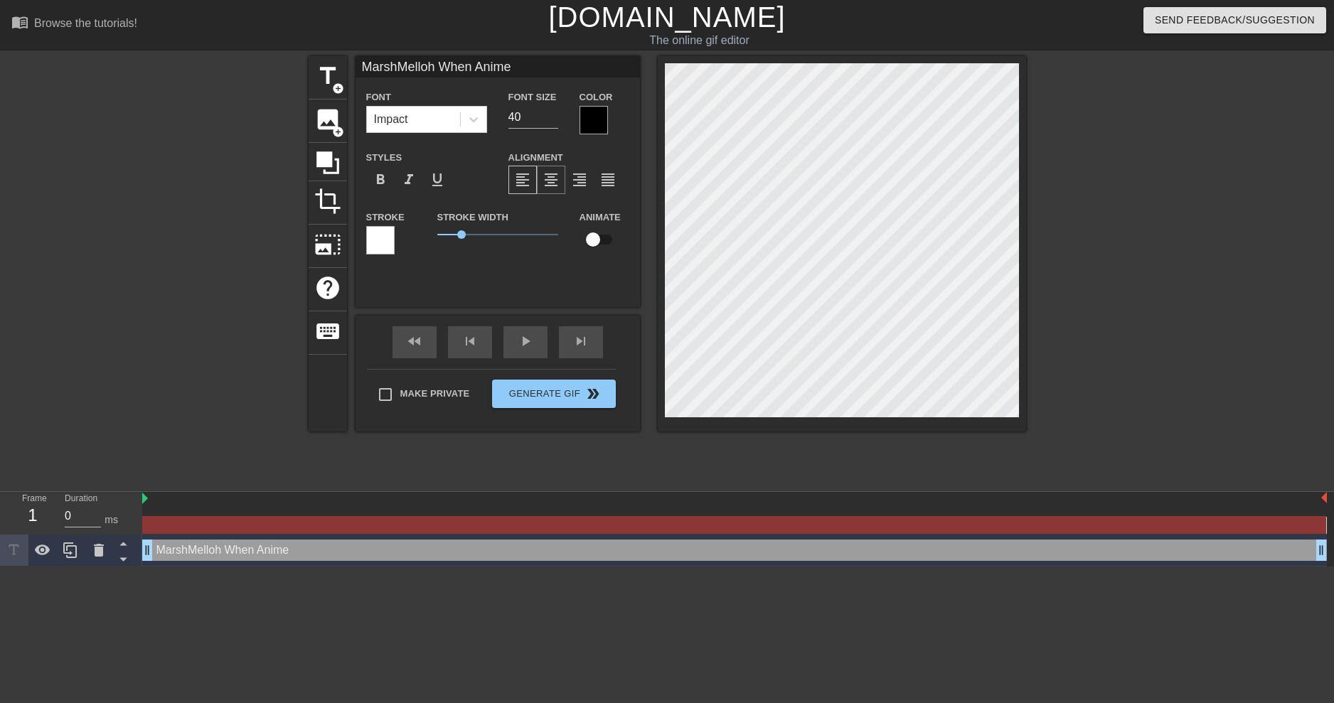
type input "MarshMelloh When Anime"
type textarea "MarshMelloh When Anime"
type input "MarshMelloh When Anime"
type textarea "MarshMelloh When Anime"
type input "MarshMelloh When Anime"
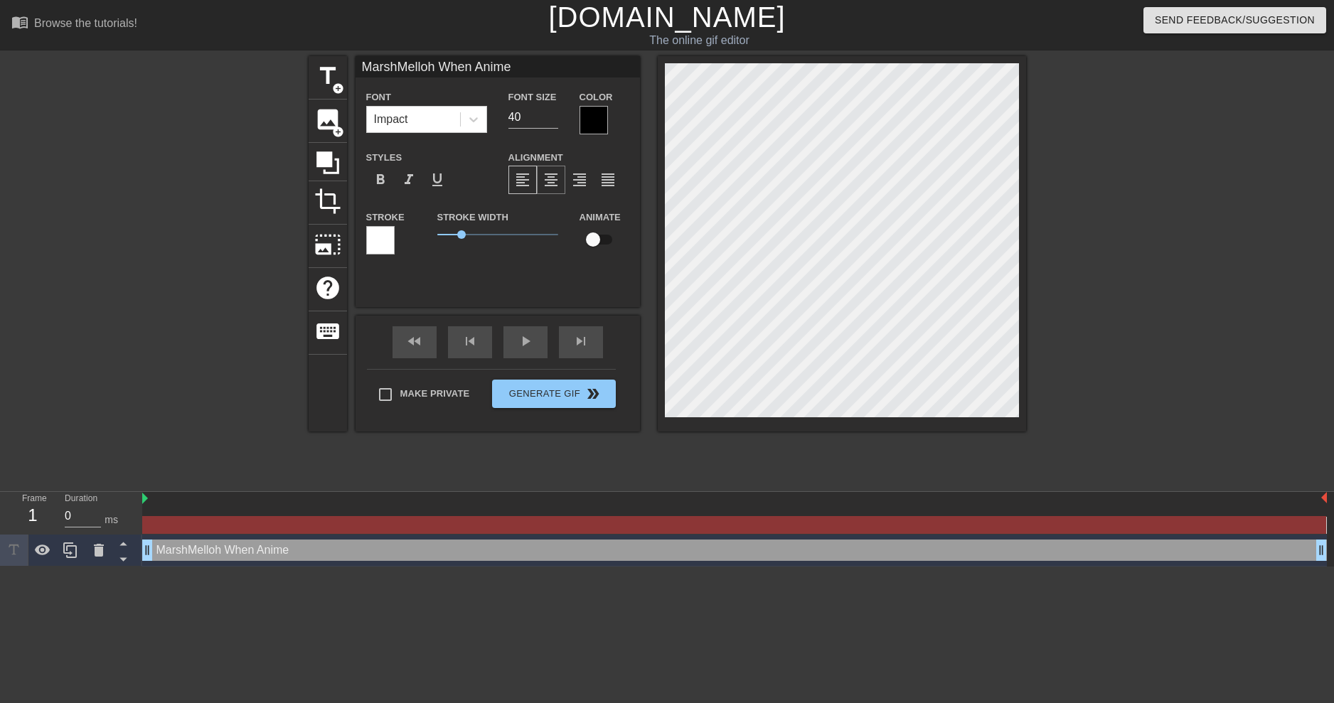
type textarea "MarshMelloh When Anime"
type input "MarshMelloh When Anime"
type textarea "MarshMelloh When Anime"
type input "MarshMelloh When Anime"
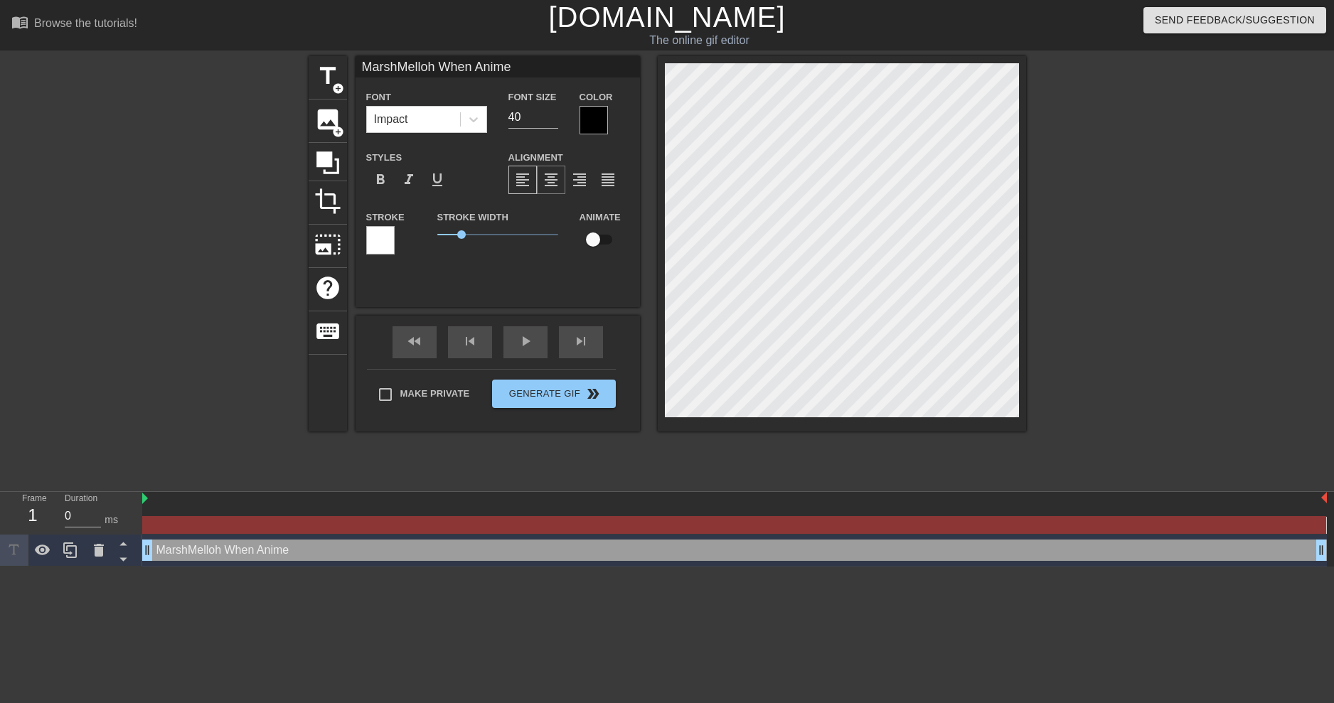
type textarea "MarshMelloh When Anime"
type input "MarshMelloh When Anime"
type textarea "MarshMelloh When Anime"
type input "MarshMelloh When Anime"
type textarea "MarshMelloh When Anime"
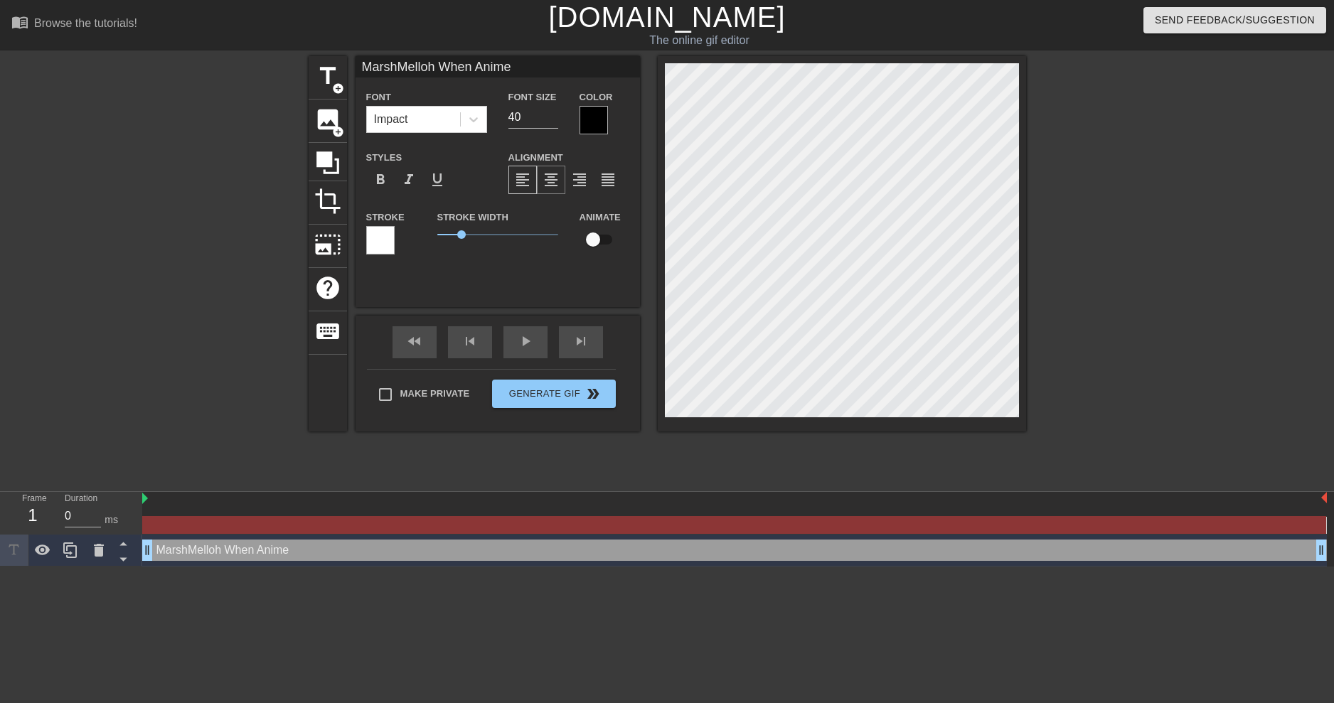
click at [559, 180] on span "format_align_center" at bounding box center [551, 179] width 17 height 17
type input "MarshMelloh When Animeg"
type textarea "MarshMelloh When Anime g"
type input "MarshMelloh When Anime"
type textarea "MarshMelloh When Anime"
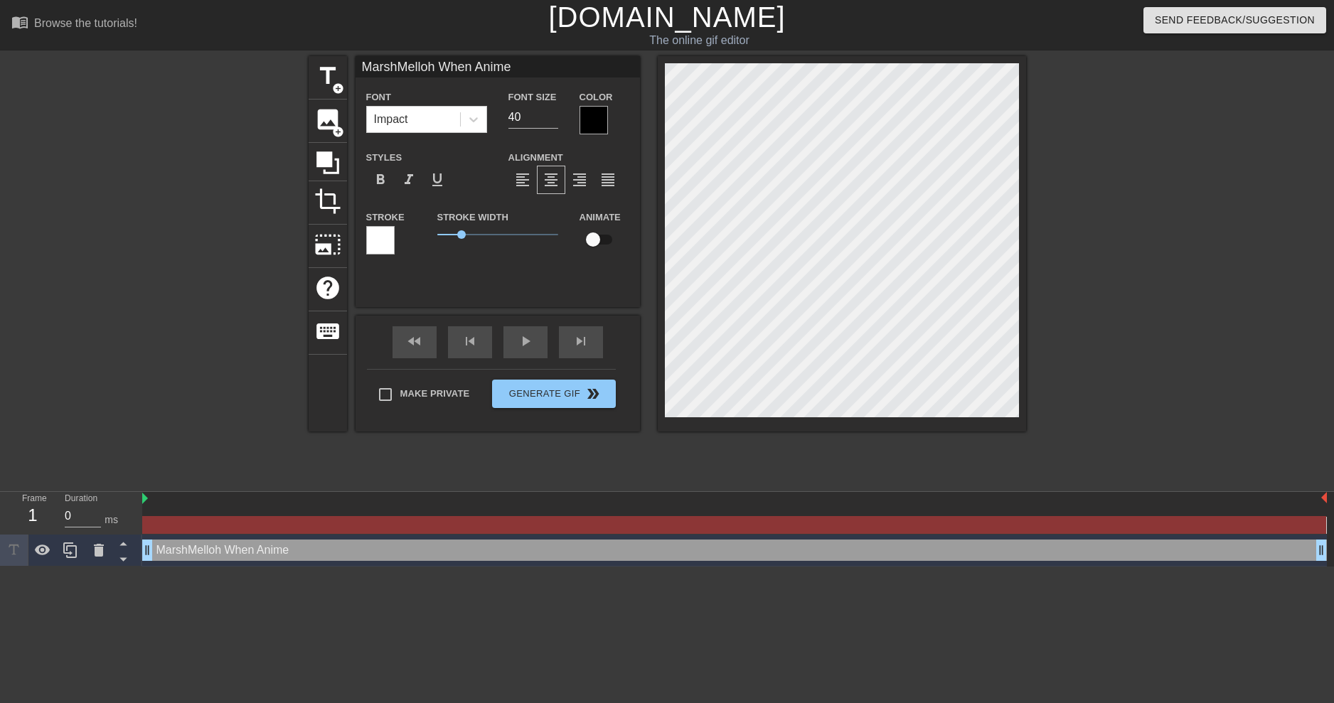
type input "MarshMelloh When AnimeG"
type textarea "MarshMelloh When Anime G"
type input "MarshMelloh When AnimeGi"
type textarea "MarshMelloh When Anime Gi"
type input "MarshMelloh When AnimeGir"
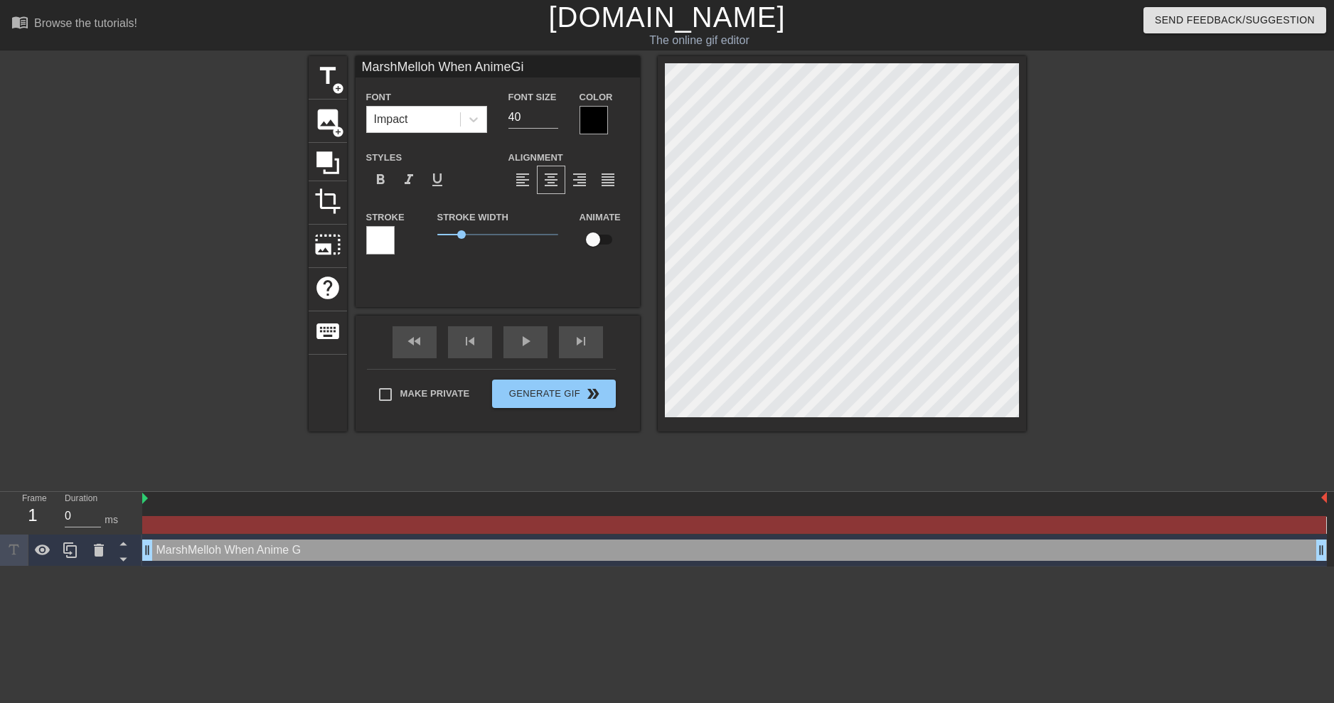
type textarea "MarshMelloh When Anime Gir"
type input "MarshMelloh When AnimeGirl"
type textarea "MarshMelloh When Anime Girl"
click at [583, 243] on input "checkbox" at bounding box center [593, 239] width 81 height 27
checkbox input "true"
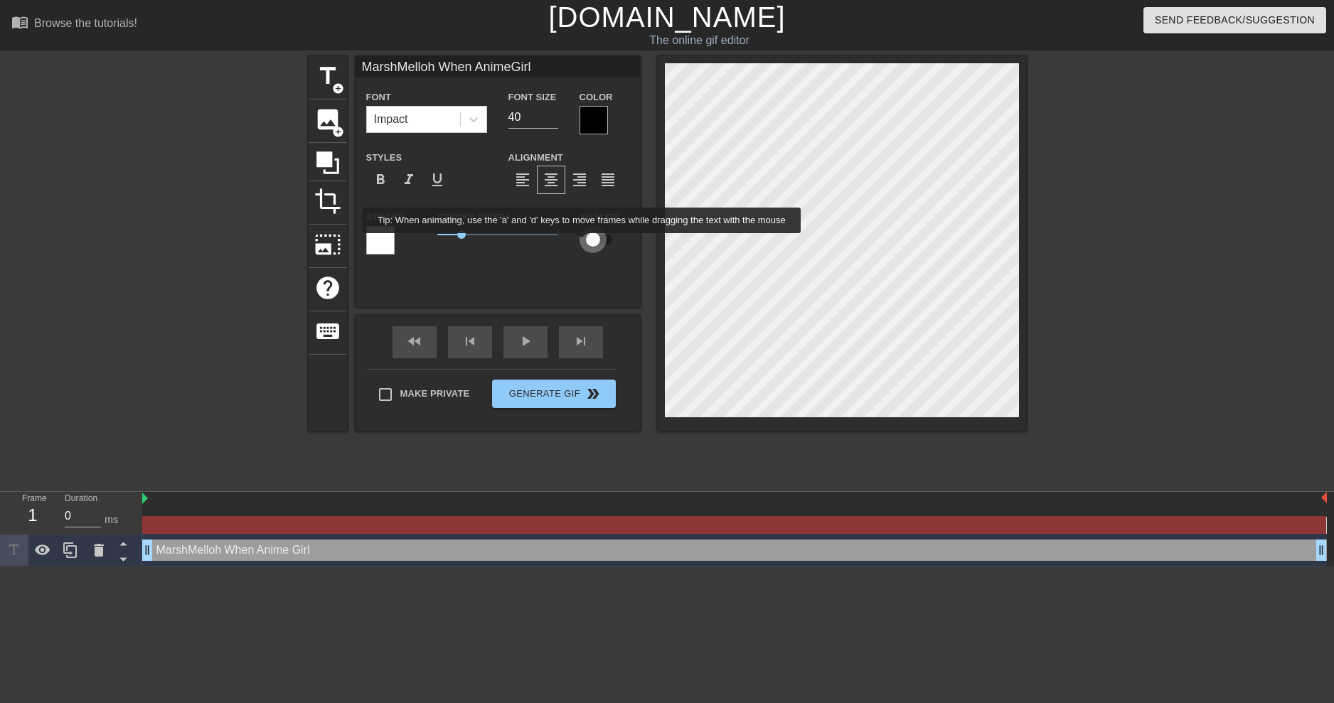
type input "MarshMelloh When AnimeGirl"
drag, startPoint x: 1124, startPoint y: 194, endPoint x: 1065, endPoint y: 189, distance: 58.5
click at [1111, 192] on div at bounding box center [1149, 269] width 213 height 427
click at [232, 551] on div "MarshMelloh When Anime Girl drag_handle drag_handle" at bounding box center [734, 550] width 1185 height 21
click at [662, 567] on html "menu_book Browse the tutorials! [DOMAIN_NAME] The online gif editor Send Feedba…" at bounding box center [667, 283] width 1334 height 567
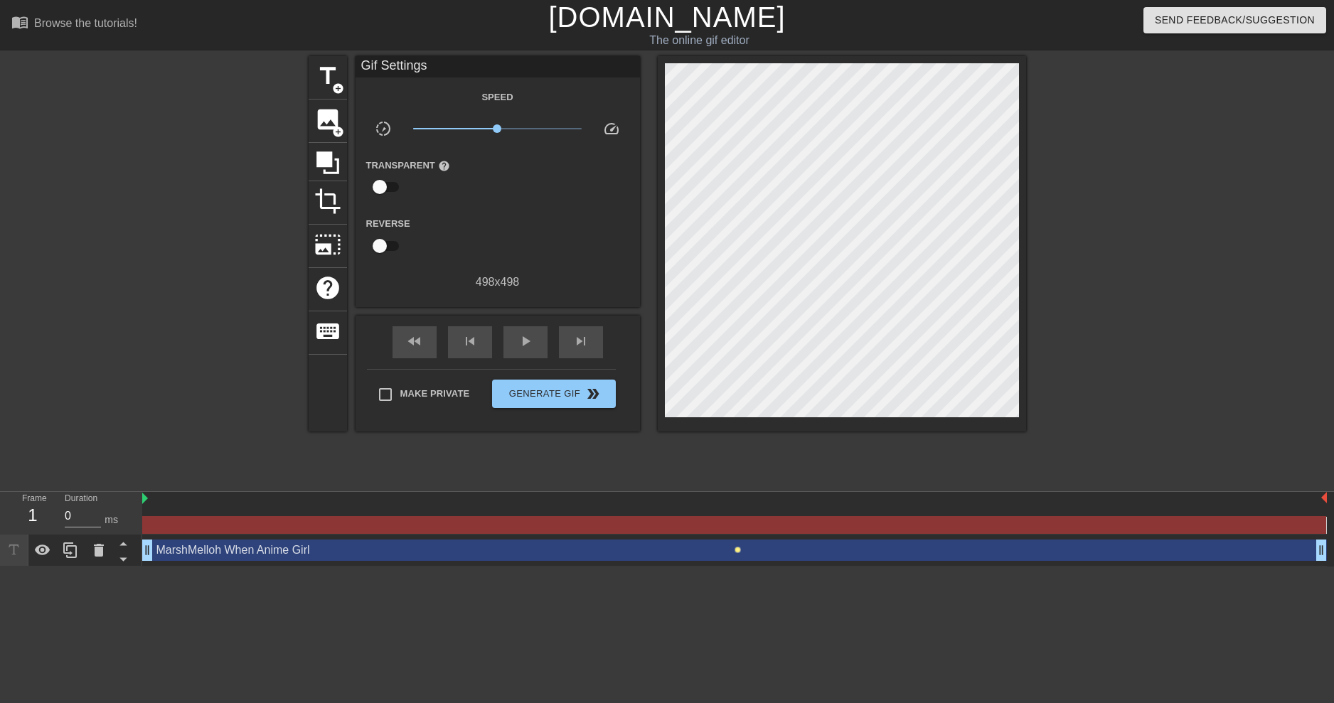
click at [739, 551] on span "lens" at bounding box center [738, 550] width 6 height 6
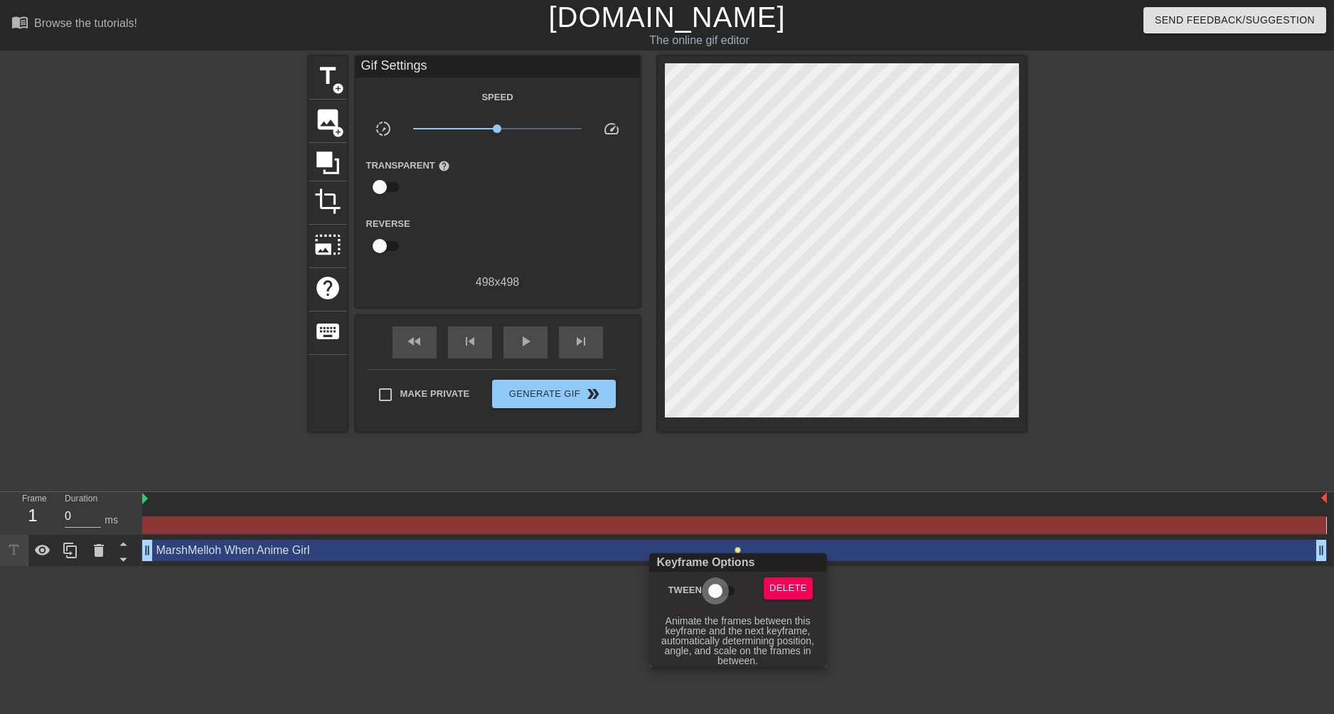
click at [716, 592] on input "Tween" at bounding box center [715, 591] width 81 height 27
checkbox input "true"
click at [737, 521] on div at bounding box center [667, 357] width 1334 height 714
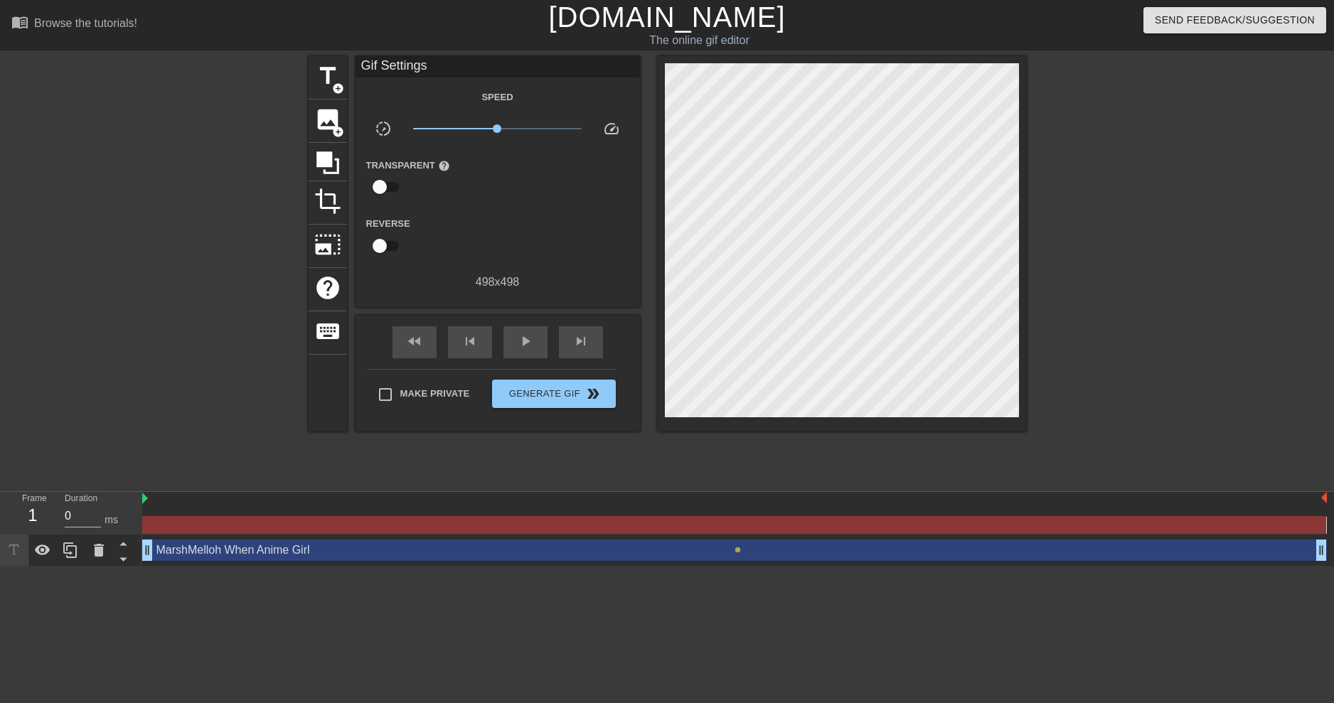
click at [752, 551] on div "MarshMelloh When Anime Girl drag_handle drag_handle" at bounding box center [734, 550] width 1185 height 21
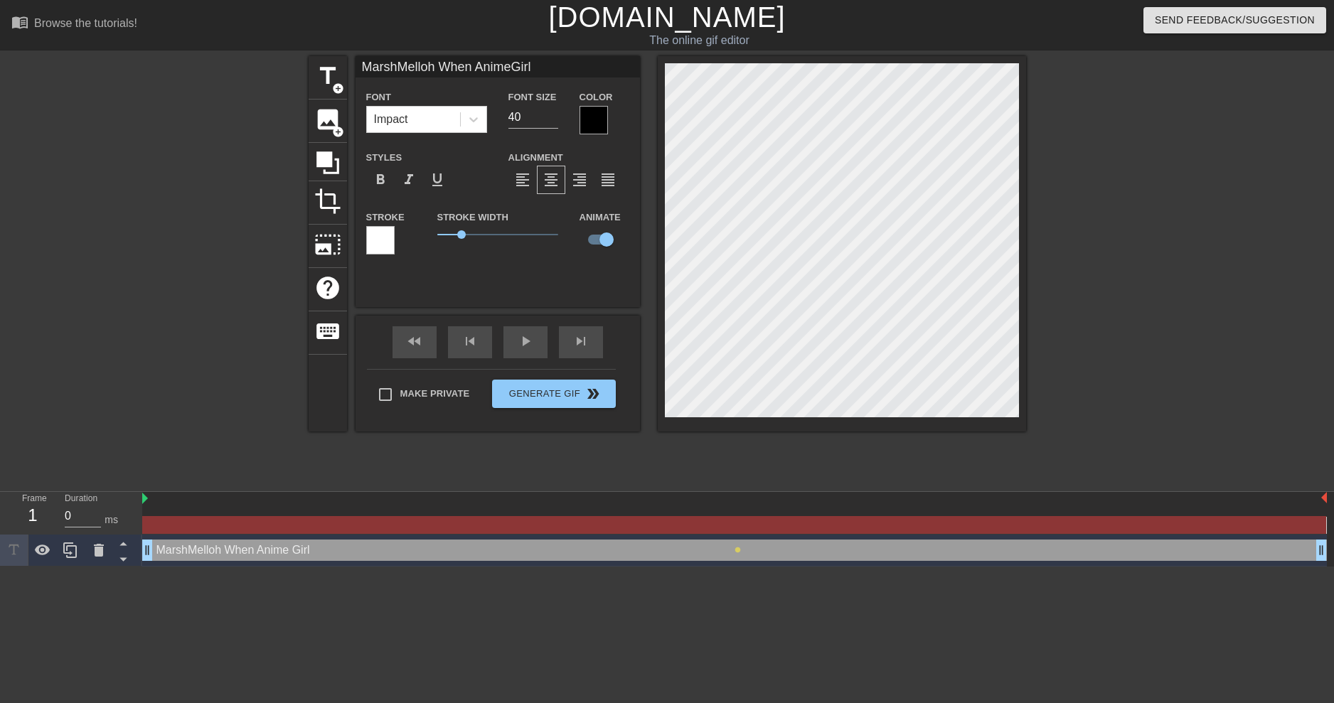
click at [720, 567] on html "menu_book Browse the tutorials! [DOMAIN_NAME] The online gif editor Send Feedba…" at bounding box center [667, 283] width 1334 height 567
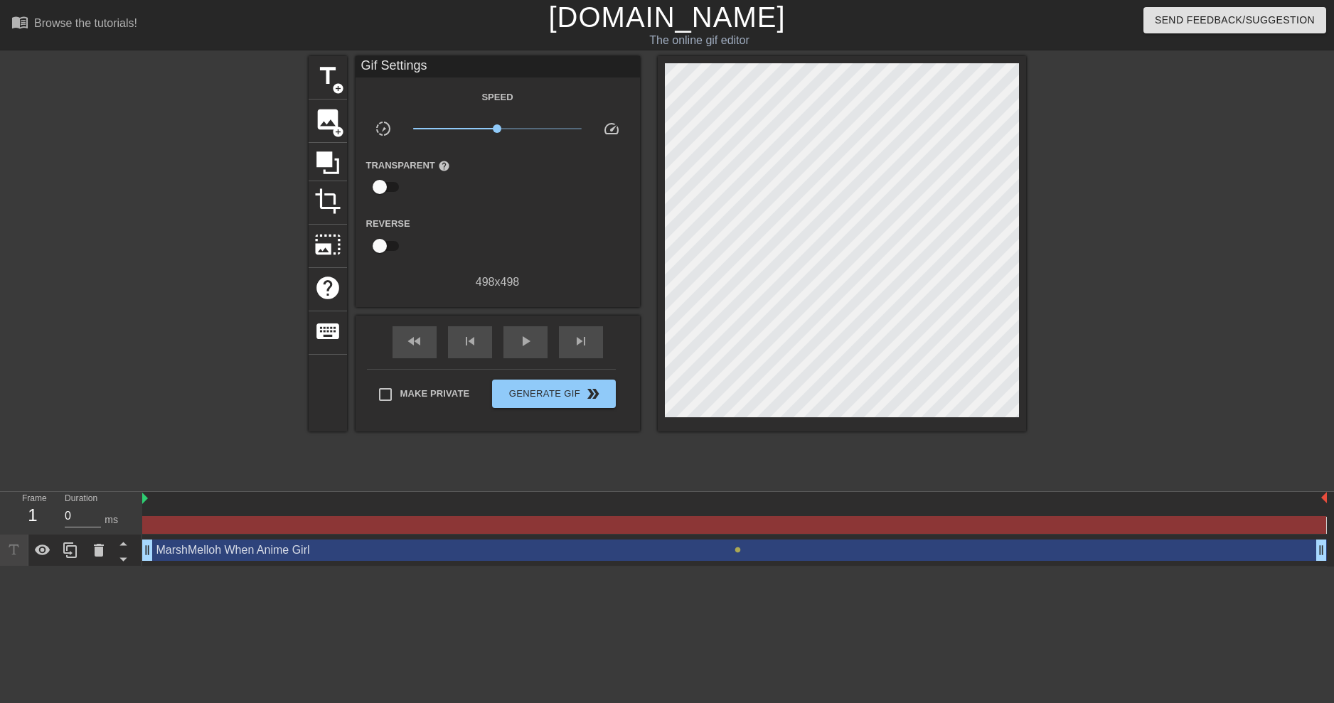
drag, startPoint x: 146, startPoint y: 506, endPoint x: 723, endPoint y: 521, distance: 577.0
click at [251, 509] on div at bounding box center [734, 513] width 1185 height 42
click at [707, 495] on div at bounding box center [734, 499] width 1185 height 14
click at [763, 555] on div "MarshMelloh When Anime Girl drag_handle drag_handle" at bounding box center [734, 550] width 1185 height 21
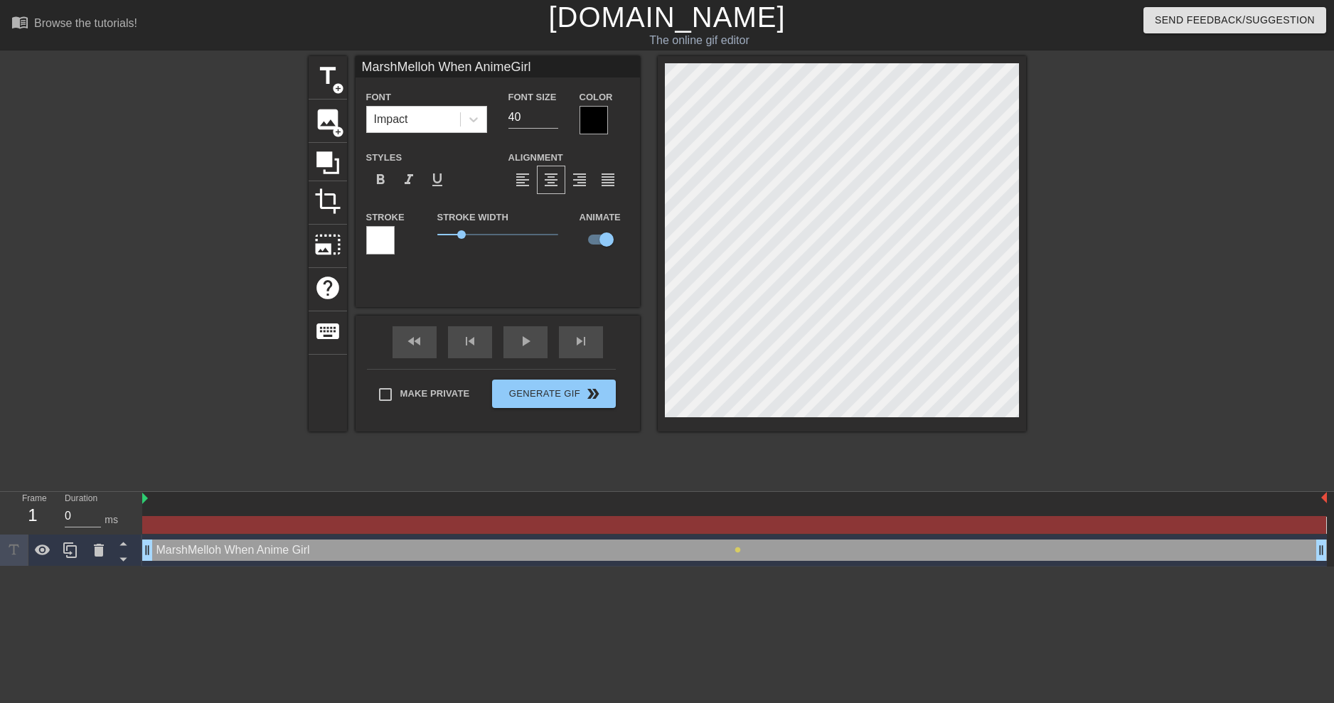
click at [563, 567] on html "menu_book Browse the tutorials! [DOMAIN_NAME] The online gif editor Send Feedba…" at bounding box center [667, 283] width 1334 height 567
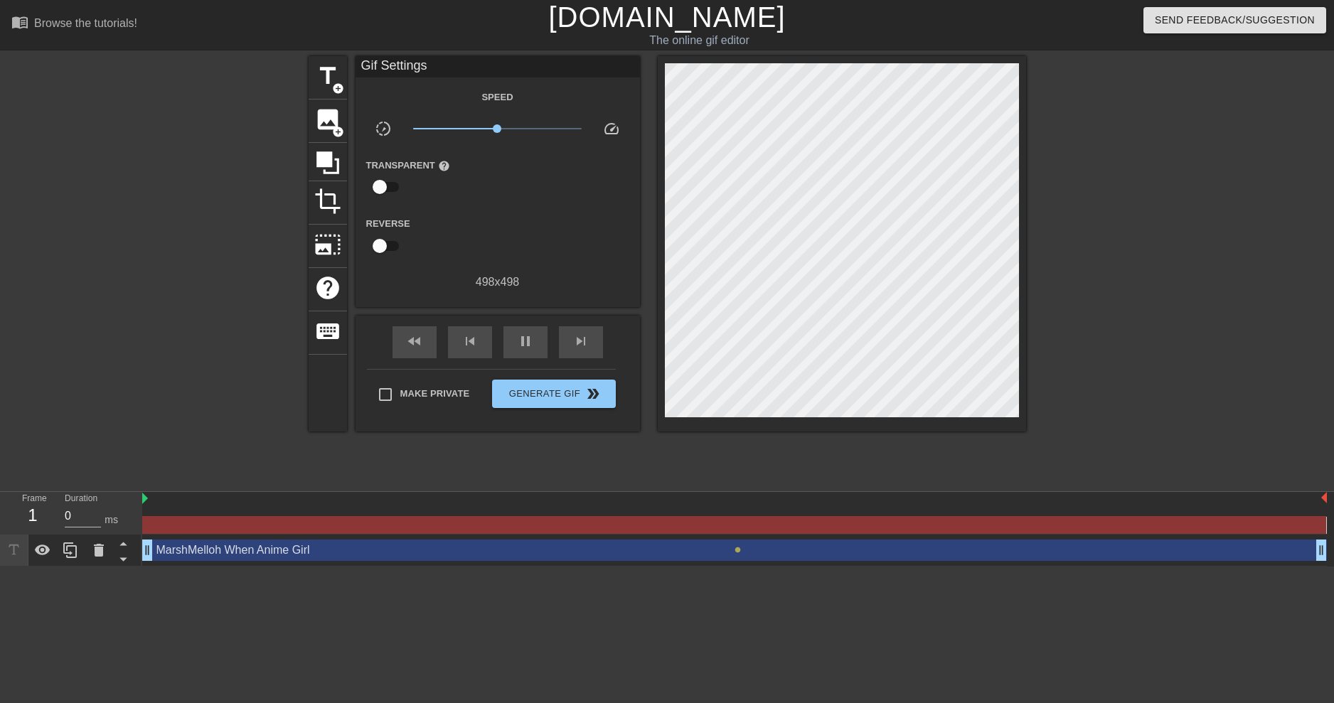
drag, startPoint x: 144, startPoint y: 502, endPoint x: 601, endPoint y: 495, distance: 456.7
click at [738, 524] on div at bounding box center [734, 525] width 1184 height 18
click at [529, 349] on span "pause" at bounding box center [525, 341] width 17 height 17
click at [525, 347] on span "play_arrow" at bounding box center [525, 341] width 17 height 17
click at [505, 343] on div "pause" at bounding box center [526, 342] width 44 height 32
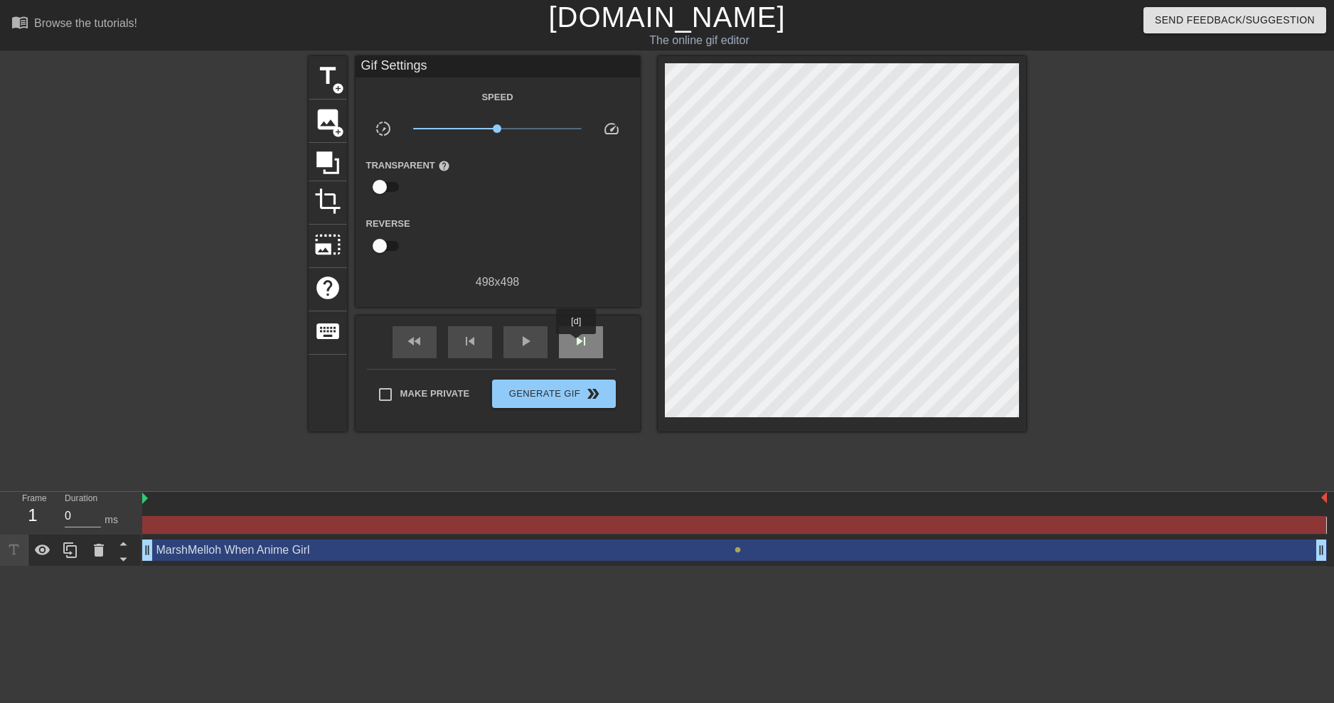
click at [576, 340] on span "skip_next" at bounding box center [581, 341] width 17 height 17
click at [472, 341] on span "skip_previous" at bounding box center [470, 341] width 17 height 17
click at [411, 346] on span "fast_rewind" at bounding box center [414, 341] width 17 height 17
drag, startPoint x: 326, startPoint y: 133, endPoint x: 336, endPoint y: 213, distance: 80.2
click at [334, 208] on div "title add_circle image add_circle crop photo_size_select_large help keyboard" at bounding box center [328, 244] width 38 height 376
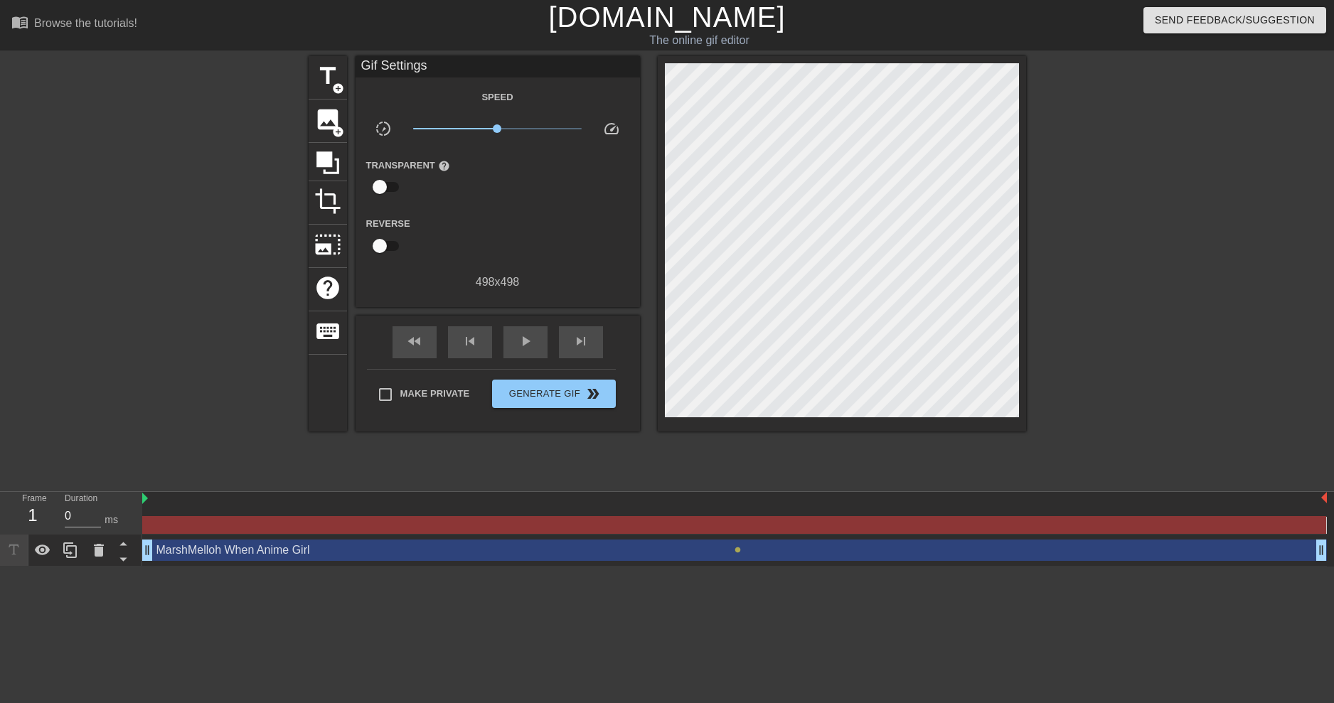
click at [302, 567] on html "menu_book Browse the tutorials! [DOMAIN_NAME] The online gif editor Send Feedba…" at bounding box center [667, 283] width 1334 height 567
click at [255, 544] on div "MarshMelloh When Anime Girl drag_handle drag_handle" at bounding box center [734, 550] width 1185 height 21
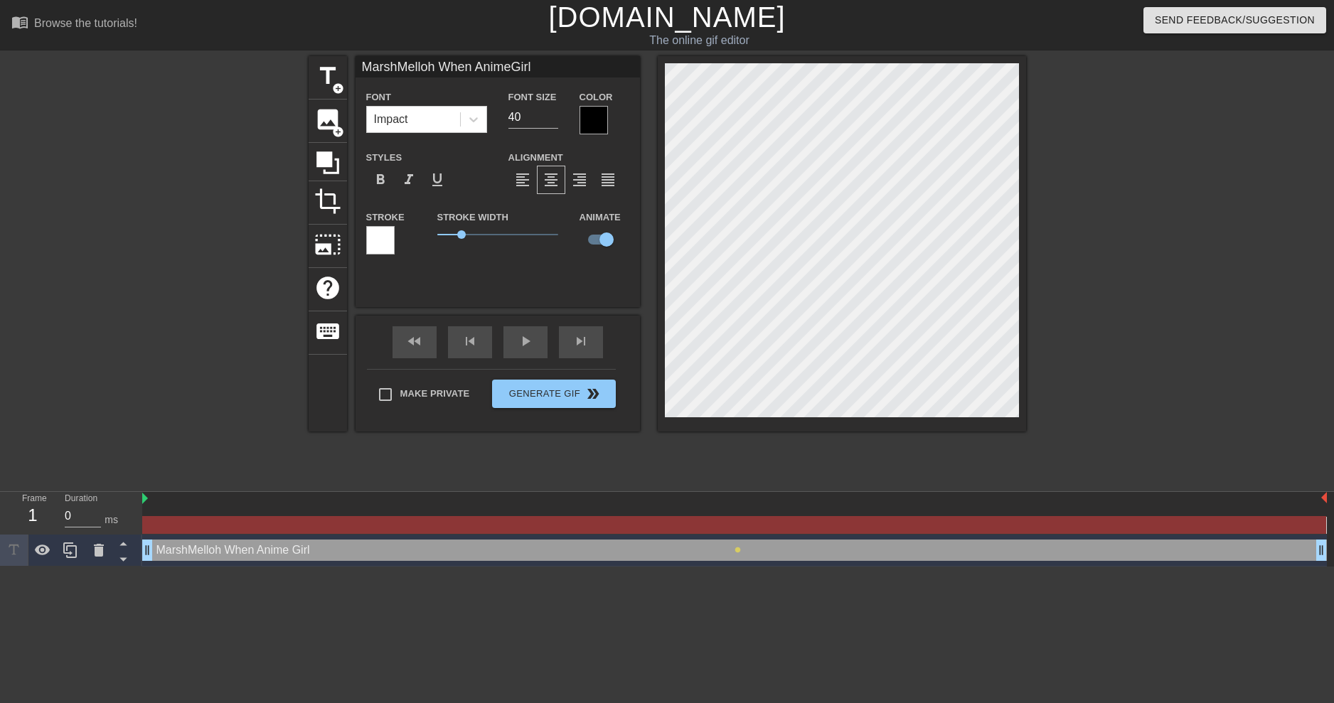
drag, startPoint x: 245, startPoint y: 548, endPoint x: 225, endPoint y: 547, distance: 19.3
click at [224, 552] on div "MarshMelloh When Anime Girl drag_handle drag_handle" at bounding box center [734, 550] width 1185 height 21
click at [844, 557] on div "MarshMelloh When Anime Girl drag_handle drag_handle" at bounding box center [734, 550] width 1185 height 21
click at [841, 533] on div at bounding box center [734, 525] width 1184 height 18
click at [735, 510] on div at bounding box center [734, 515] width 1185 height 18
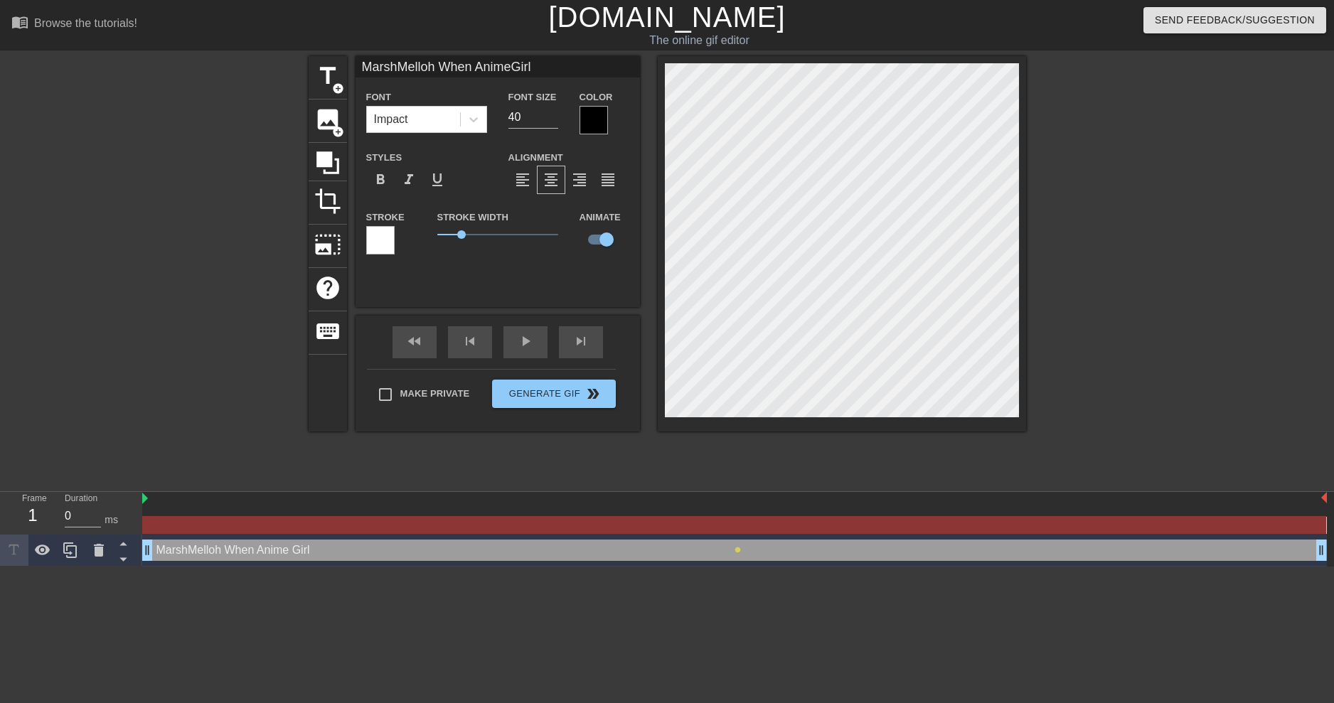
click at [738, 521] on div at bounding box center [734, 525] width 1184 height 18
click at [748, 542] on div "MarshMelloh When Anime Girl drag_handle drag_handle" at bounding box center [734, 550] width 1185 height 21
drag, startPoint x: 410, startPoint y: 553, endPoint x: 118, endPoint y: 573, distance: 293.0
click at [118, 567] on html "menu_book Browse the tutorials! [DOMAIN_NAME] The online gif editor Send Feedba…" at bounding box center [667, 283] width 1334 height 567
click at [735, 550] on span "lens" at bounding box center [738, 550] width 6 height 6
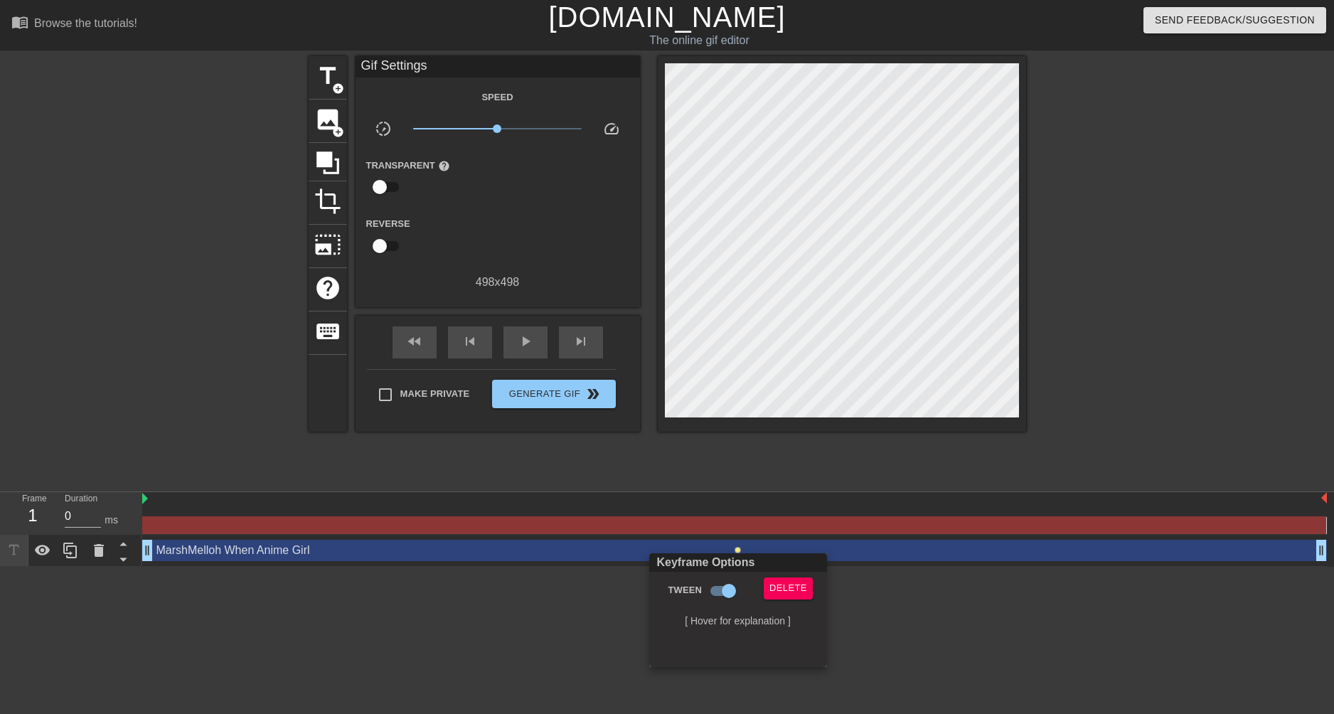
click at [744, 554] on div "Keyframe Options" at bounding box center [739, 562] width 184 height 18
click at [745, 540] on div at bounding box center [667, 357] width 1334 height 714
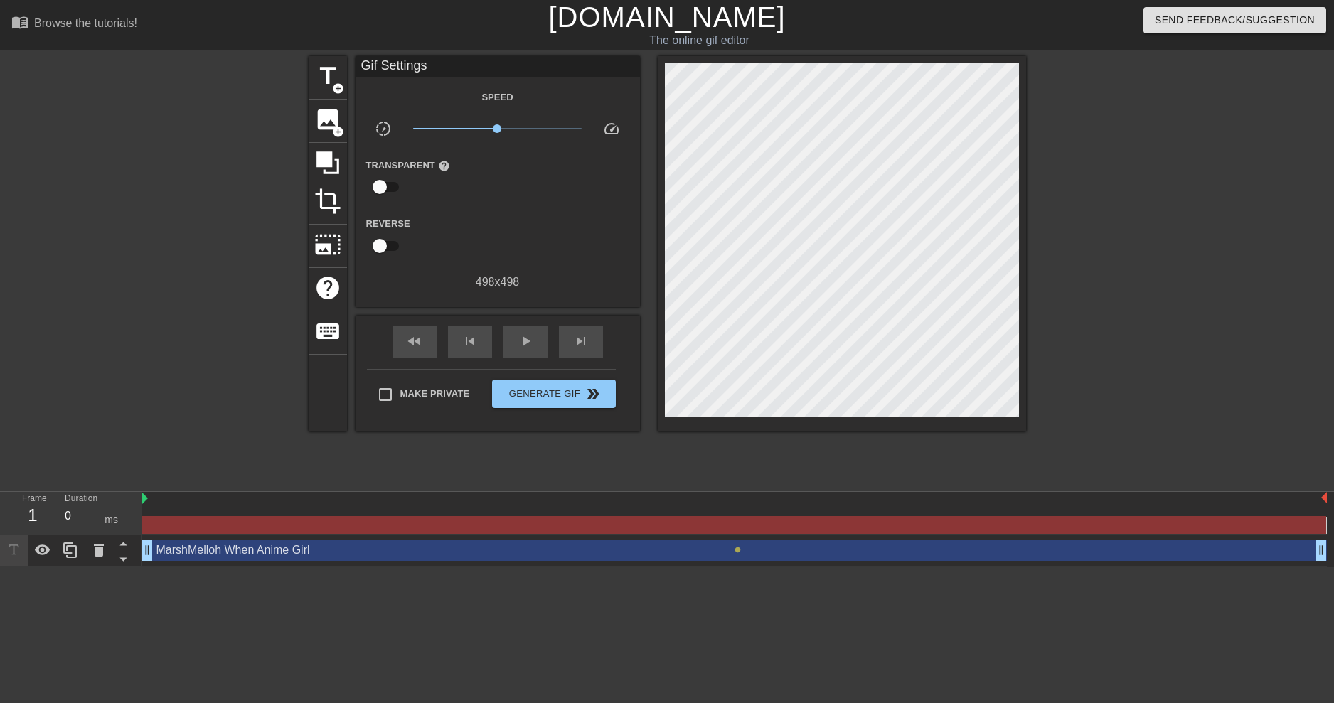
click at [766, 545] on div "MarshMelloh When Anime Girl drag_handle drag_handle" at bounding box center [734, 550] width 1185 height 21
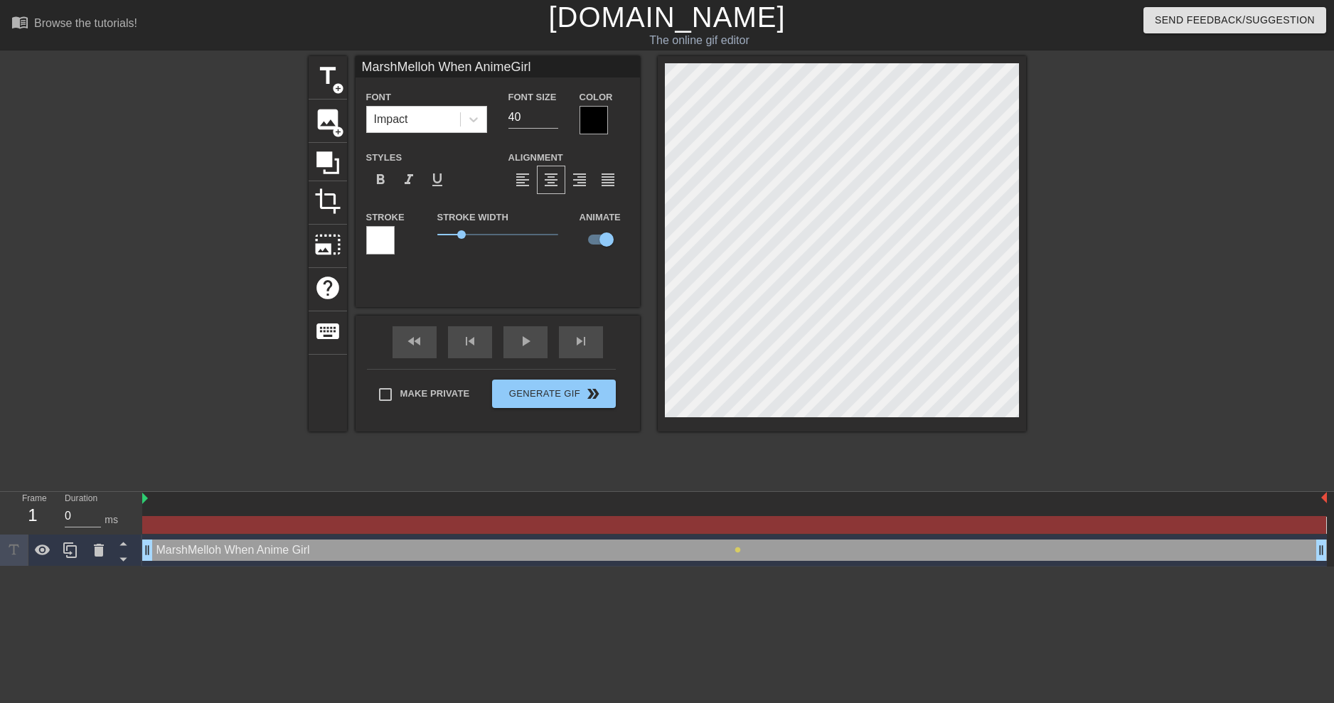
drag, startPoint x: 68, startPoint y: 550, endPoint x: 112, endPoint y: 553, distance: 43.5
click at [145, 567] on html "menu_book Browse the tutorials! [DOMAIN_NAME] The online gif editor Send Feedba…" at bounding box center [667, 283] width 1334 height 567
drag, startPoint x: 154, startPoint y: 498, endPoint x: 447, endPoint y: 435, distance: 300.5
click at [447, 435] on div "menu_book Browse the tutorials! [DOMAIN_NAME] The online gif editor Send Feedba…" at bounding box center [667, 283] width 1334 height 567
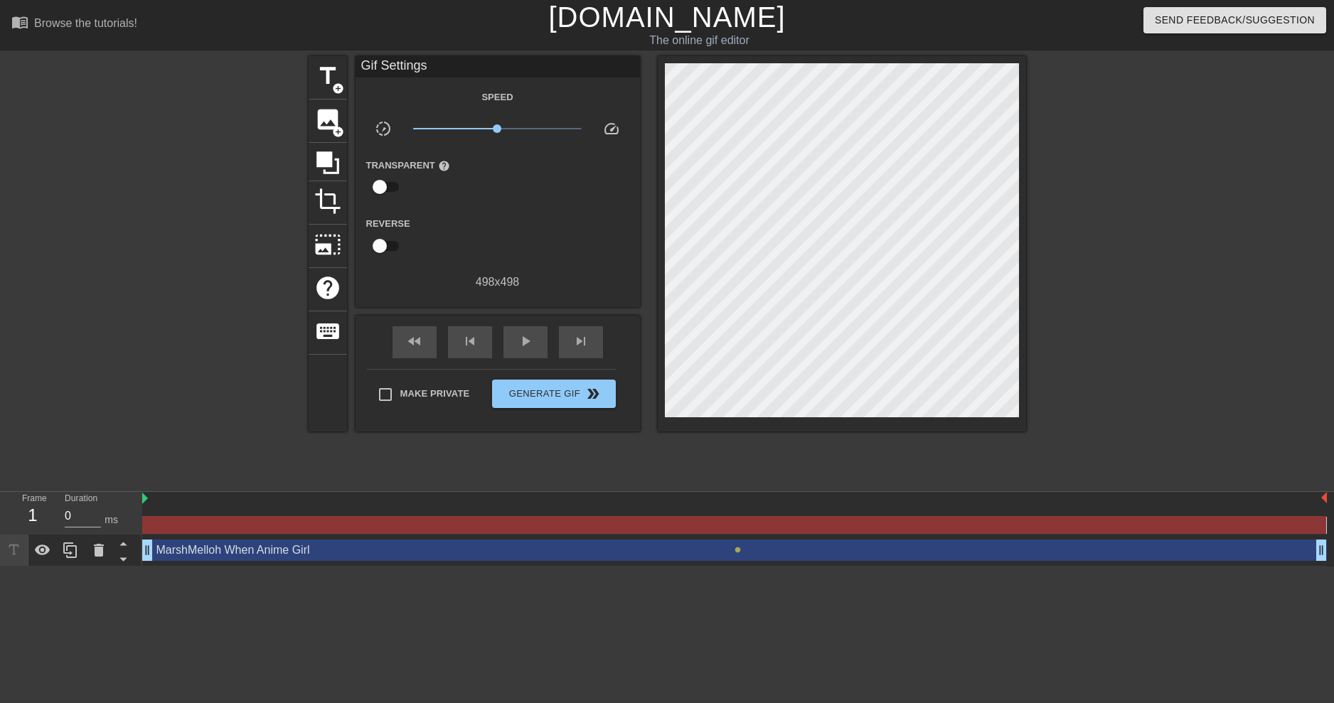
click at [202, 526] on div at bounding box center [734, 525] width 1184 height 18
click at [177, 526] on div at bounding box center [734, 525] width 1184 height 18
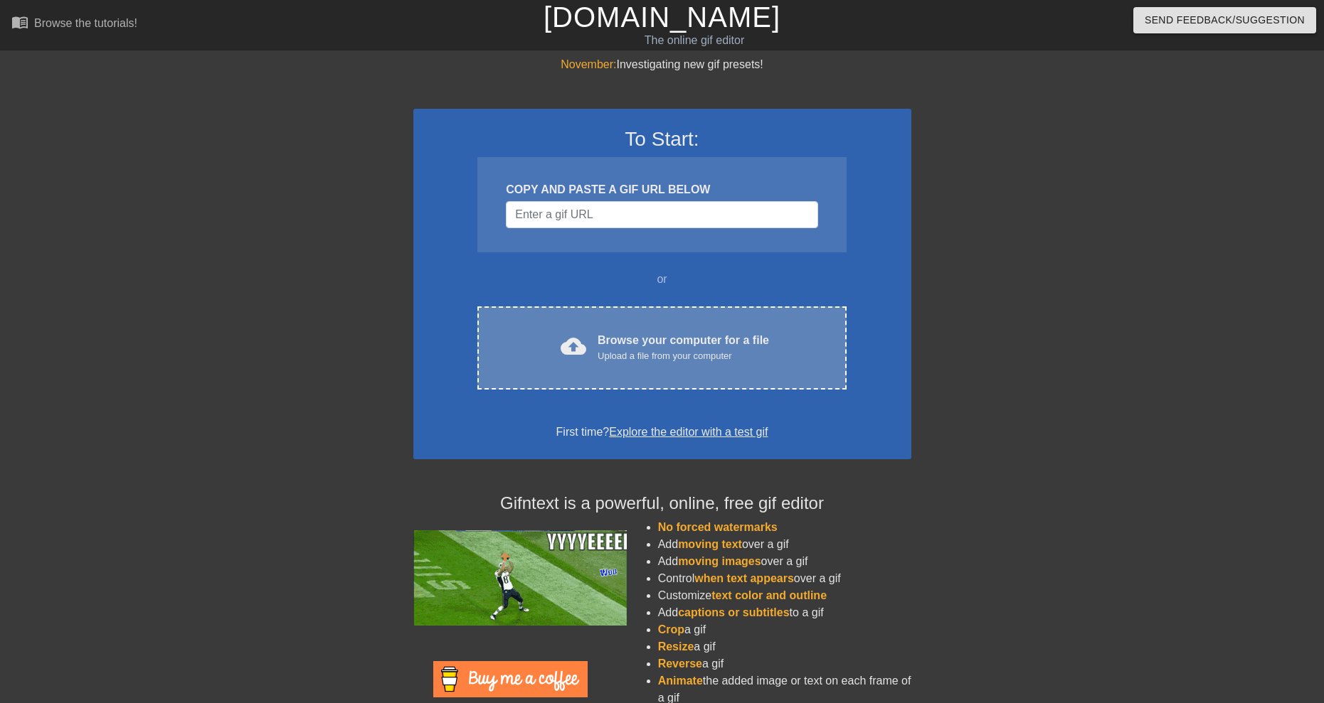
click at [681, 336] on div "Browse your computer for a file Upload a file from your computer" at bounding box center [682, 347] width 171 height 31
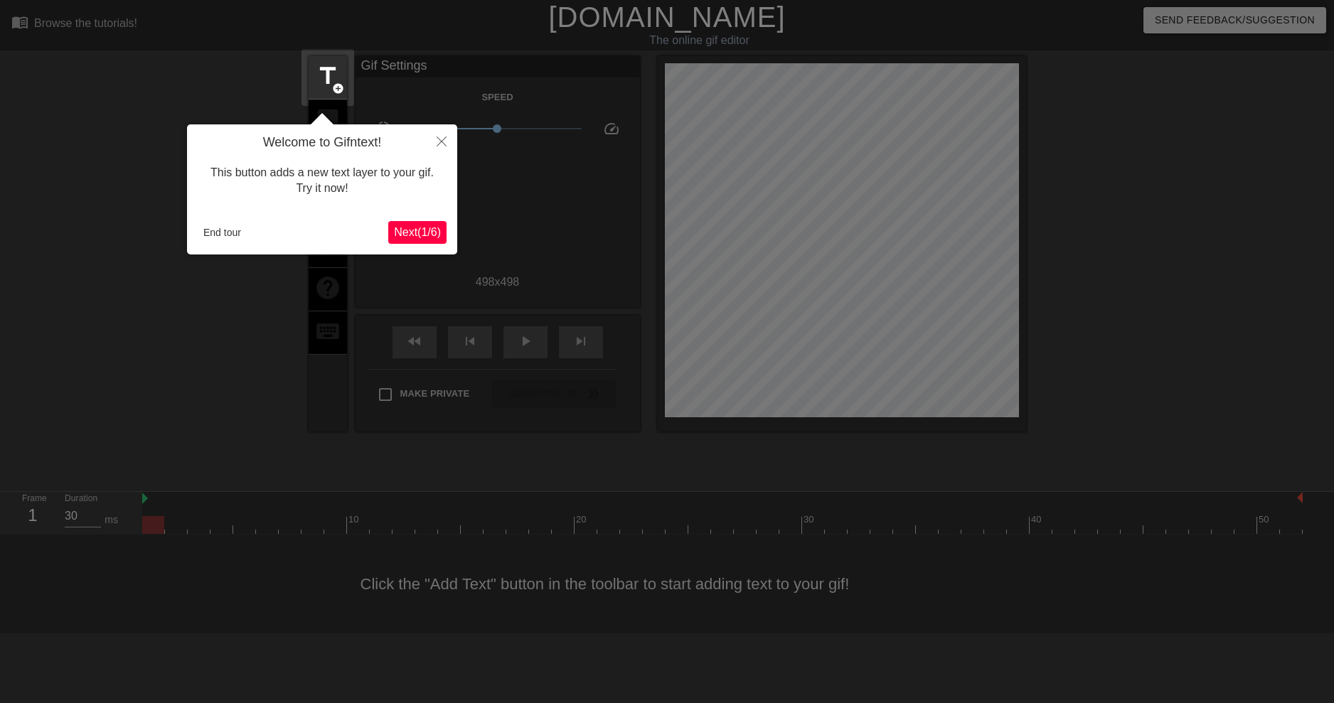
click at [432, 234] on span "Next ( 1 / 6 )" at bounding box center [417, 232] width 47 height 12
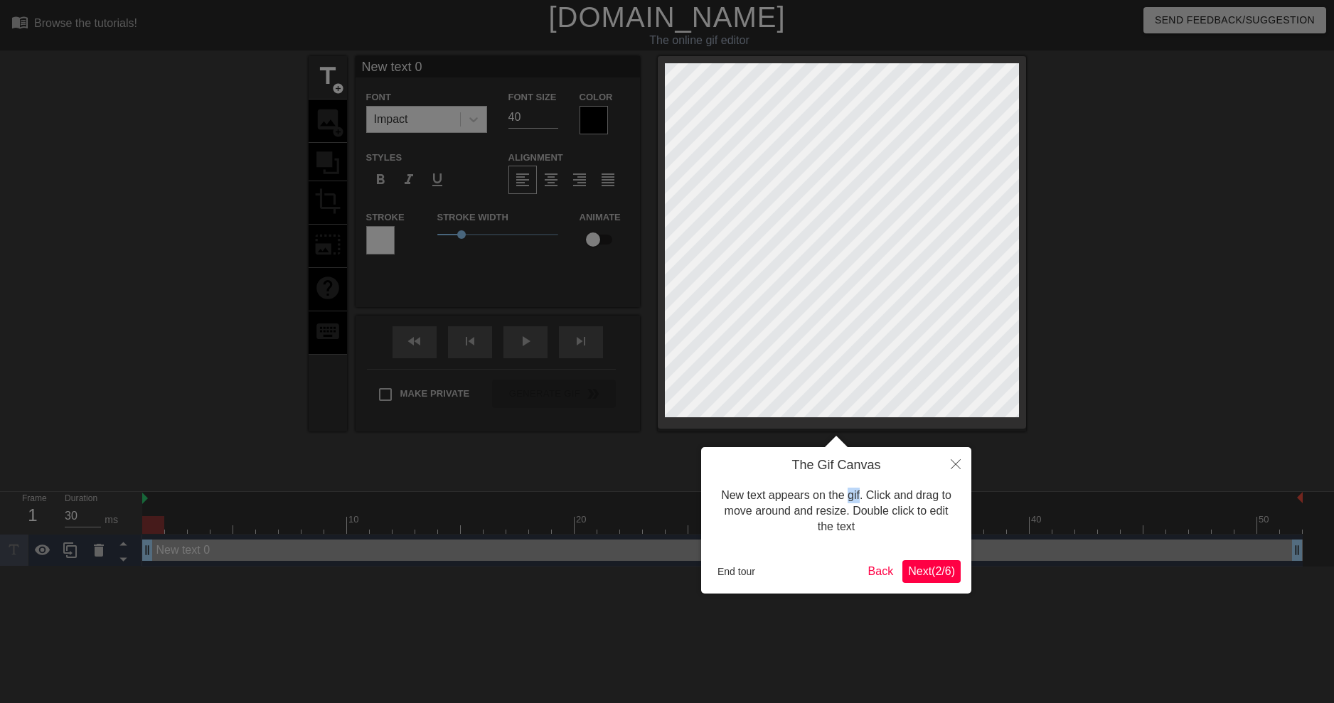
click at [432, 234] on body "menu_book Browse the tutorials! Gifntext.com The online gif editor Send Feedbac…" at bounding box center [667, 283] width 1334 height 567
click at [954, 462] on icon "Close" at bounding box center [956, 464] width 10 height 10
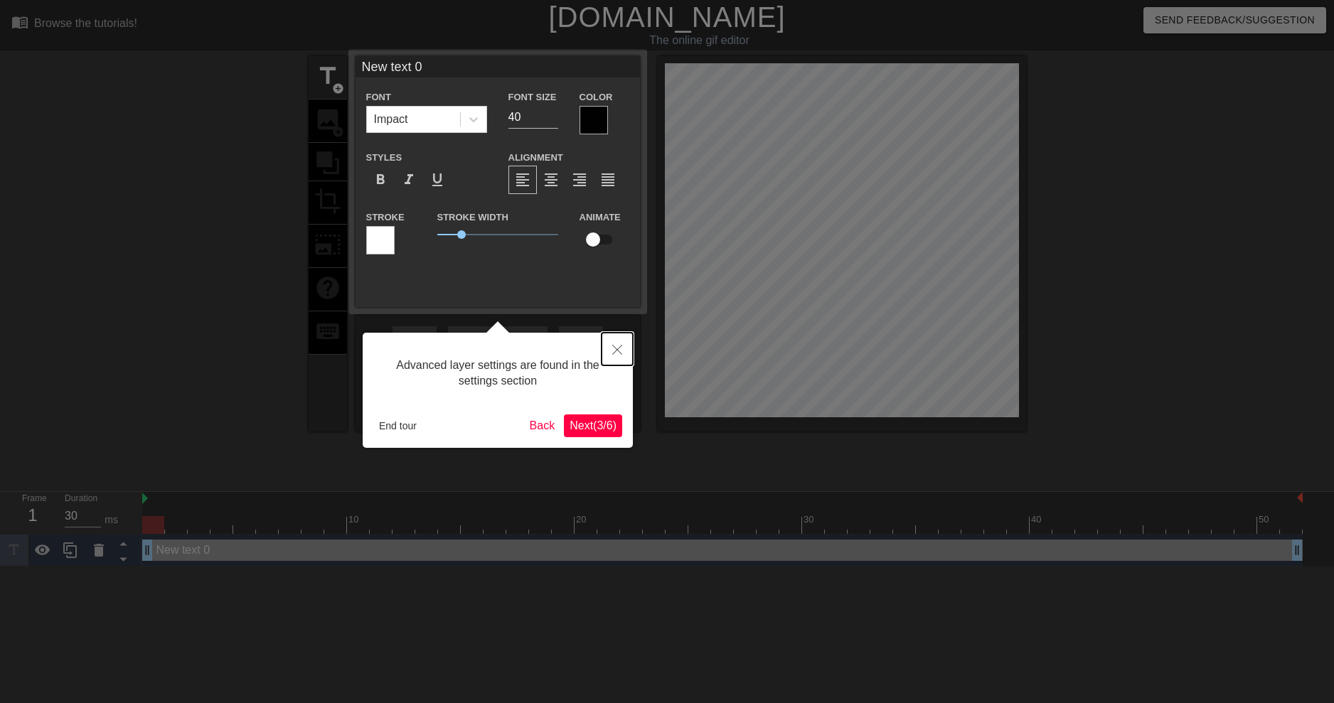
click at [615, 344] on button "Close" at bounding box center [617, 349] width 31 height 33
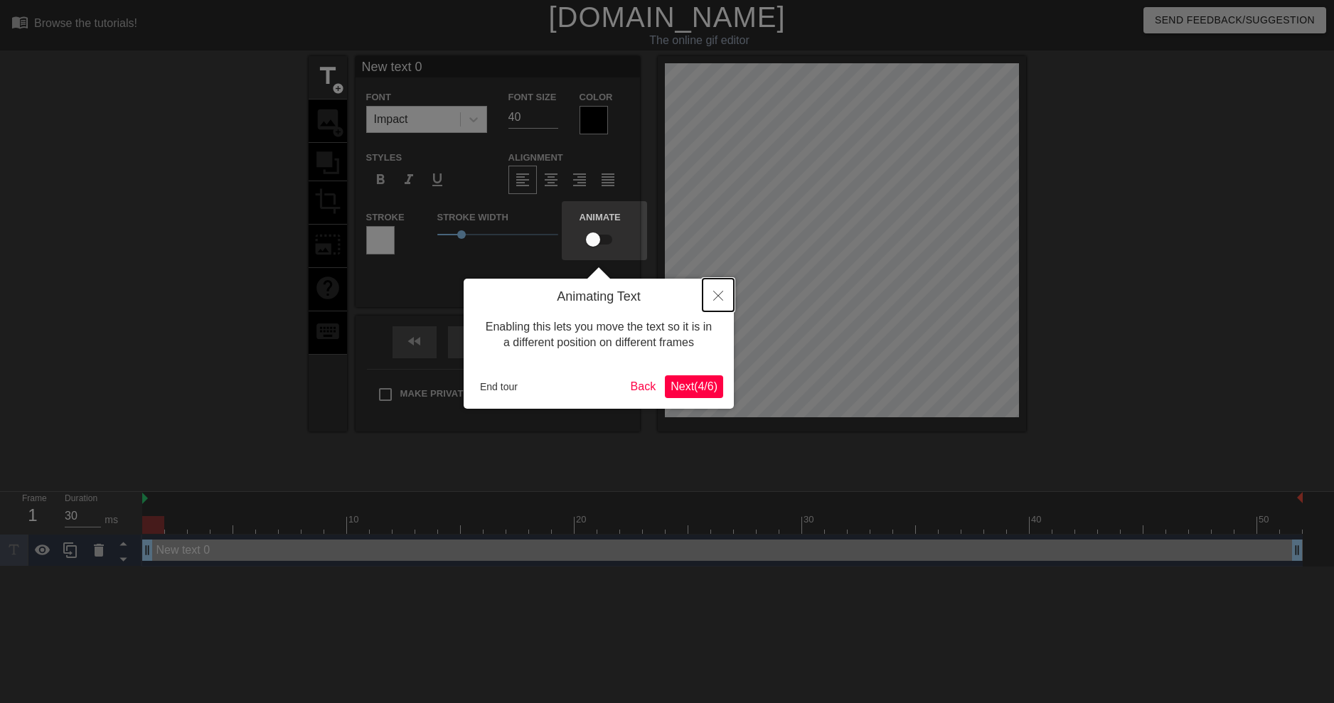
click at [710, 291] on button "Close" at bounding box center [718, 295] width 31 height 33
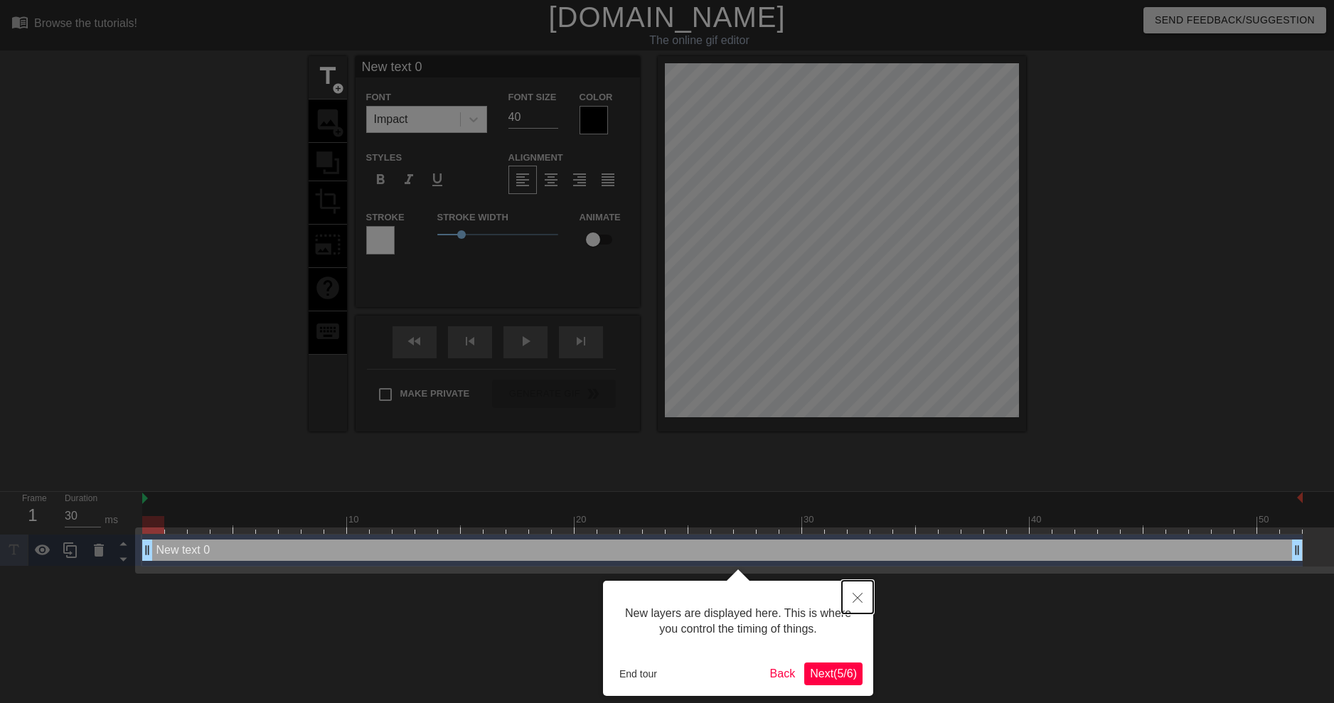
click at [858, 601] on icon "Close" at bounding box center [858, 598] width 10 height 10
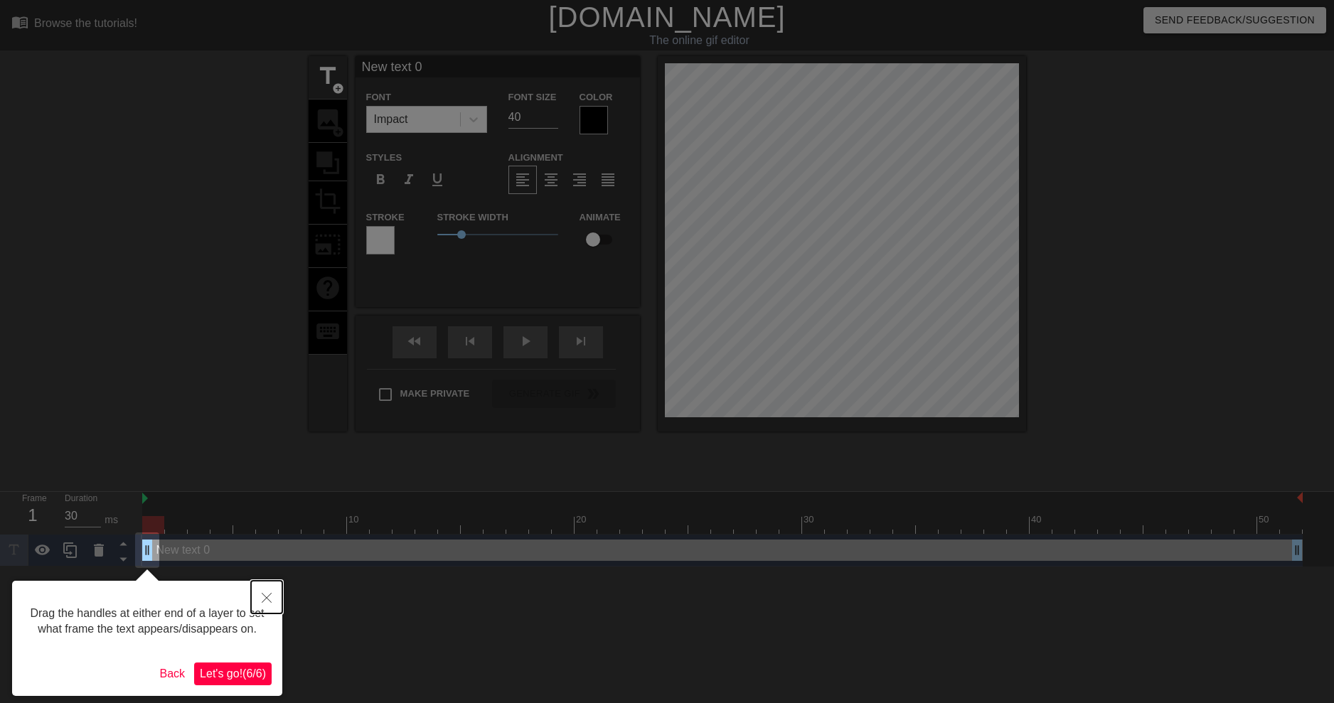
click at [262, 605] on button "Close" at bounding box center [266, 597] width 31 height 33
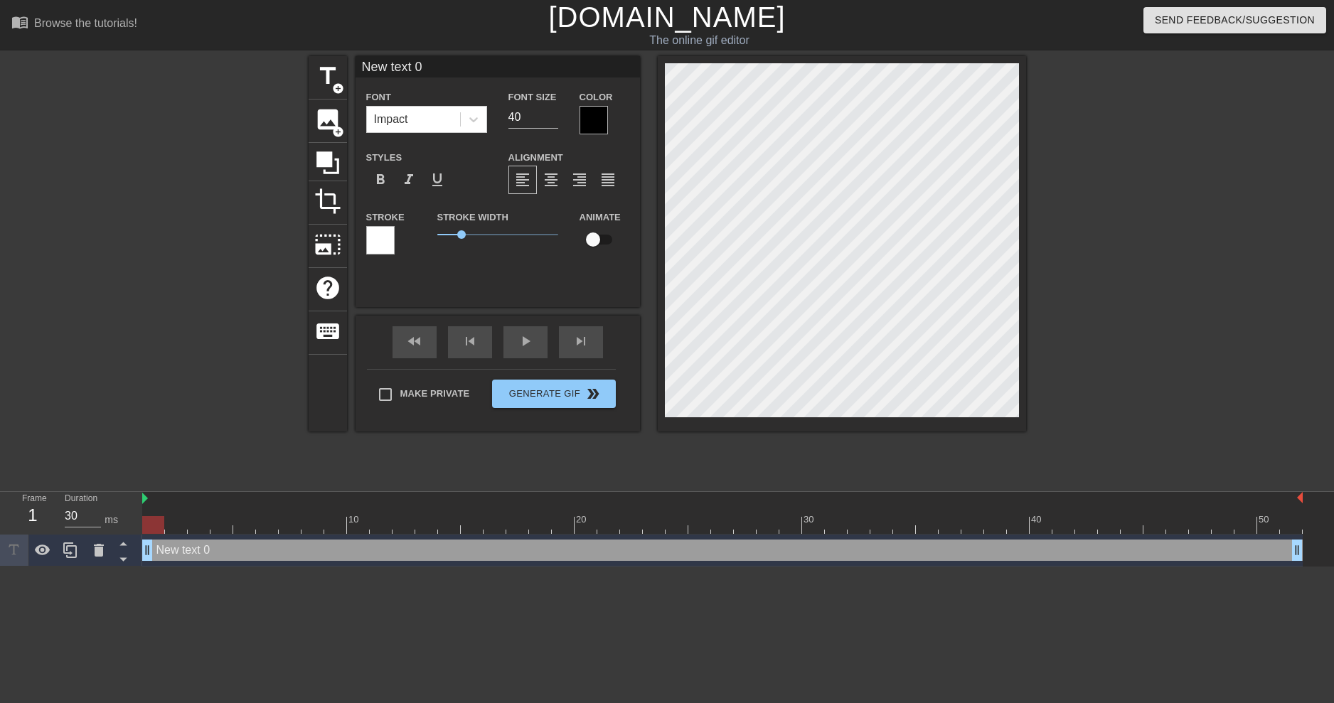
scroll to position [2, 2]
click at [224, 264] on div "title add_circle image add_circle crop photo_size_select_large help keyboard Ne…" at bounding box center [667, 269] width 1334 height 427
type input "M"
type textarea "M"
type input "Me"
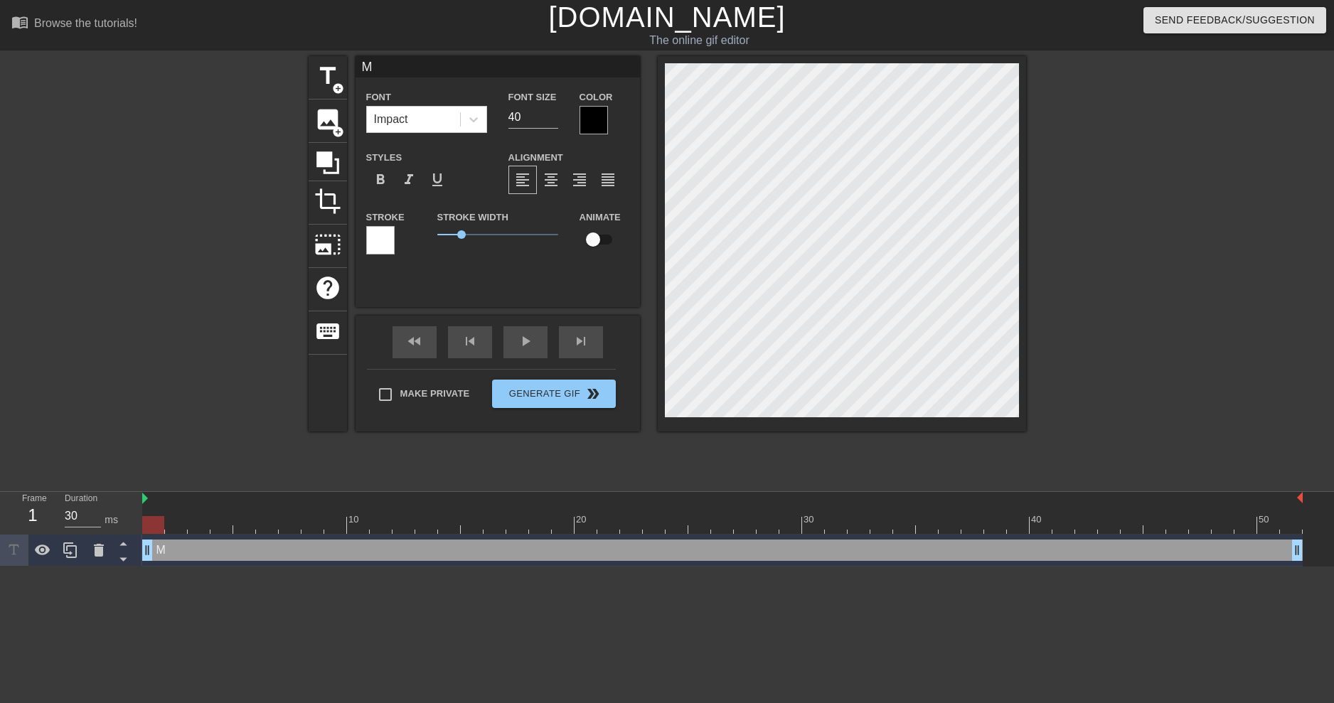
type textarea "Me"
type input "Mel"
type textarea "Mel"
type input "Mell"
type textarea "Mell"
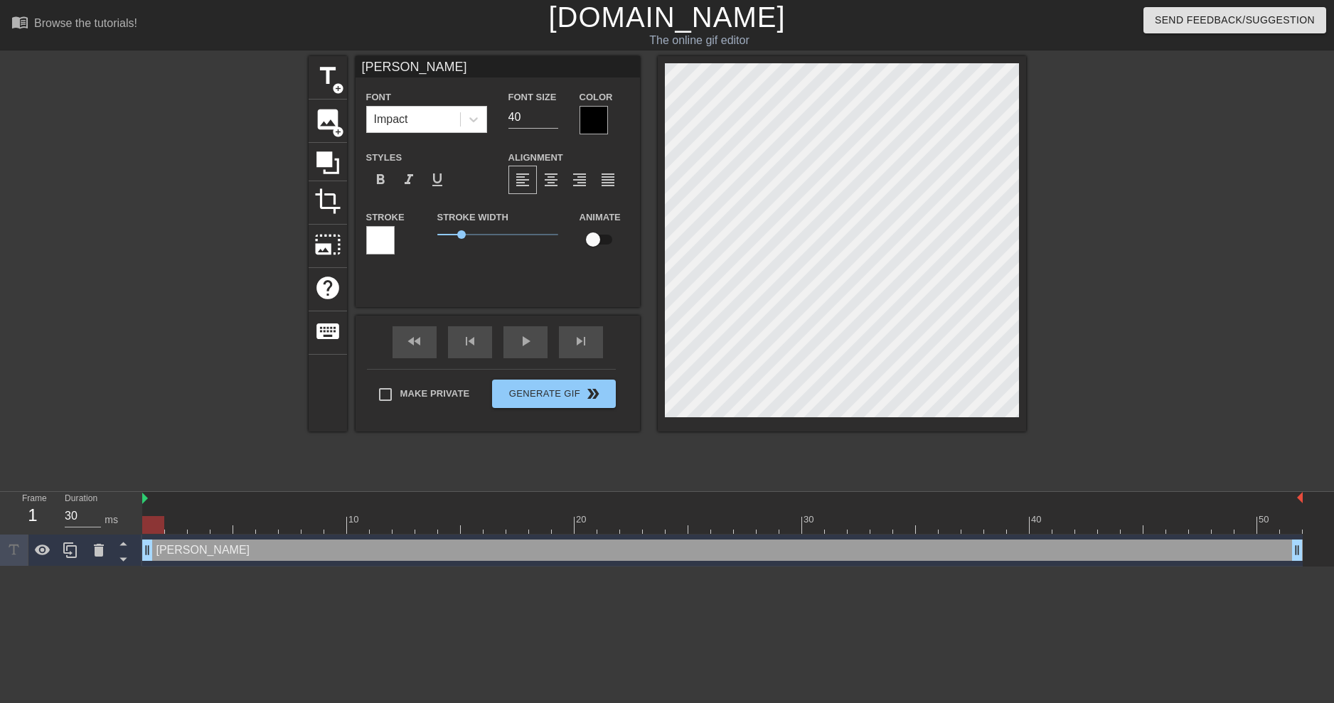
type input "Mello"
type textarea "Mello"
type input "Melloh"
type textarea "Melloh"
type input "Mello"
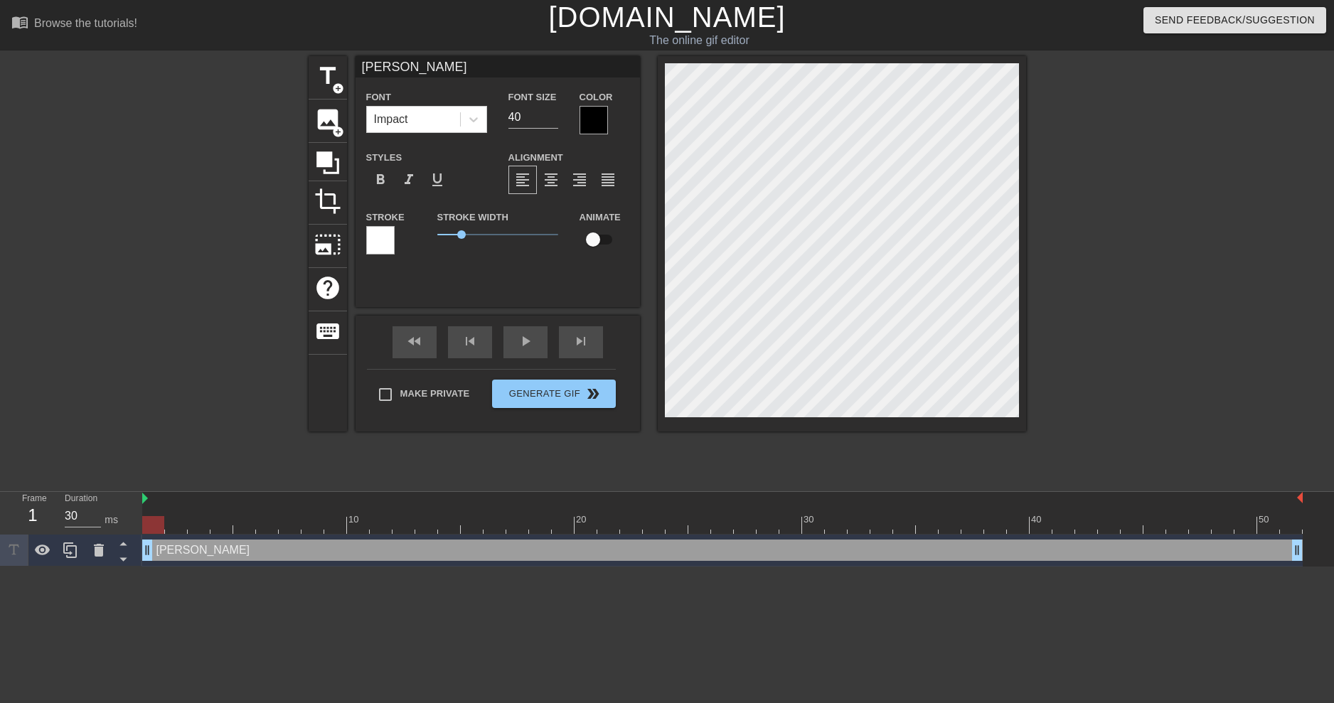
type textarea "Mell"
type input "Mel"
type textarea "Mel"
type input "Me"
type textarea "Me"
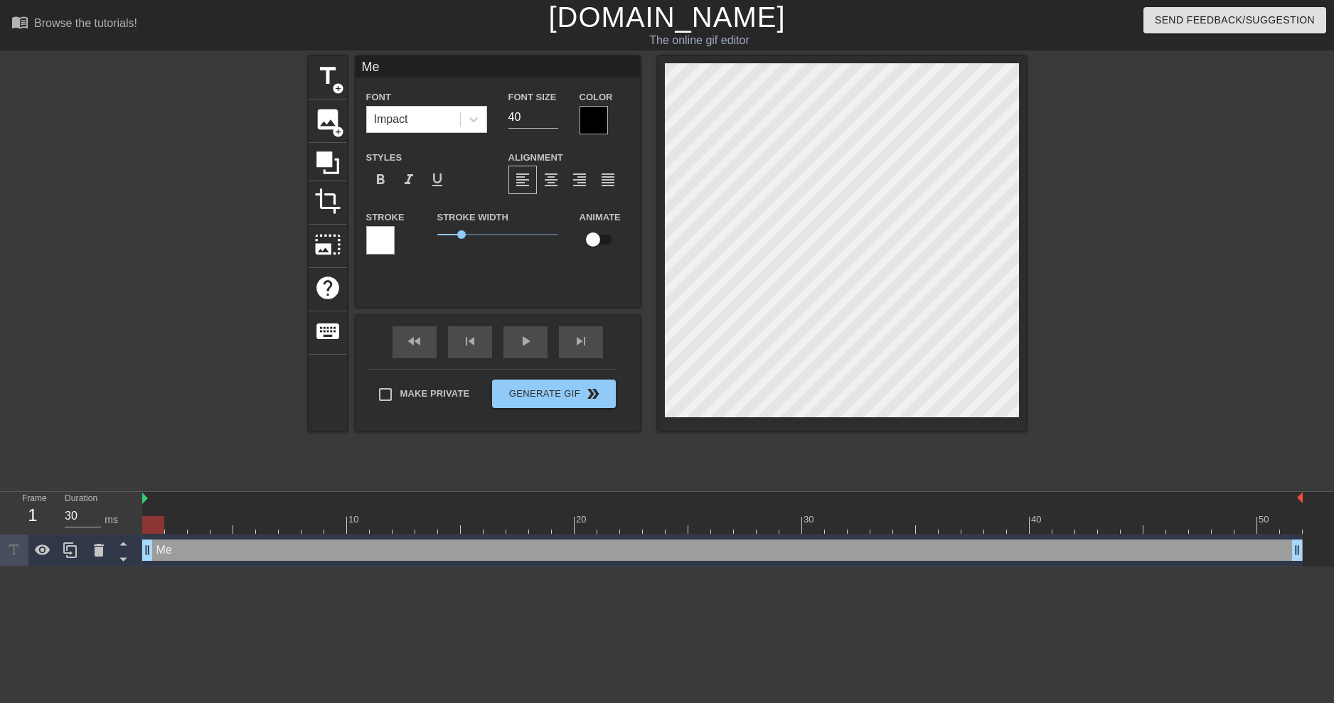
type input "M"
type textarea "M"
type input "Ma"
type textarea "Ma"
type input "Mar"
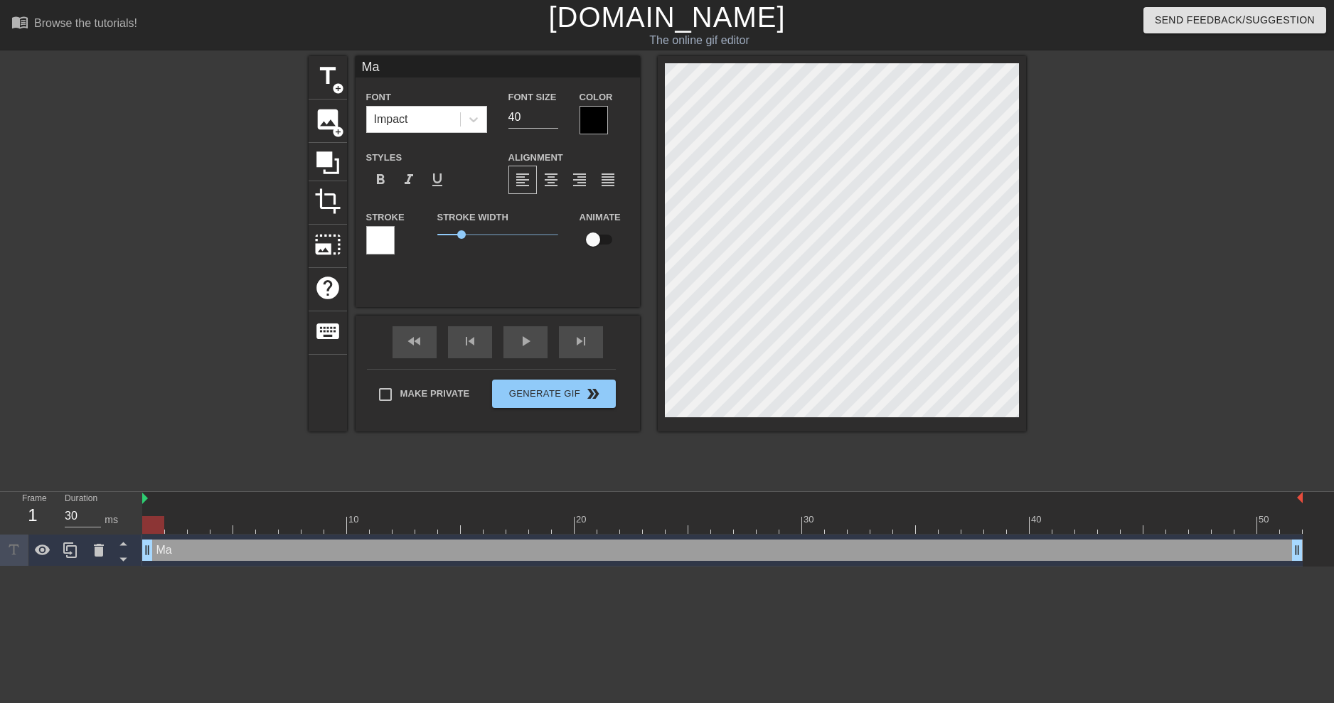
type textarea "Mar"
type input "Mars"
type textarea "Mars"
type input "[PERSON_NAME]"
type textarea "[PERSON_NAME]"
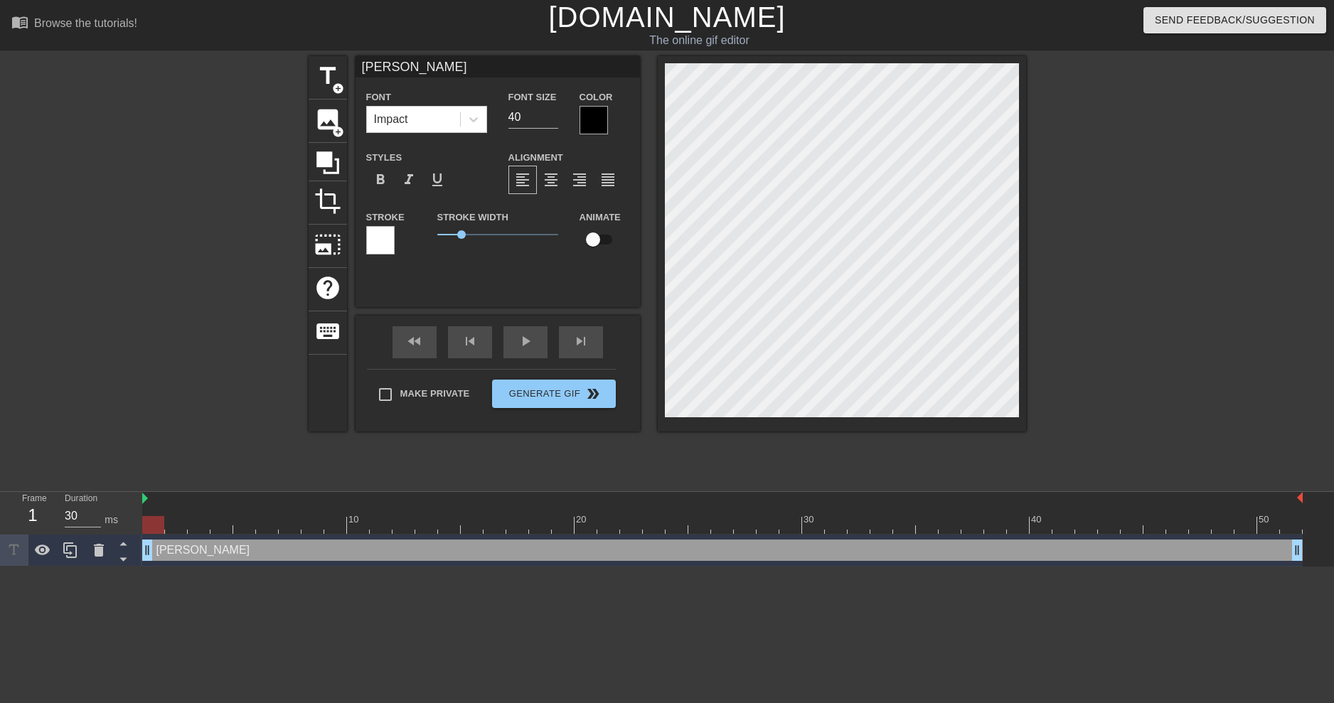
type input "MarshM"
type textarea "MarshM"
type input "MarshMe"
type textarea "MarshMe"
type input "MarshMel"
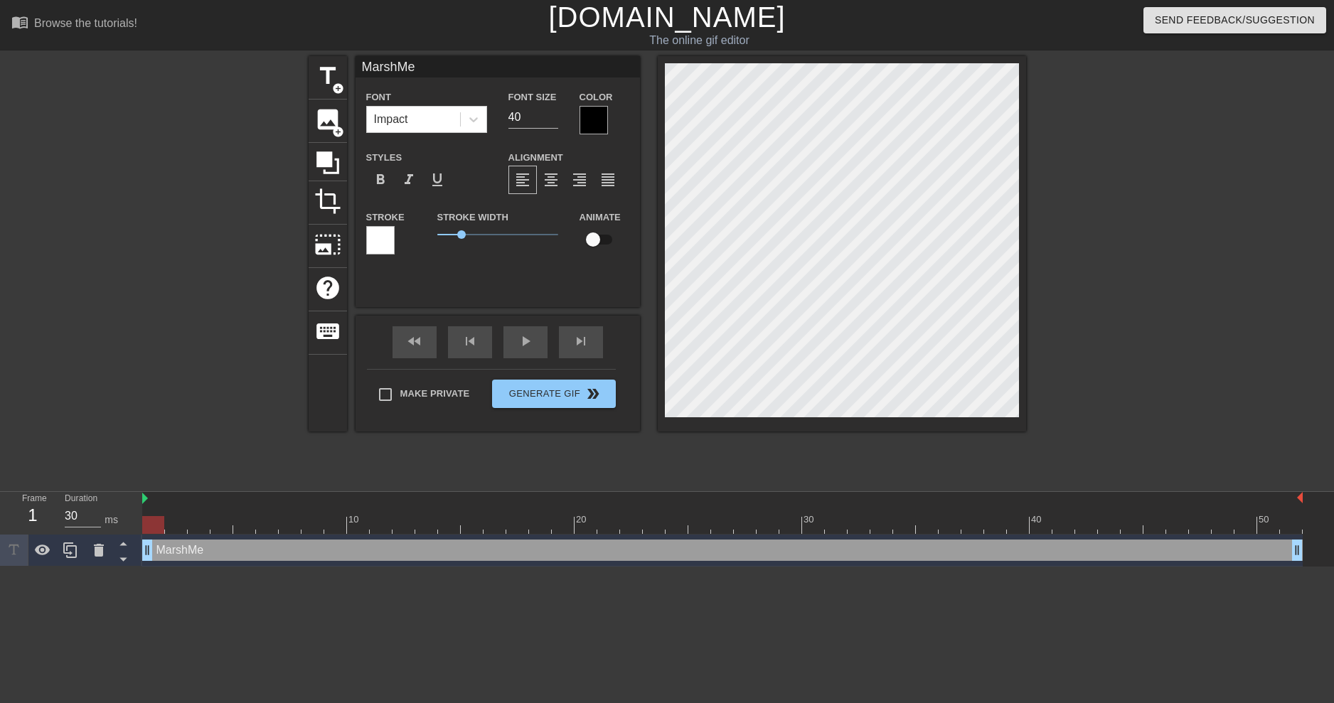
type textarea "MarshMel"
type input "MarshMell"
type textarea "MarshMell"
type input "MarshMello"
type textarea "MarshMello"
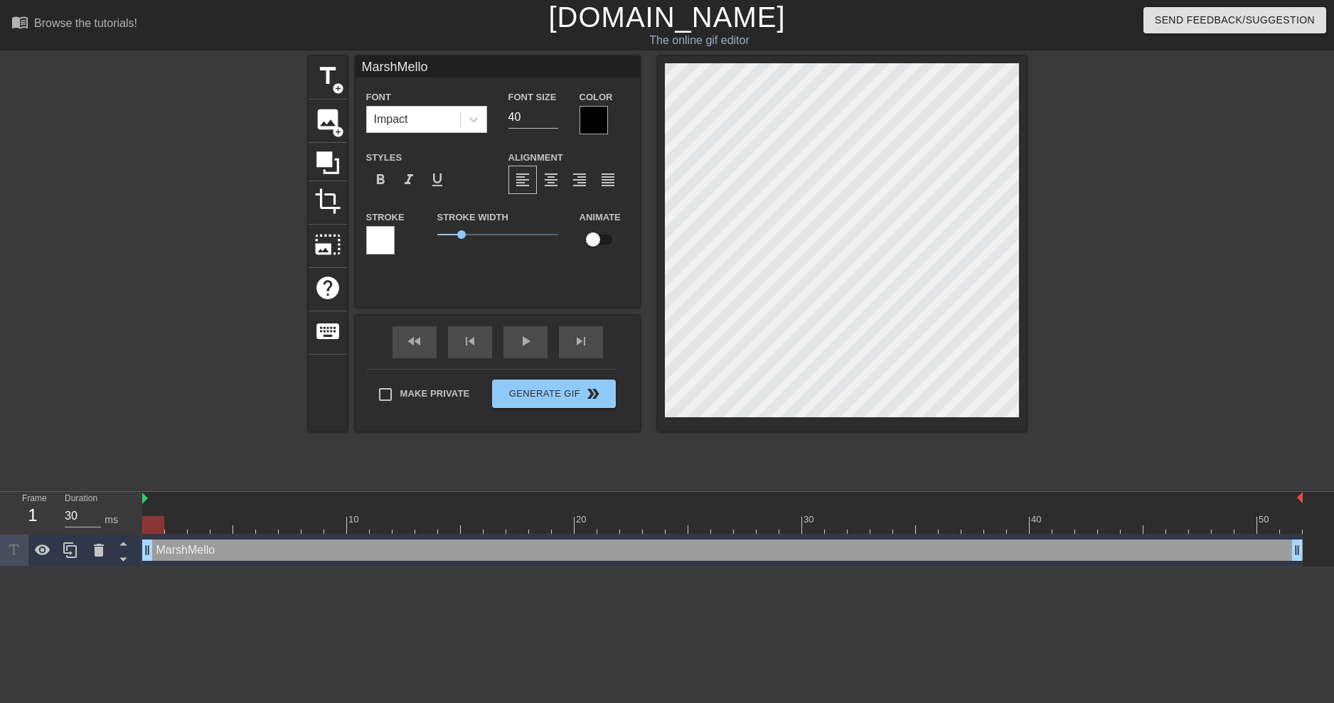
type input "MarshMelloh"
type textarea "MarshMelloh"
type input "MarshMelloh"
type textarea "MarshMelloh"
type input "MarshMelloh W"
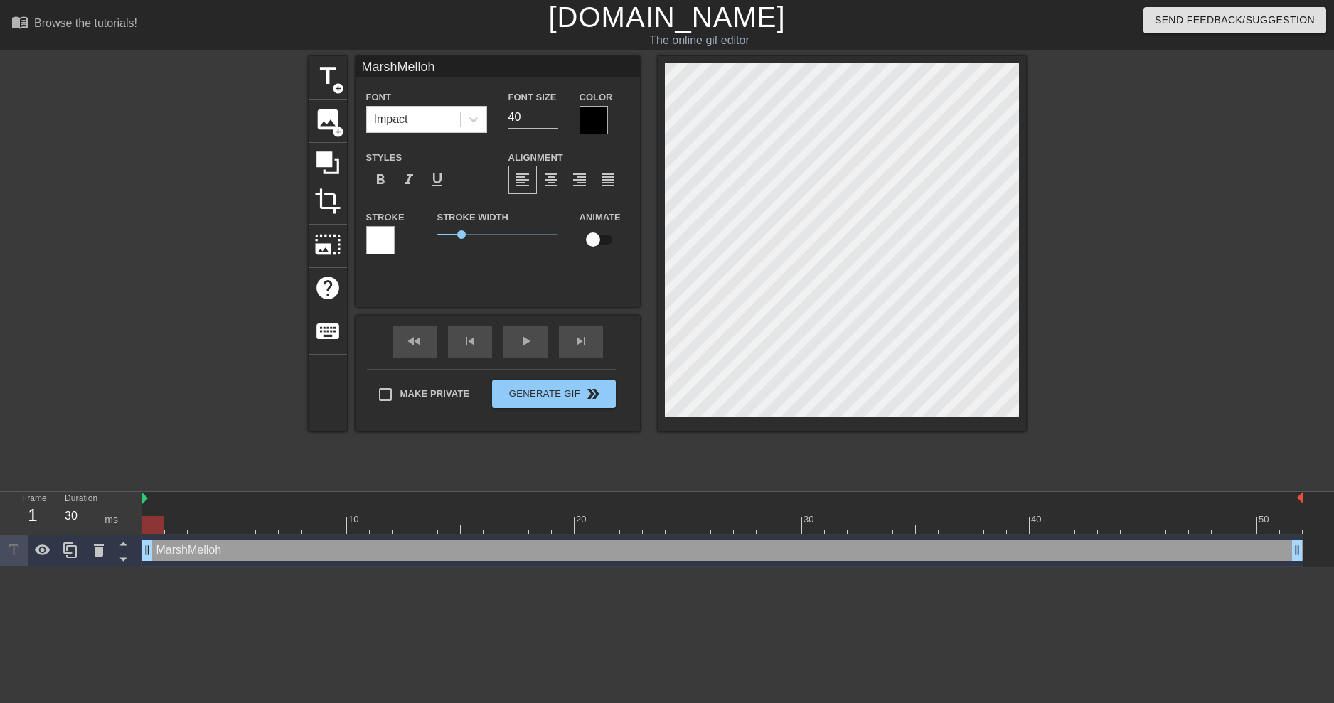
type textarea "MarshMelloh W"
type input "MarshMelloh Wh"
type textarea "MarshMelloh Wh"
type input "MarshMelloh Whe"
type textarea "MarshMelloh Whe"
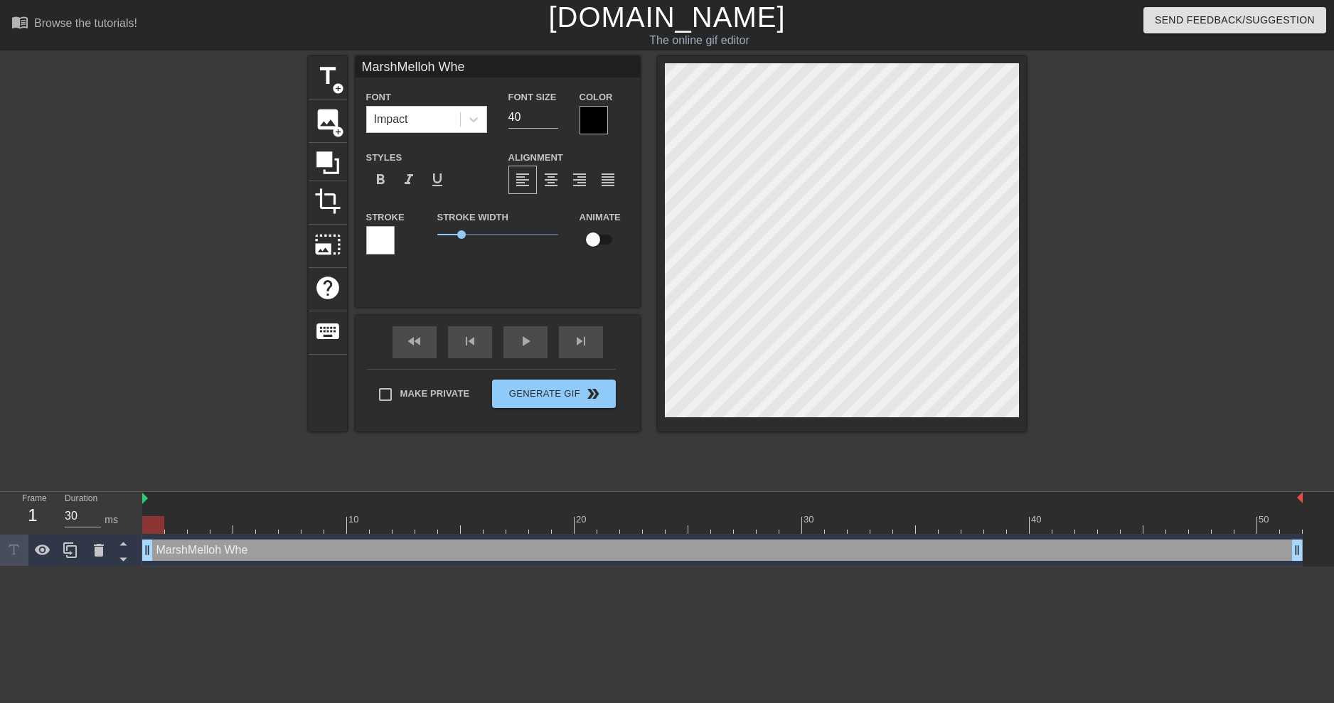
type input "MarshMelloh When"
type textarea "MarshMelloh When"
type input "MarshMelloh When"
type textarea "MarshMelloh When"
type input "MarshMelloh When A"
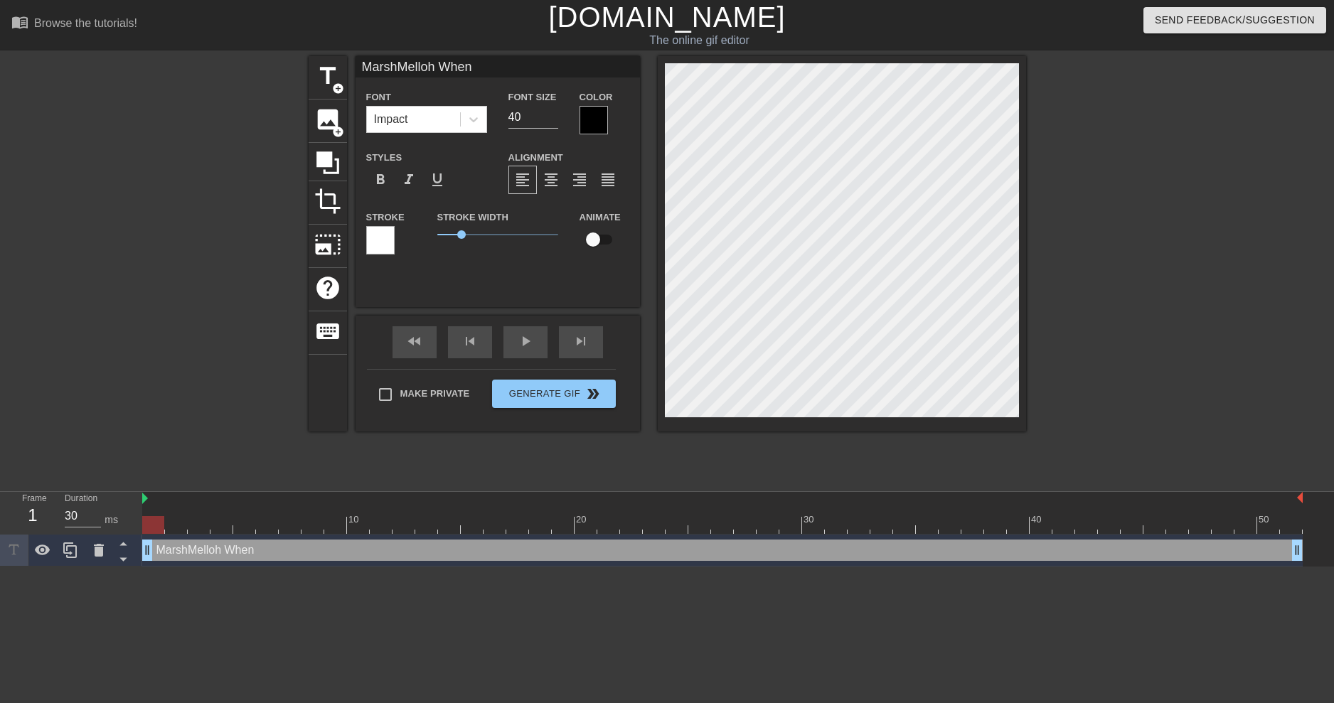
type textarea "MarshMelloh When A"
type input "MarshMelloh When An"
type textarea "MarshMelloh When An"
type input "MarshMelloh When [PERSON_NAME]"
type textarea "MarshMelloh When [PERSON_NAME]"
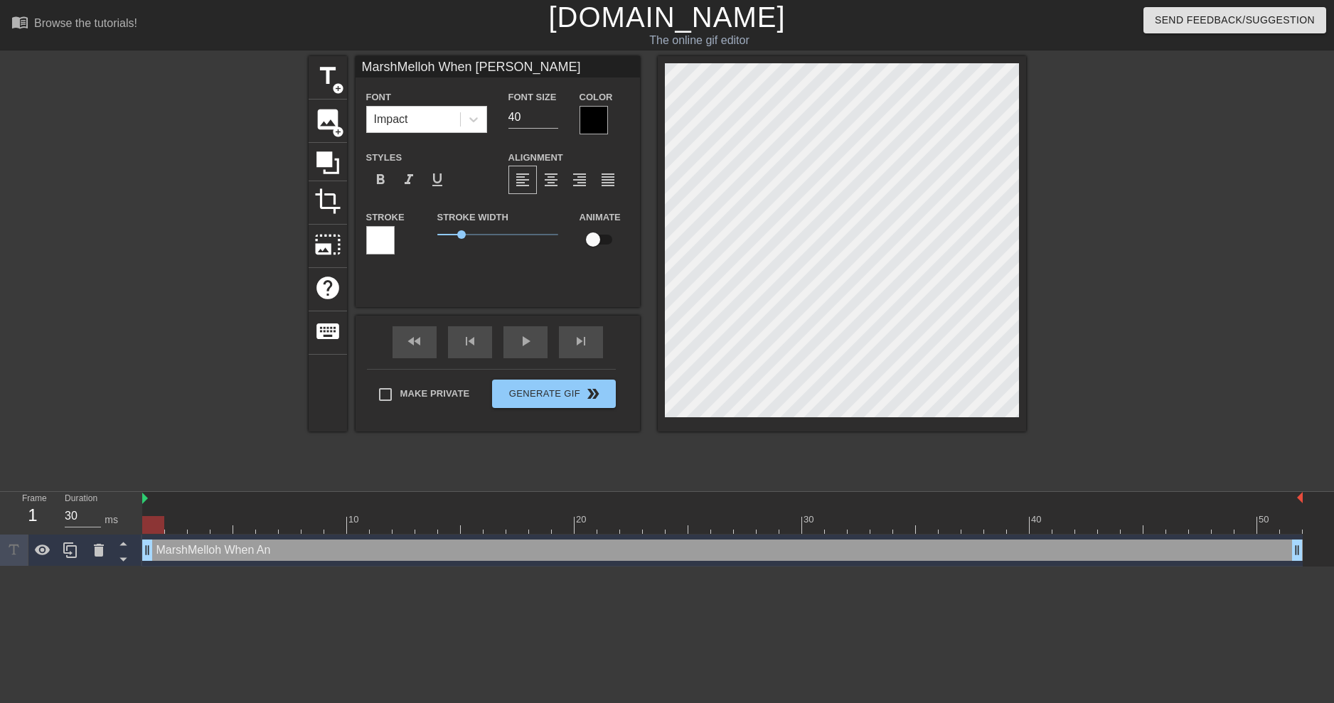
type input "MarshMelloh When Anim"
type textarea "MarshMelloh When Anime"
type input "MarshMelloh When Anime"
type textarea "MarshMelloh When Anime"
type input "MarshMelloh When Anime G"
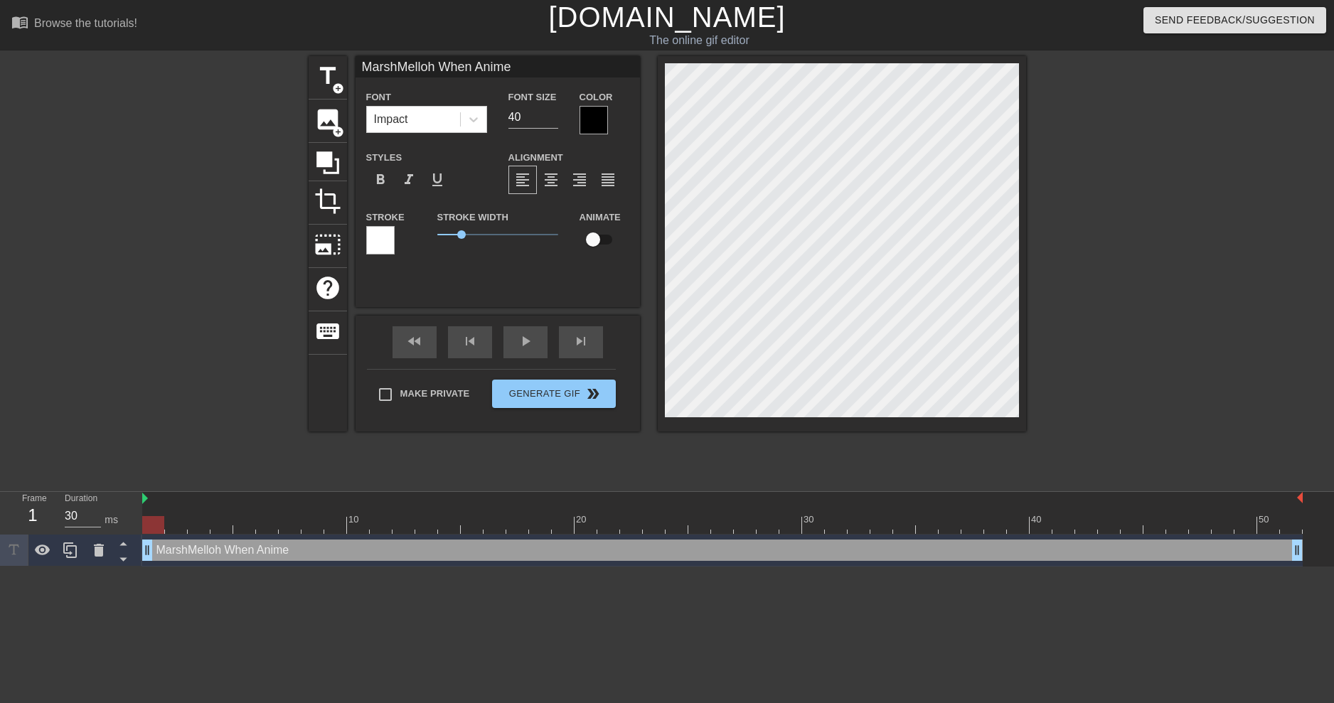
type textarea "MarshMelloh When Anime G"
type input "MarshMelloh When Anime Gi"
type textarea "MarshMelloh When Anime Gi"
type input "MarshMelloh When Anime Gir"
type textarea "MarshMelloh When Anime Gir"
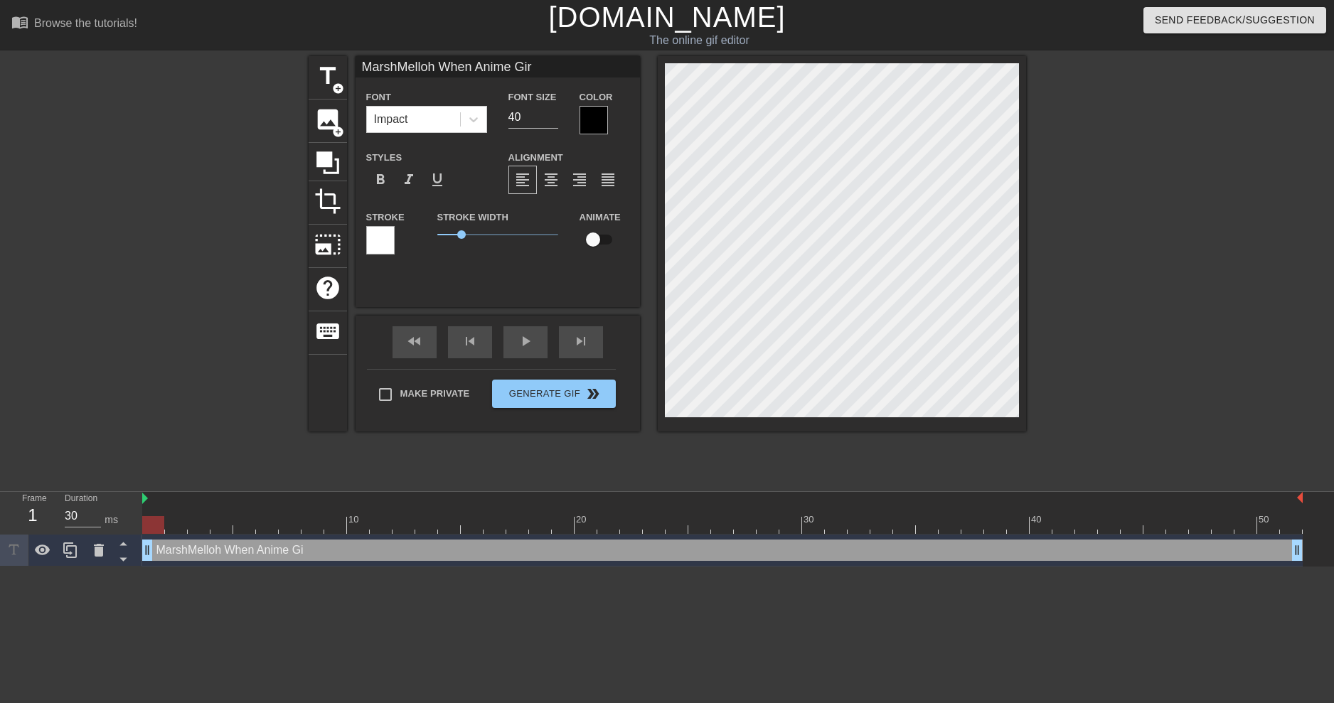
scroll to position [2, 10]
type input "MarshMelloh When Anime Gi"
type textarea "MarshMelloh When Anime Gi"
type input "MarshMelloh When Anime G"
type textarea "MarshMelloh When Anime G"
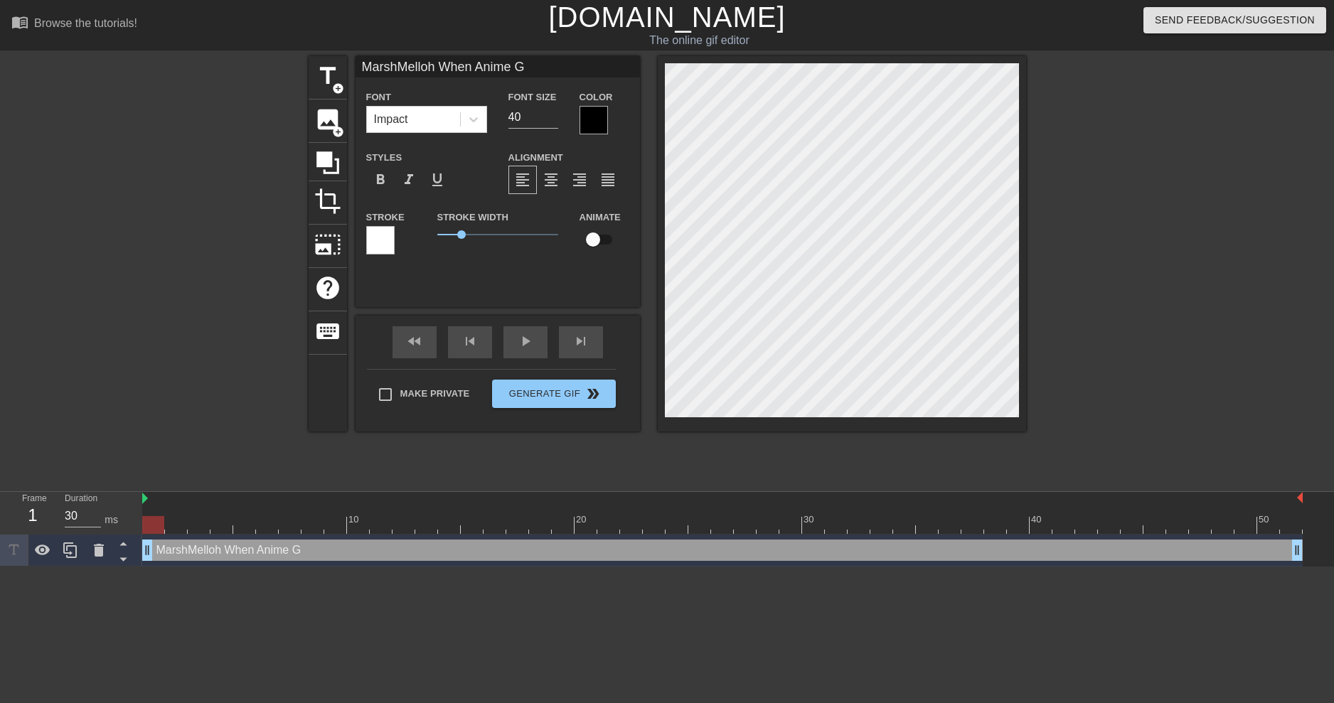
type input "MarshMelloh When Anime Gi"
type textarea "MarshMelloh When Anime Gi"
type input "MarshMelloh When Anime Gir"
type textarea "MarshMelloh When Anime Gir"
type input "MarshMelloh When Anime Girl"
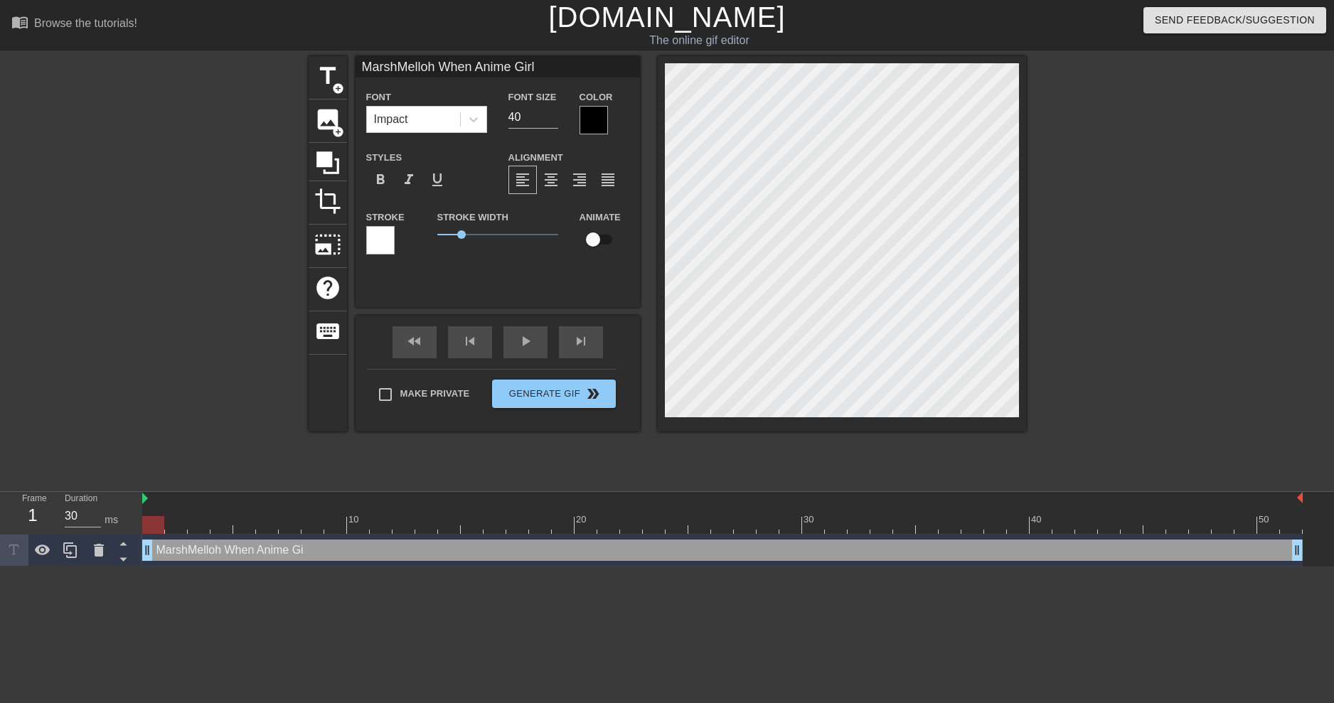
type textarea "MarshMelloh When Anime Girl"
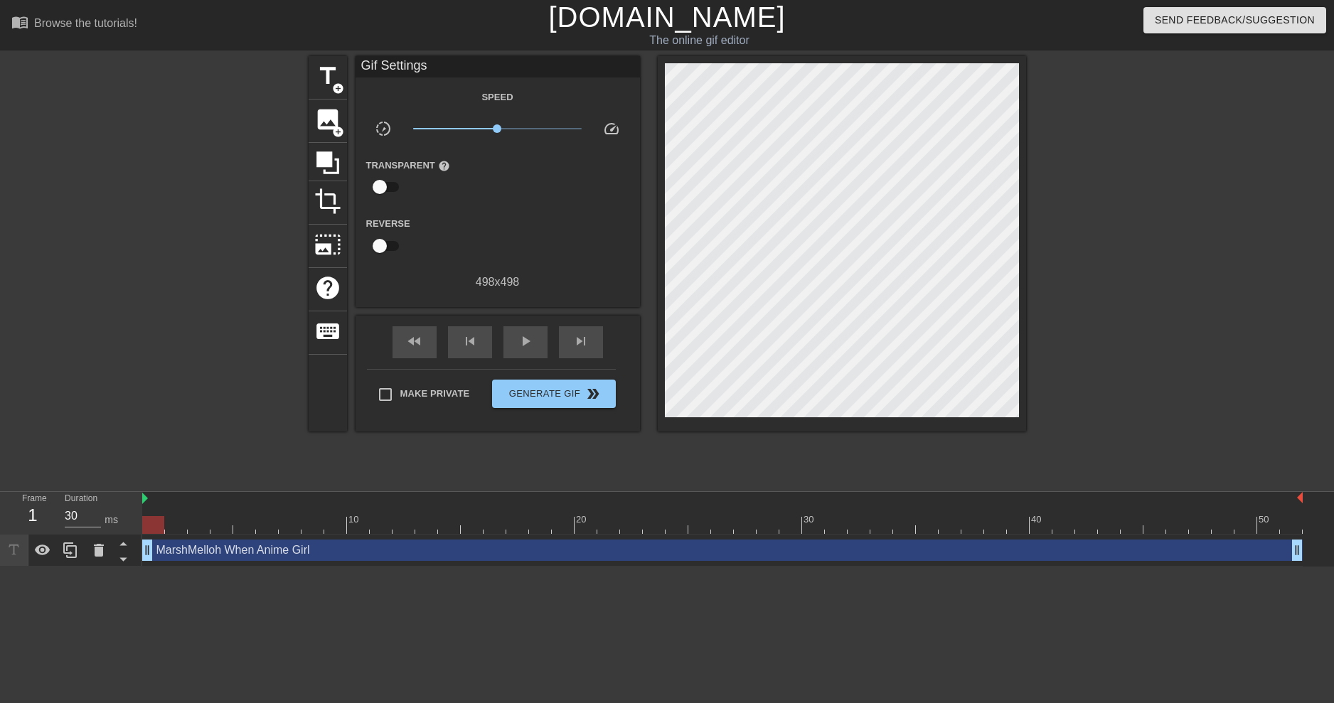
drag, startPoint x: 1084, startPoint y: 252, endPoint x: 1033, endPoint y: 257, distance: 51.5
click at [1083, 252] on div at bounding box center [1149, 269] width 213 height 427
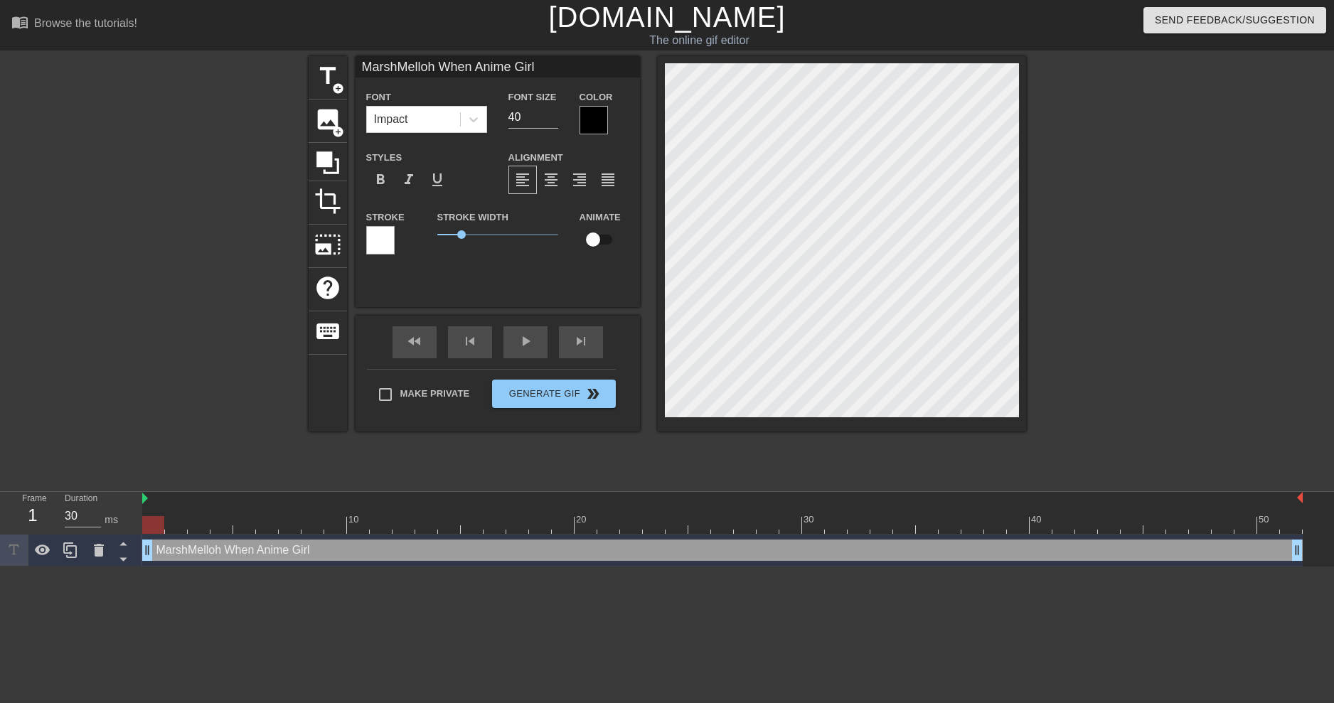
click at [593, 238] on input "checkbox" at bounding box center [593, 239] width 81 height 27
click at [566, 226] on input "checkbox" at bounding box center [606, 239] width 81 height 27
checkbox input "false"
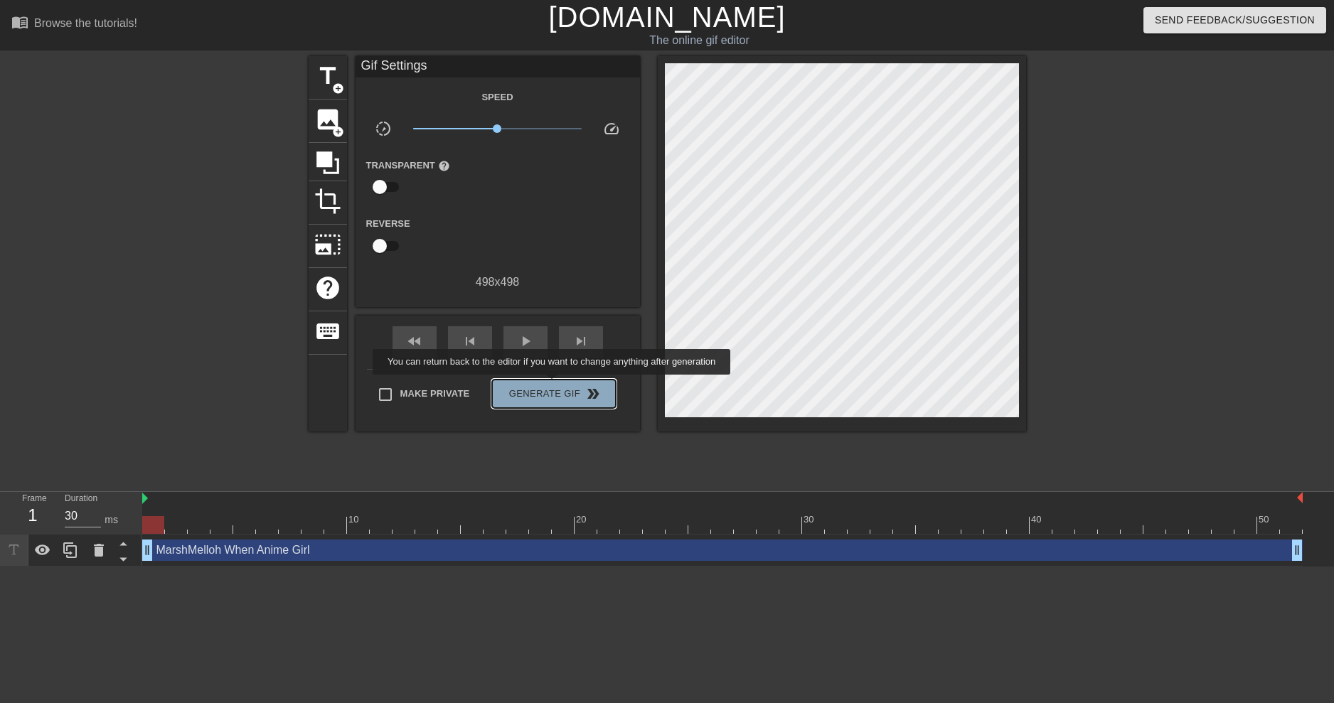
click at [553, 385] on span "Generate Gif double_arrow" at bounding box center [554, 393] width 112 height 17
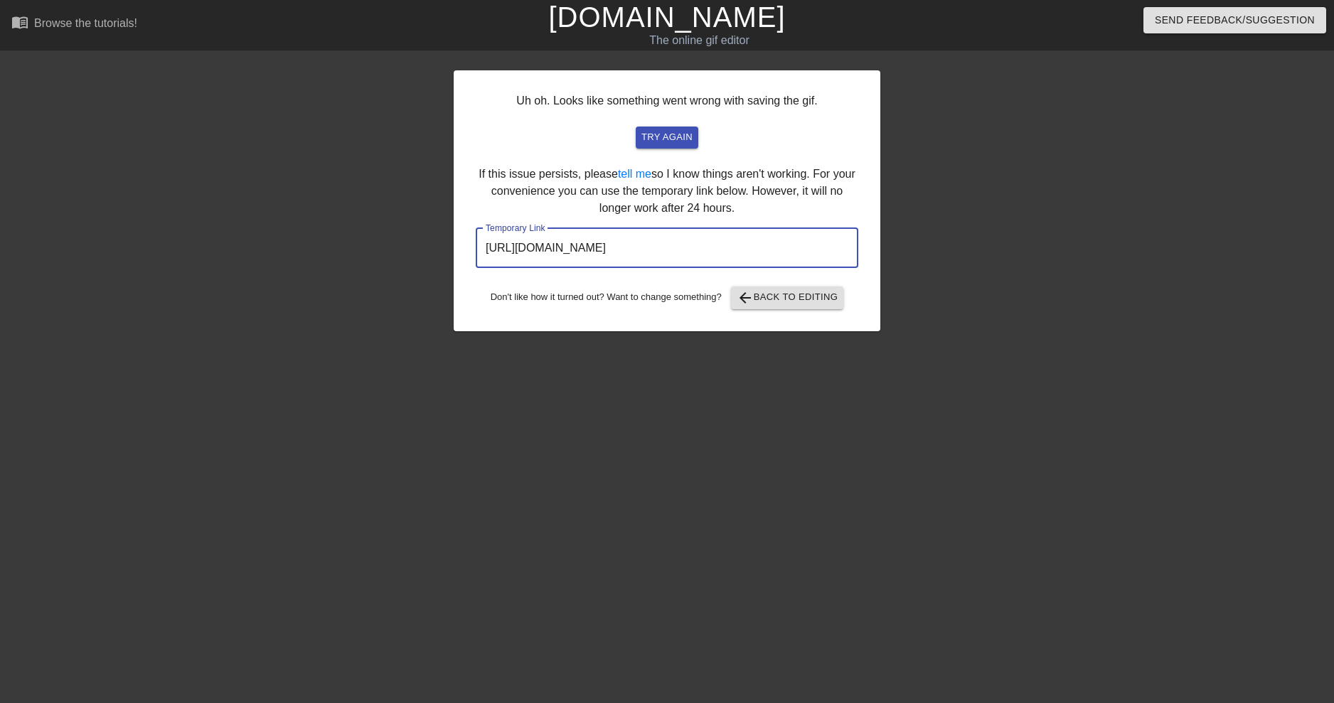
drag, startPoint x: 781, startPoint y: 246, endPoint x: -31, endPoint y: 339, distance: 817.5
click at [0, 339] on html "menu_book Browse the tutorials! Gifntext.com The online gif editor Send Feedbac…" at bounding box center [667, 244] width 1334 height 489
click at [835, 346] on div "Uh oh. Looks like something went wrong with saving the gif. try again If this i…" at bounding box center [667, 269] width 427 height 427
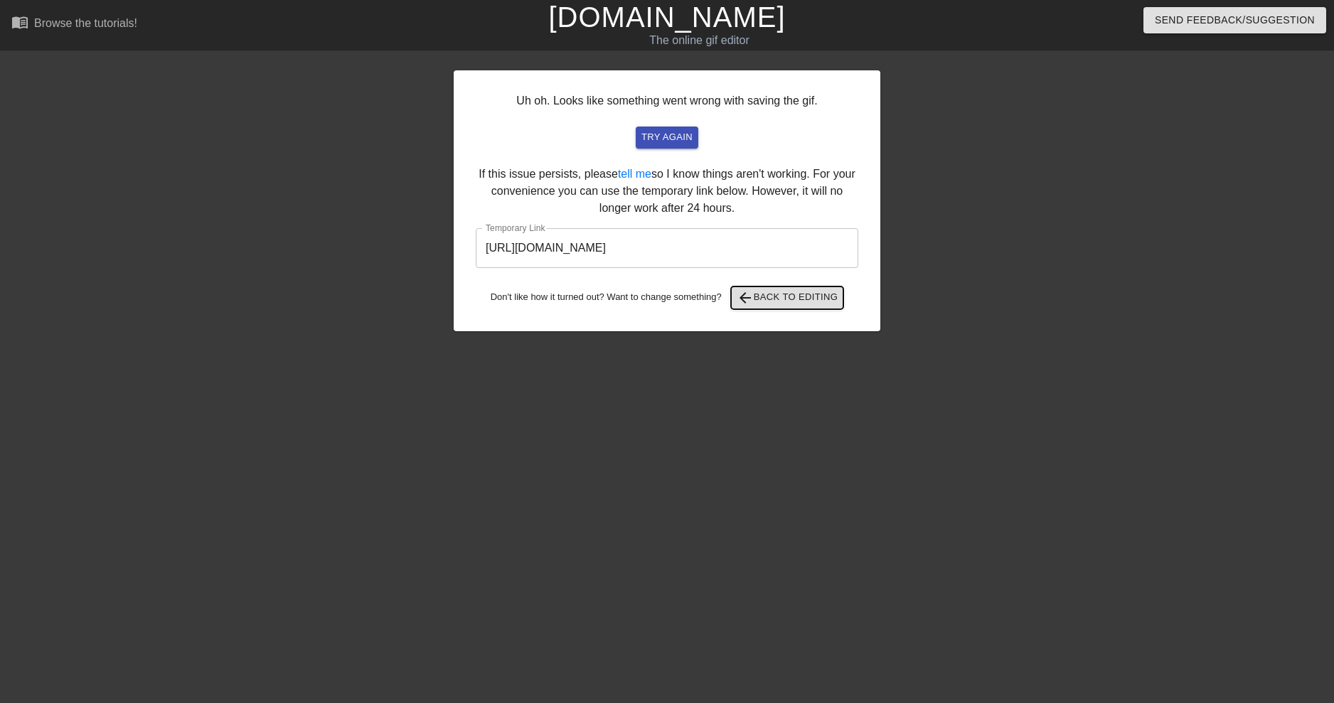
click at [770, 294] on span "arrow_back Back to Editing" at bounding box center [788, 297] width 102 height 17
